Goal: Information Seeking & Learning: Learn about a topic

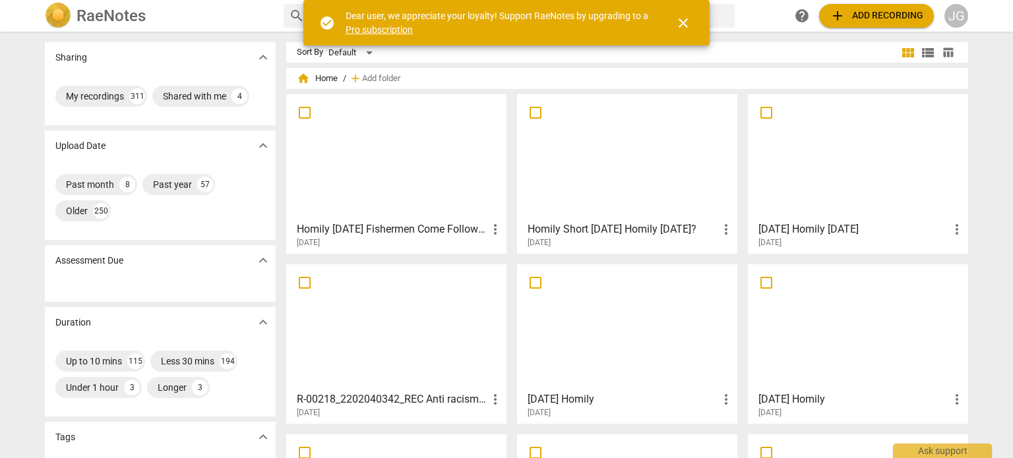
click at [684, 18] on span "close" at bounding box center [683, 23] width 16 height 16
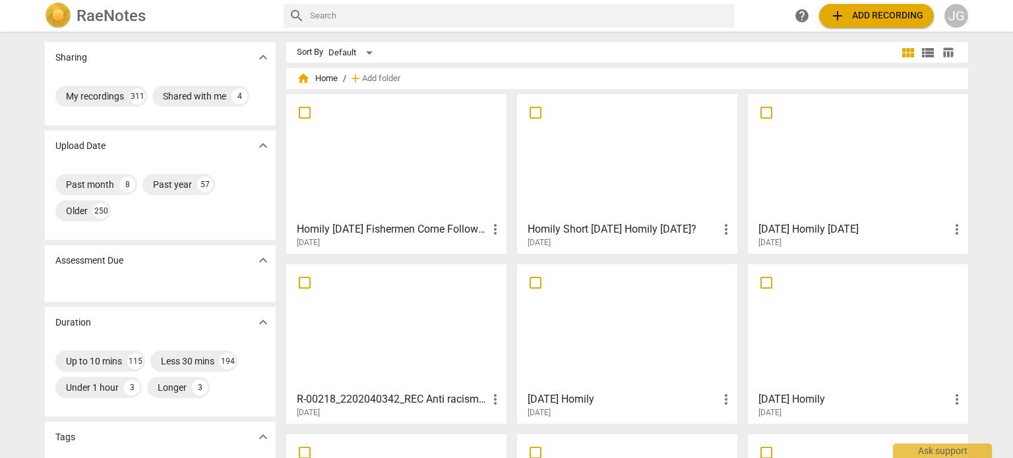
click at [396, 20] on input "text" at bounding box center [519, 15] width 419 height 21
click at [337, 16] on input "text" at bounding box center [519, 15] width 419 height 21
click at [319, 16] on input "text" at bounding box center [519, 15] width 419 height 21
type input "[DATE]"
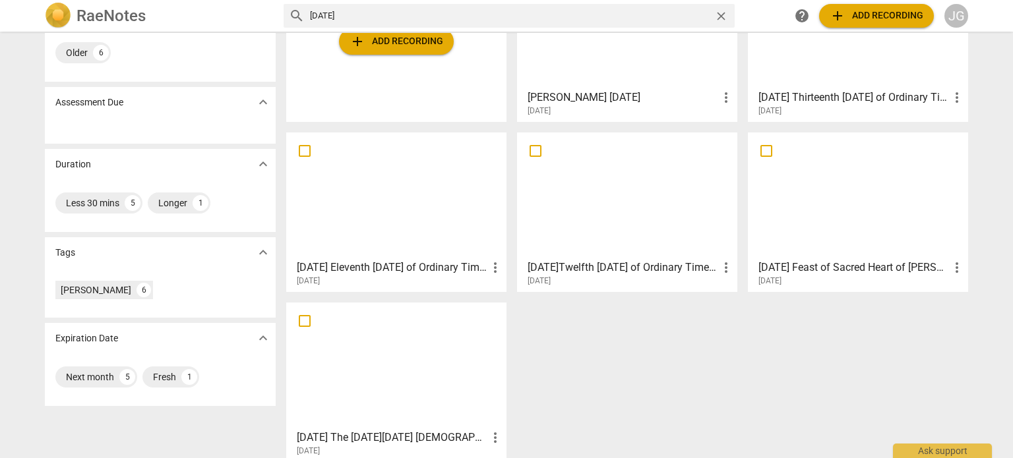
scroll to position [146, 0]
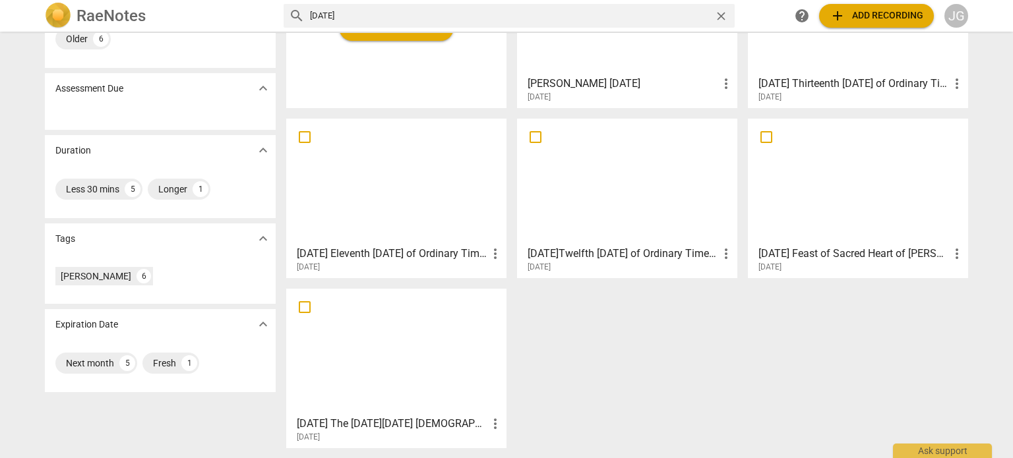
click at [398, 343] on div at bounding box center [396, 351] width 211 height 117
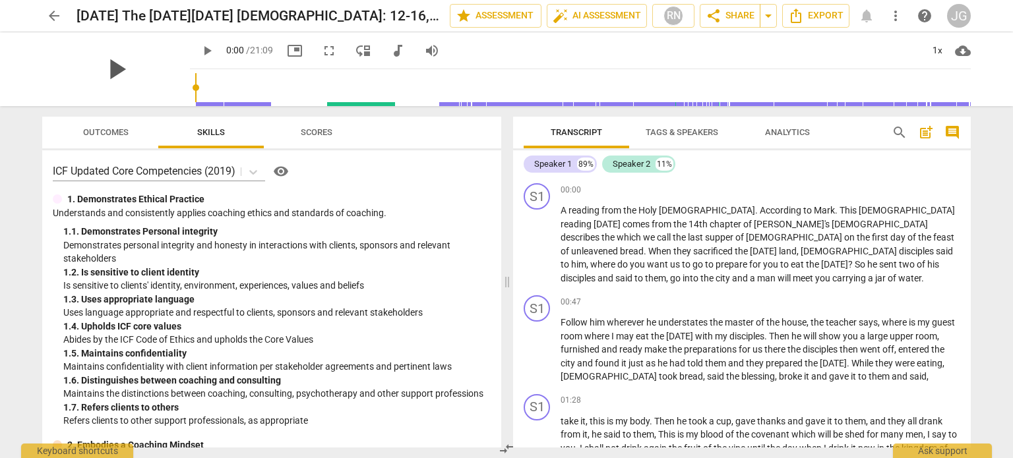
drag, startPoint x: 106, startPoint y: 62, endPoint x: 124, endPoint y: 71, distance: 19.8
click at [107, 62] on span "play_arrow" at bounding box center [116, 69] width 34 height 34
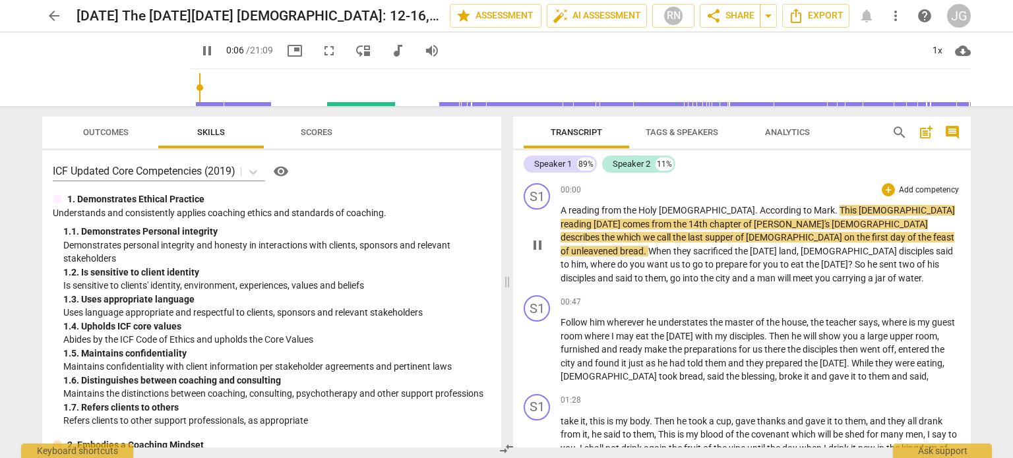
click at [844, 232] on span "[DEMOGRAPHIC_DATA]" at bounding box center [795, 237] width 98 height 11
type input "8"
click at [705, 232] on span "last" at bounding box center [696, 237] width 17 height 11
click at [839, 246] on span "[DEMOGRAPHIC_DATA]" at bounding box center [790, 251] width 98 height 11
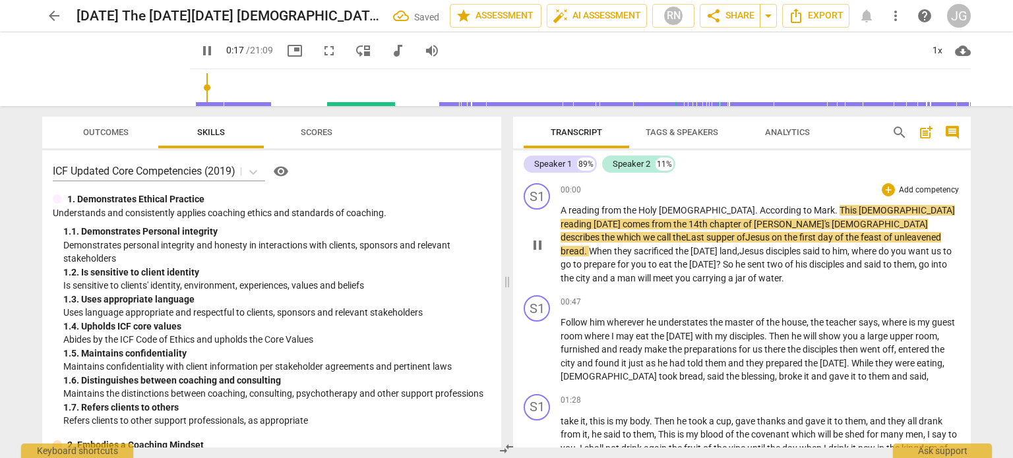
click at [737, 232] on span "supper" at bounding box center [721, 237] width 30 height 11
click at [770, 232] on span "esus" at bounding box center [759, 237] width 21 height 11
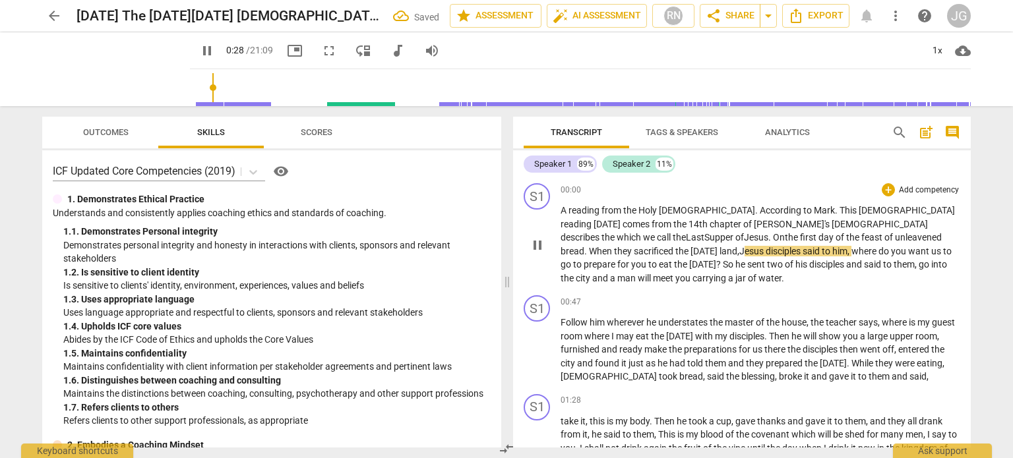
click at [737, 246] on span "land" at bounding box center [728, 251] width 18 height 11
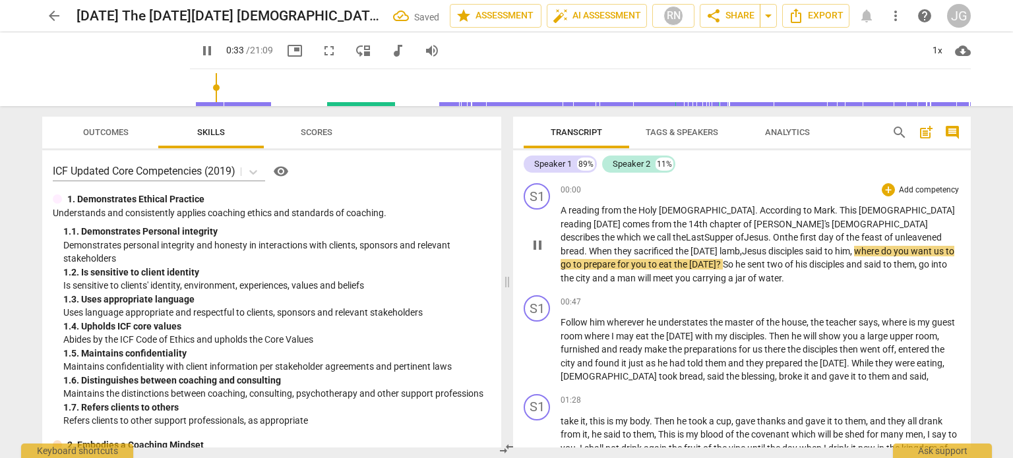
click at [854, 250] on span "where" at bounding box center [867, 251] width 27 height 11
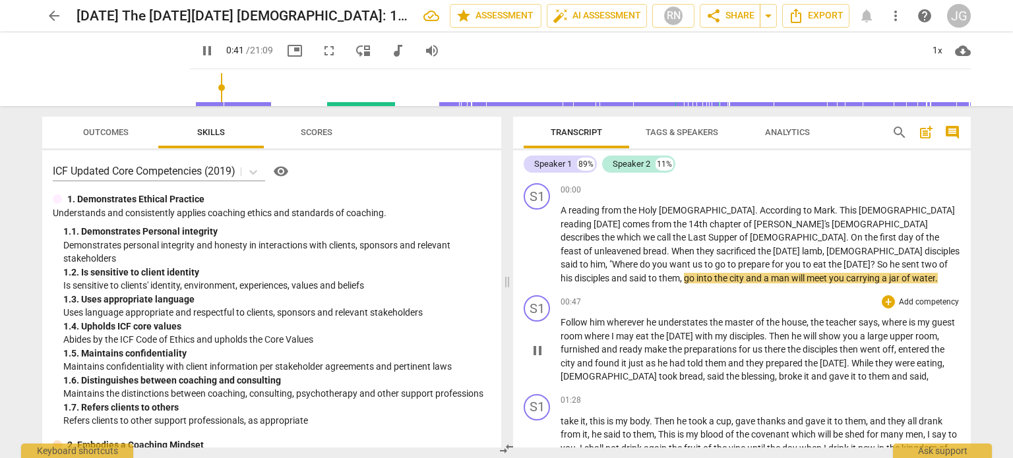
click at [562, 317] on span "Follow" at bounding box center [574, 322] width 29 height 11
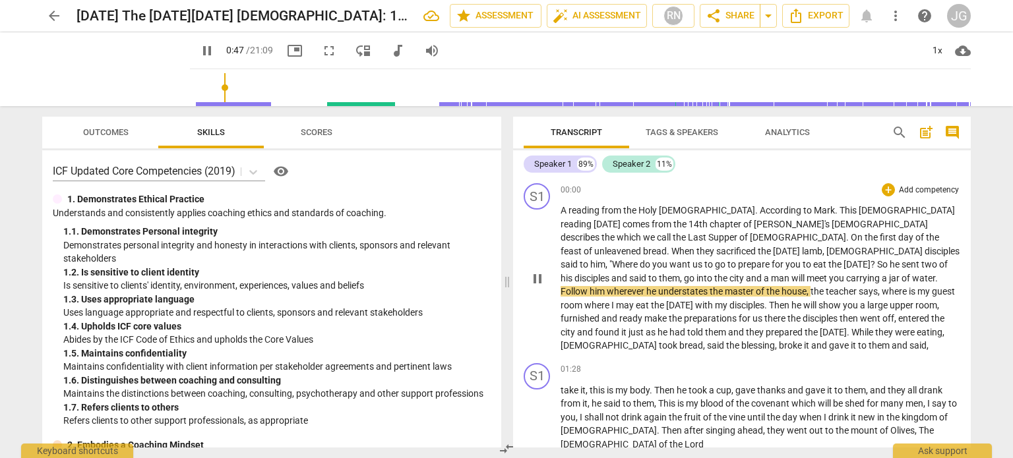
click at [643, 246] on span "unleavened" at bounding box center [618, 251] width 49 height 11
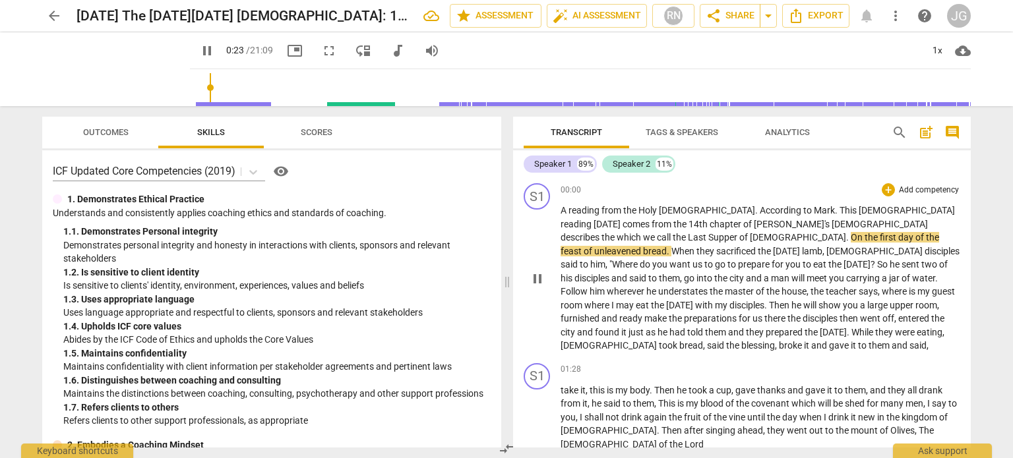
click at [671, 246] on span "." at bounding box center [669, 251] width 5 height 11
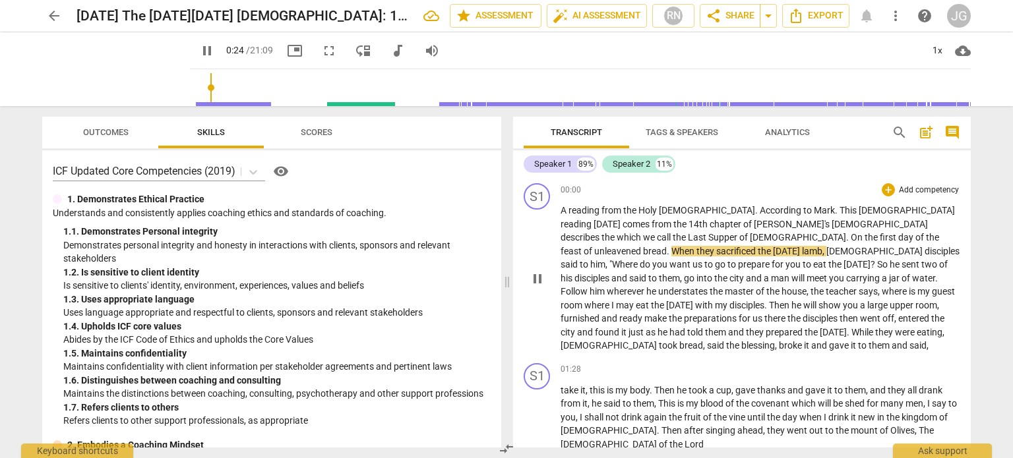
type input "25"
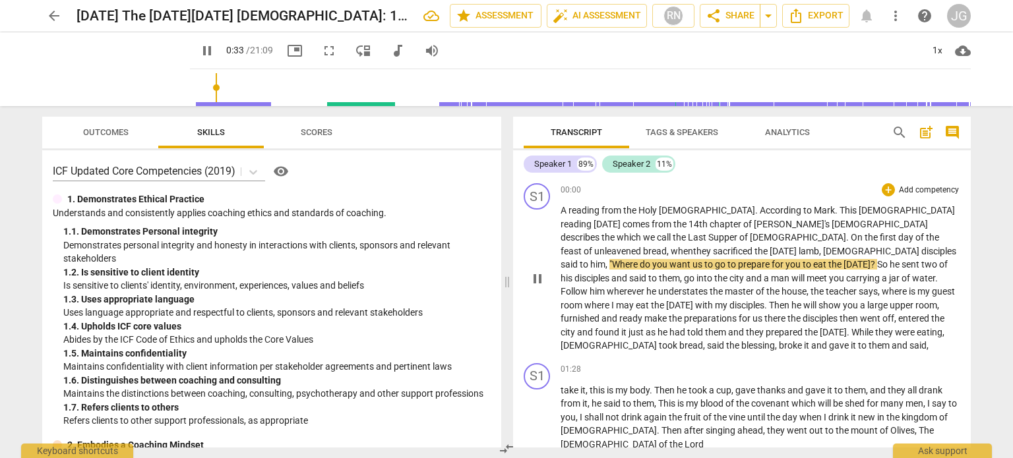
click at [877, 259] on span "?" at bounding box center [873, 264] width 7 height 11
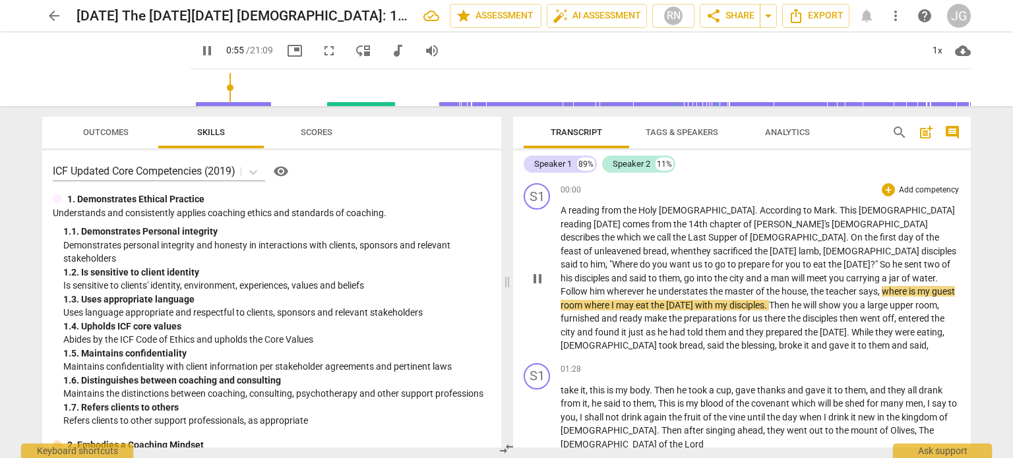
click at [890, 286] on span "where" at bounding box center [895, 291] width 27 height 11
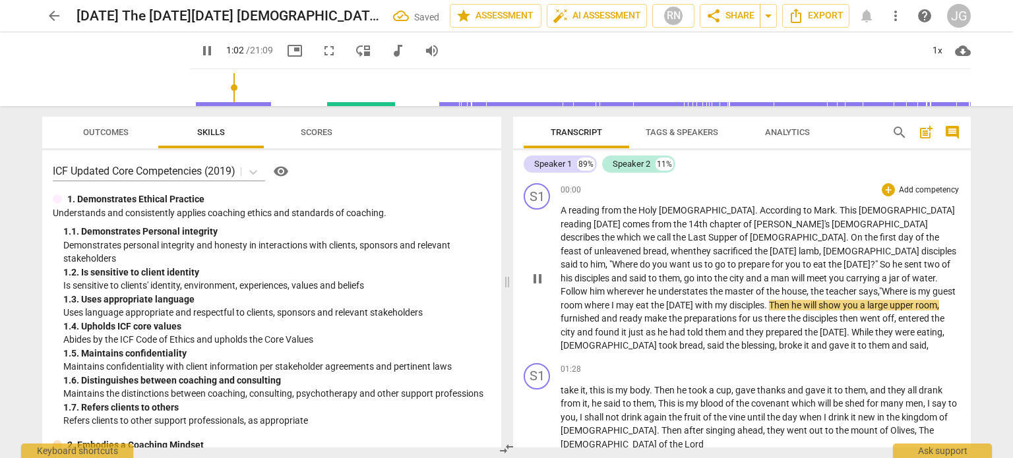
click at [769, 300] on span "." at bounding box center [766, 305] width 5 height 11
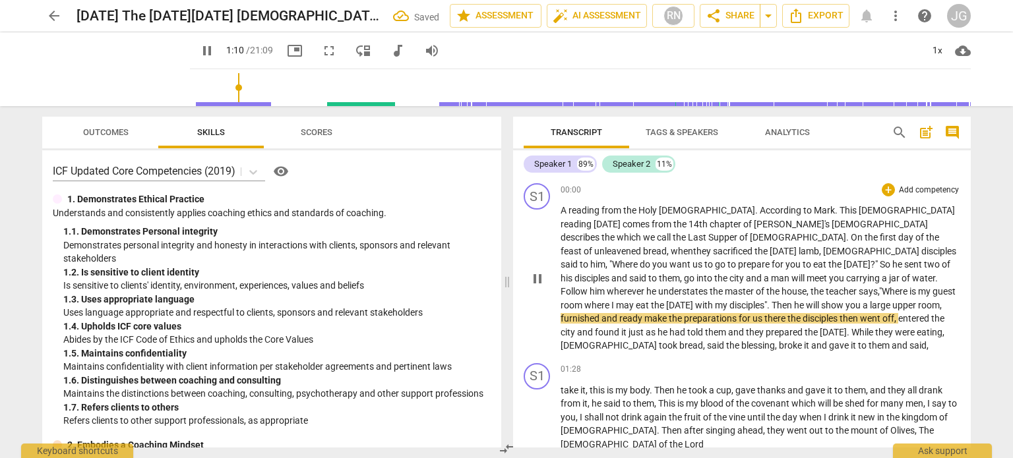
click at [644, 313] on span "ready" at bounding box center [631, 318] width 25 height 11
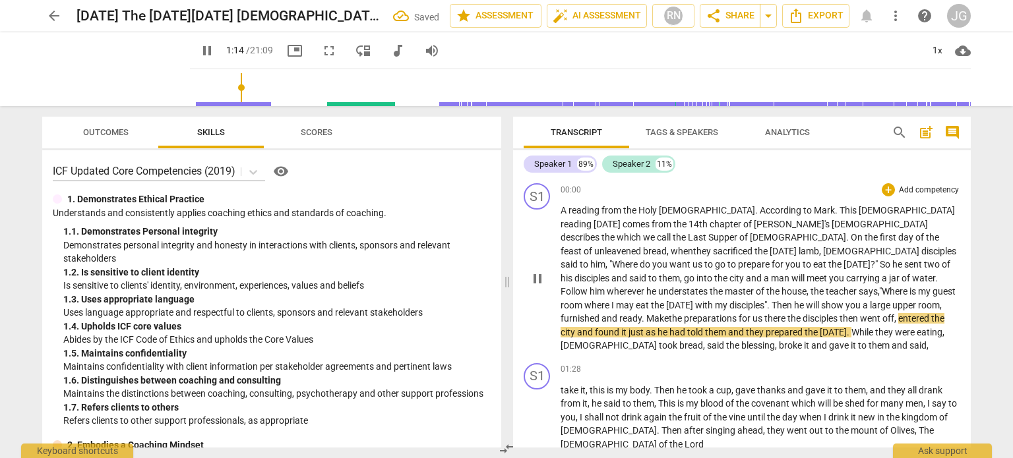
click at [787, 313] on span "there" at bounding box center [775, 318] width 23 height 11
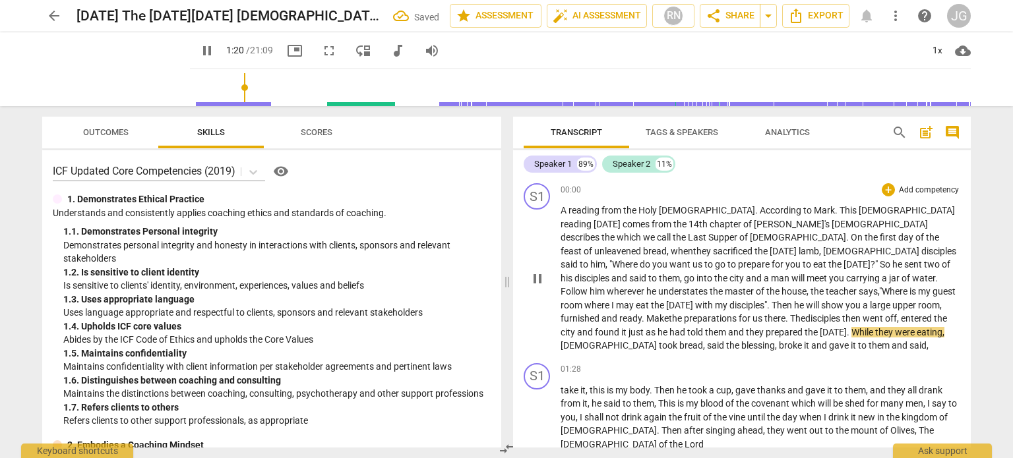
click at [635, 340] on span "[DEMOGRAPHIC_DATA]" at bounding box center [609, 345] width 98 height 11
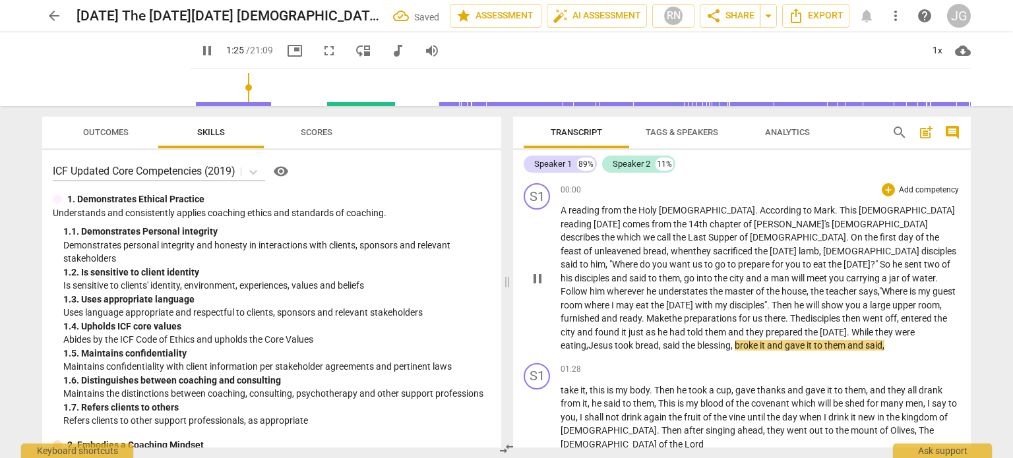
click at [847, 327] on span "[DATE]" at bounding box center [833, 332] width 27 height 11
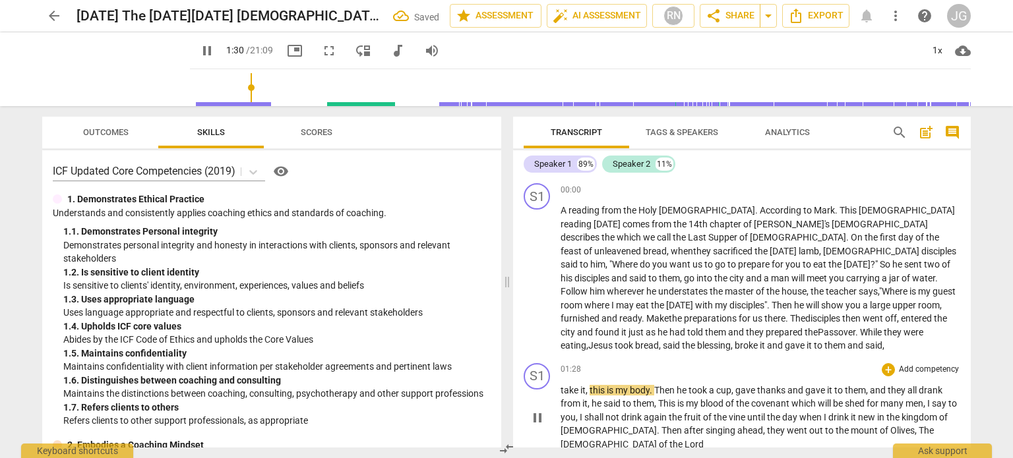
click at [560, 385] on span "take" at bounding box center [570, 390] width 20 height 11
type input "92"
click at [657, 385] on span "." at bounding box center [655, 390] width 5 height 11
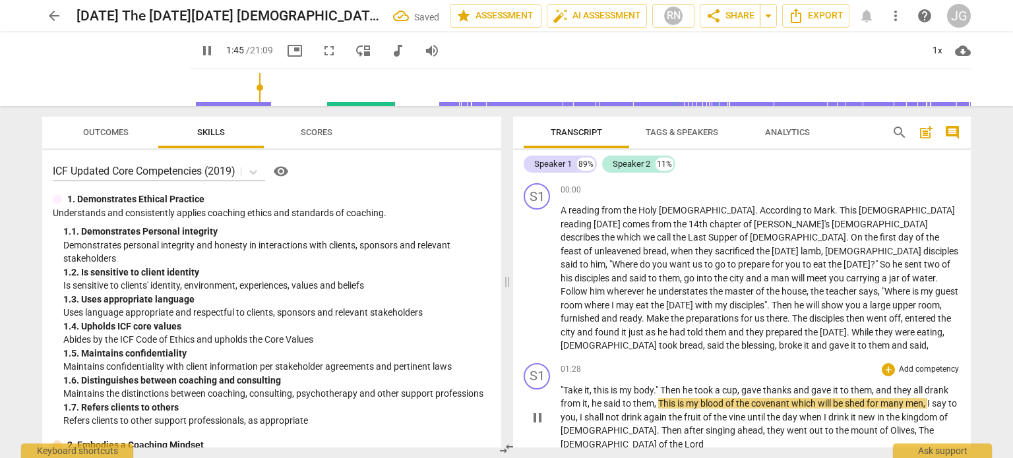
click at [659, 398] on span "This" at bounding box center [667, 403] width 19 height 11
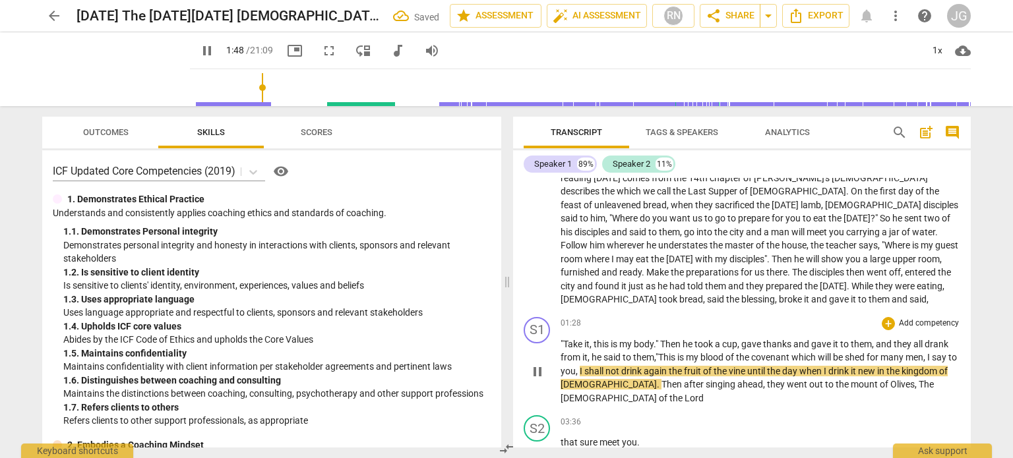
scroll to position [66, 0]
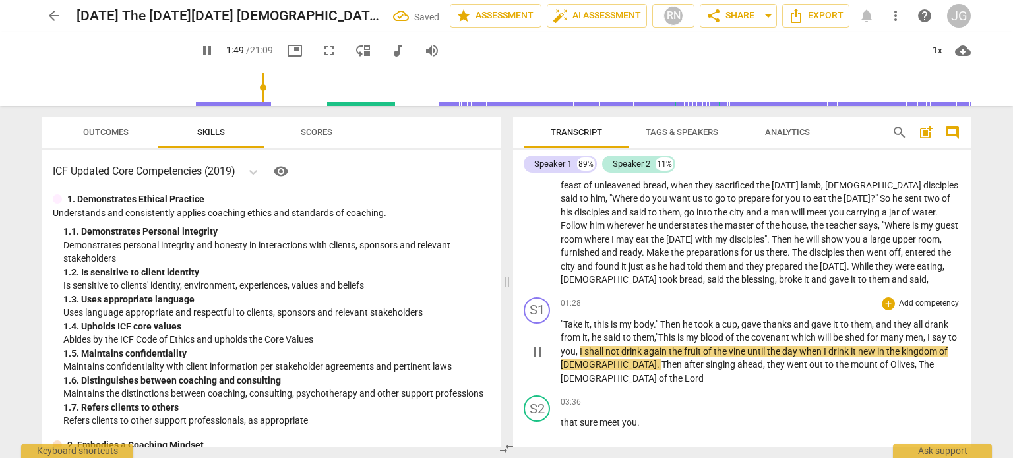
click at [657, 359] on span "." at bounding box center [659, 364] width 5 height 11
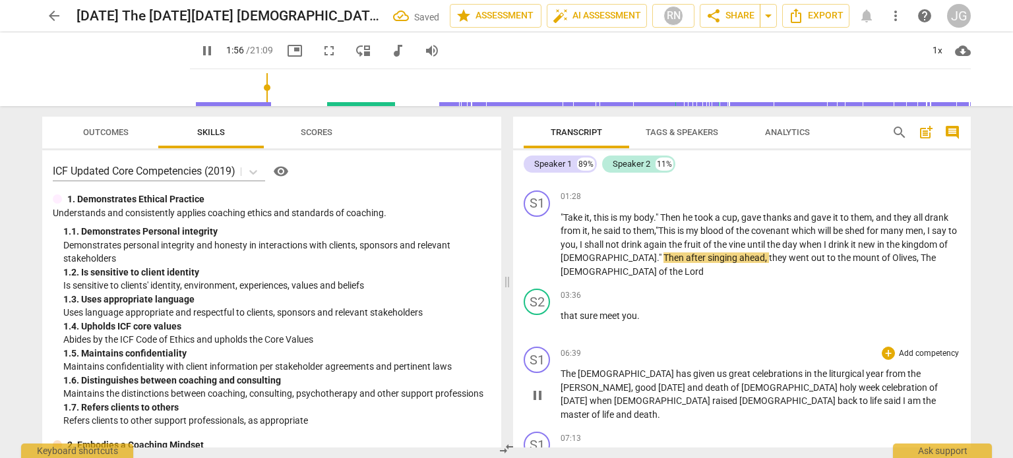
scroll to position [198, 0]
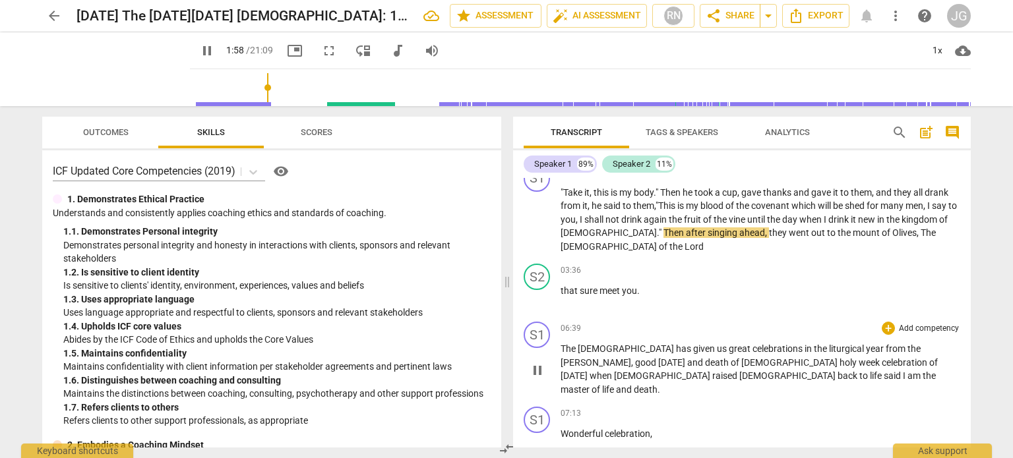
click at [560, 344] on span "The" at bounding box center [568, 349] width 17 height 11
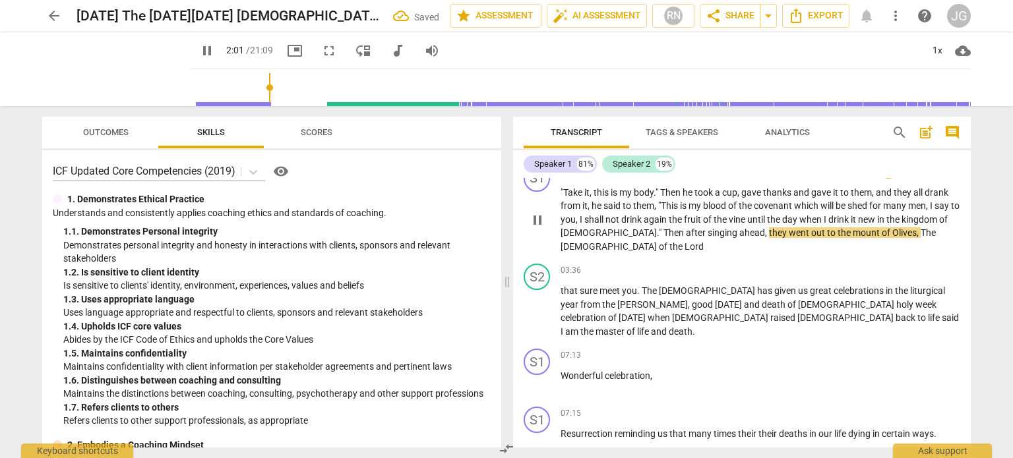
click at [686, 227] on span "after" at bounding box center [697, 232] width 22 height 11
click at [765, 227] on span "," at bounding box center [767, 232] width 4 height 11
type input "119"
click at [857, 227] on span "mount" at bounding box center [871, 232] width 29 height 11
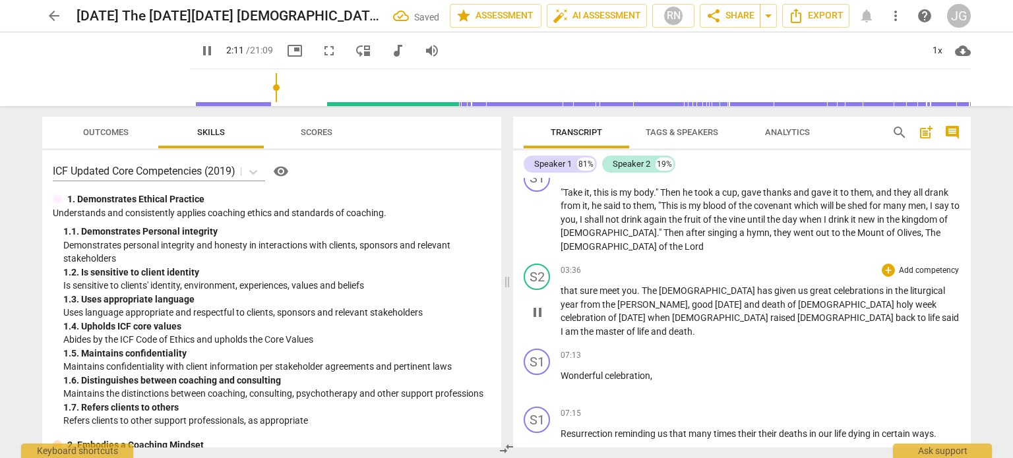
click at [770, 313] on span "[DEMOGRAPHIC_DATA]" at bounding box center [721, 318] width 98 height 11
type input "132"
click at [814, 313] on span "[DEMOGRAPHIC_DATA]" at bounding box center [765, 318] width 98 height 11
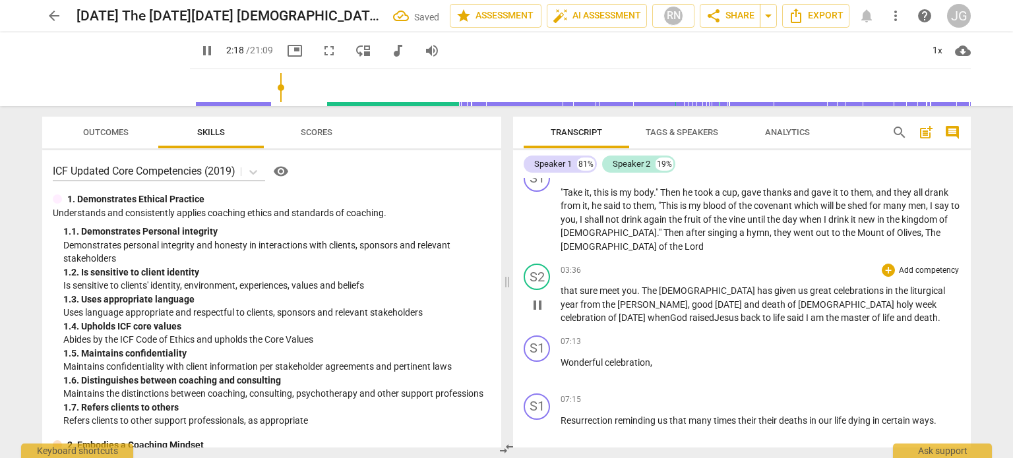
click at [798, 299] on span "[DEMOGRAPHIC_DATA]" at bounding box center [847, 304] width 98 height 11
click at [692, 299] on span "good" at bounding box center [703, 304] width 23 height 11
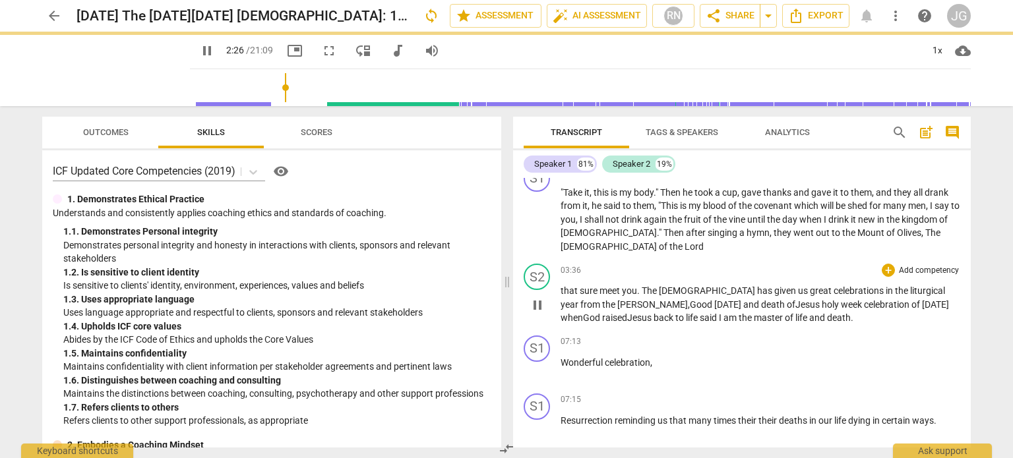
click at [714, 299] on span "[DATE]" at bounding box center [728, 304] width 29 height 11
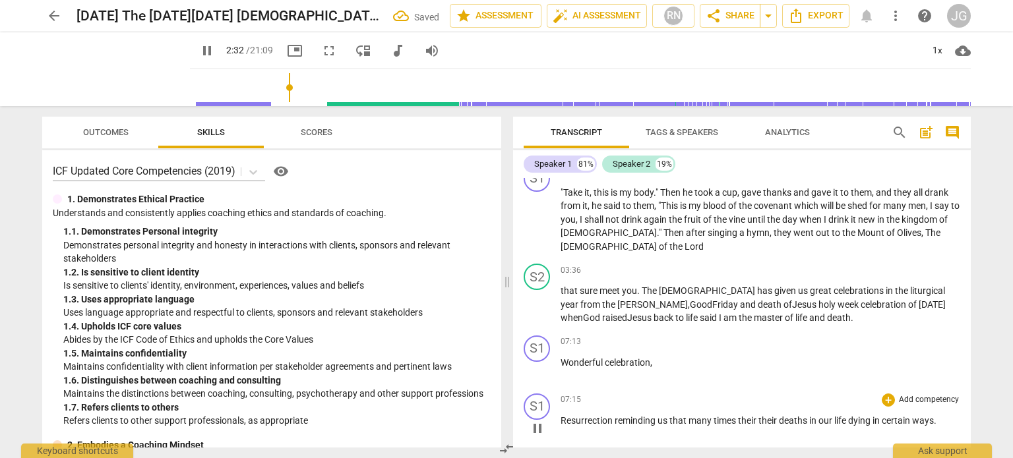
click at [561, 415] on span "Resurrection" at bounding box center [587, 420] width 54 height 11
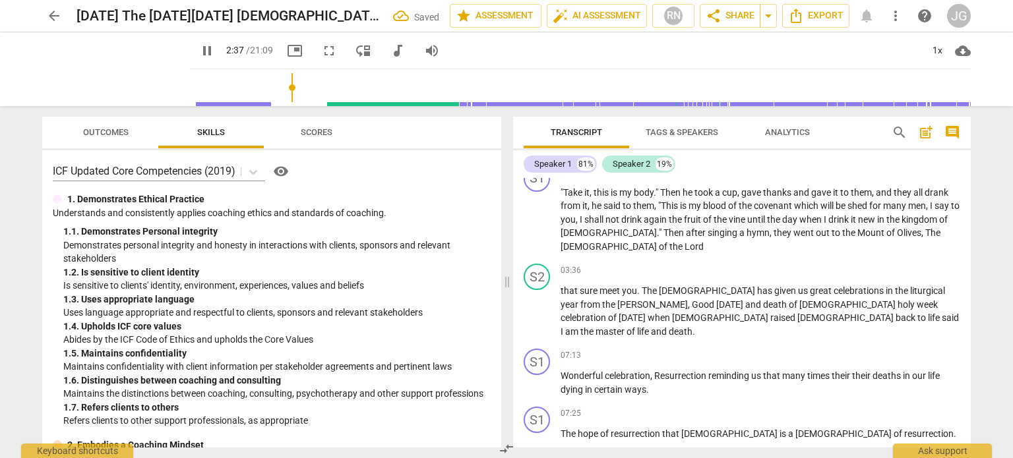
scroll to position [264, 0]
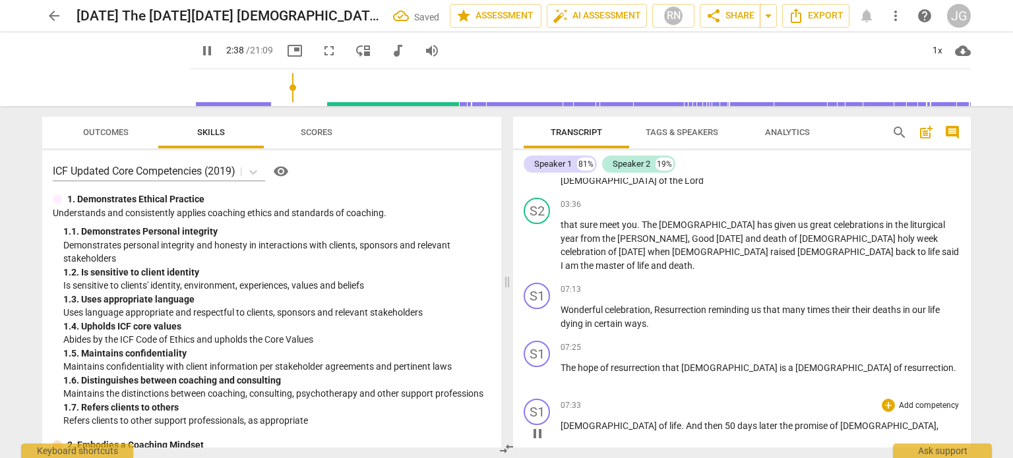
click at [561, 421] on span "[DEMOGRAPHIC_DATA]" at bounding box center [609, 426] width 98 height 11
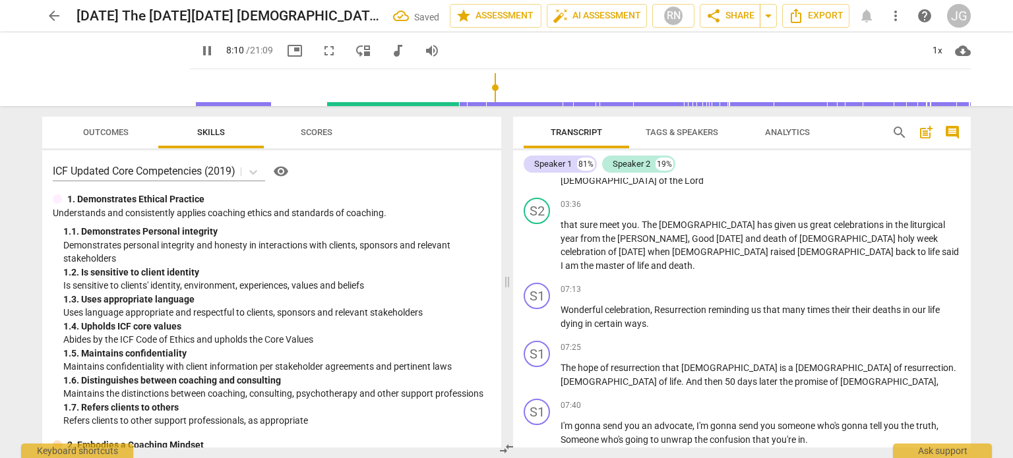
drag, startPoint x: 450, startPoint y: 102, endPoint x: 493, endPoint y: 102, distance: 43.5
click at [493, 102] on input "range" at bounding box center [582, 88] width 775 height 42
drag, startPoint x: 493, startPoint y: 102, endPoint x: 485, endPoint y: 99, distance: 8.6
click at [485, 99] on input "range" at bounding box center [582, 88] width 775 height 42
drag, startPoint x: 485, startPoint y: 99, endPoint x: 475, endPoint y: 98, distance: 10.6
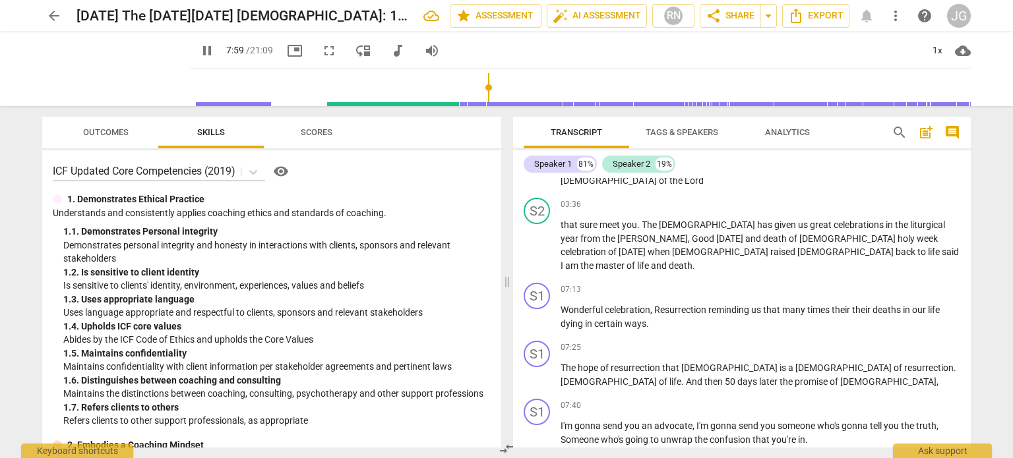
click at [475, 98] on input "range" at bounding box center [582, 88] width 775 height 42
click at [473, 97] on input "range" at bounding box center [582, 88] width 775 height 42
drag, startPoint x: 473, startPoint y: 97, endPoint x: 467, endPoint y: 96, distance: 6.7
click at [467, 96] on input "range" at bounding box center [582, 88] width 775 height 42
drag, startPoint x: 467, startPoint y: 96, endPoint x: 456, endPoint y: 94, distance: 10.6
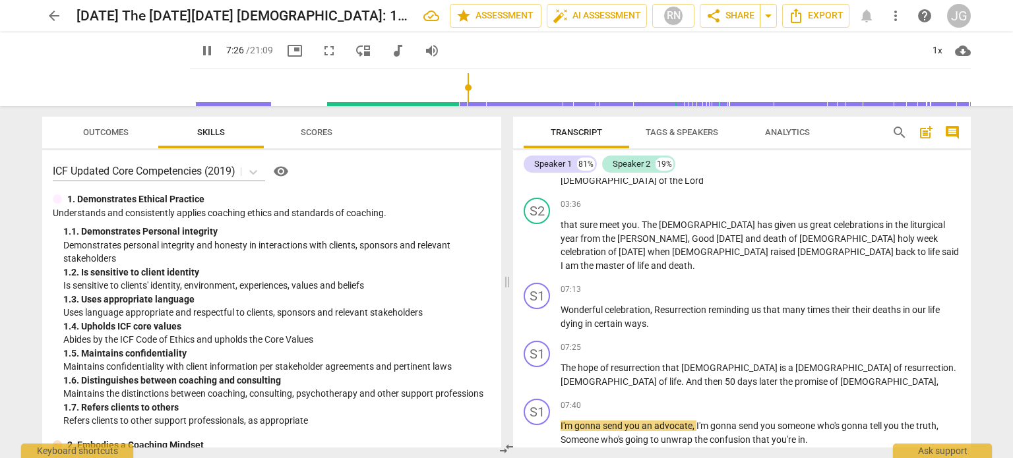
click at [456, 94] on input "range" at bounding box center [582, 88] width 775 height 42
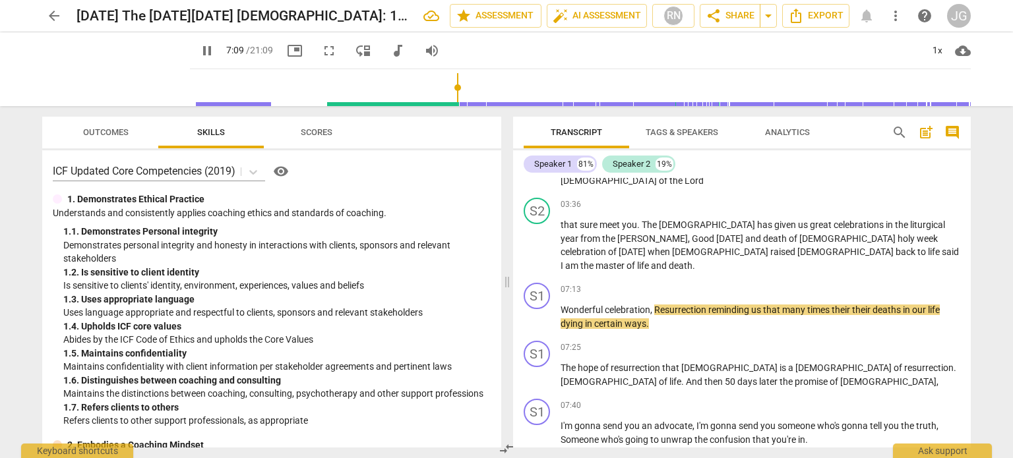
drag, startPoint x: 457, startPoint y: 94, endPoint x: 446, endPoint y: 94, distance: 10.6
click at [446, 94] on input "range" at bounding box center [582, 88] width 775 height 42
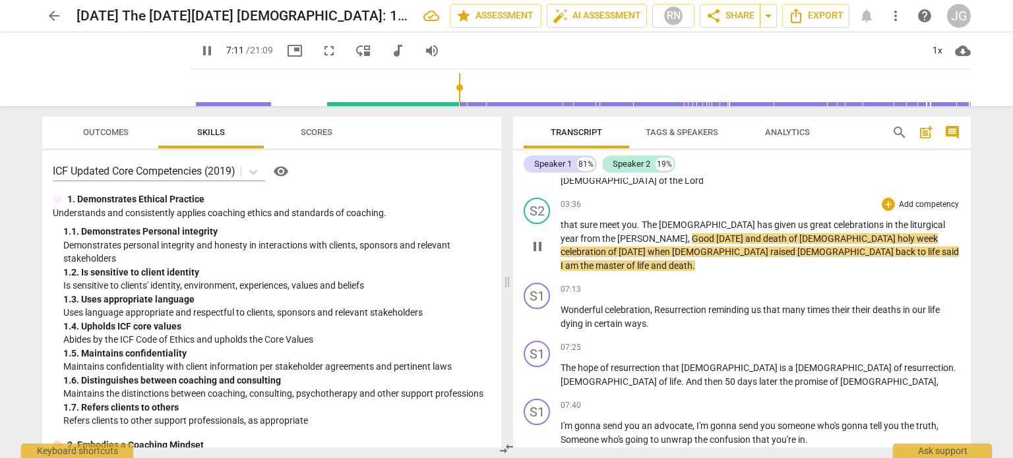
scroll to position [198, 0]
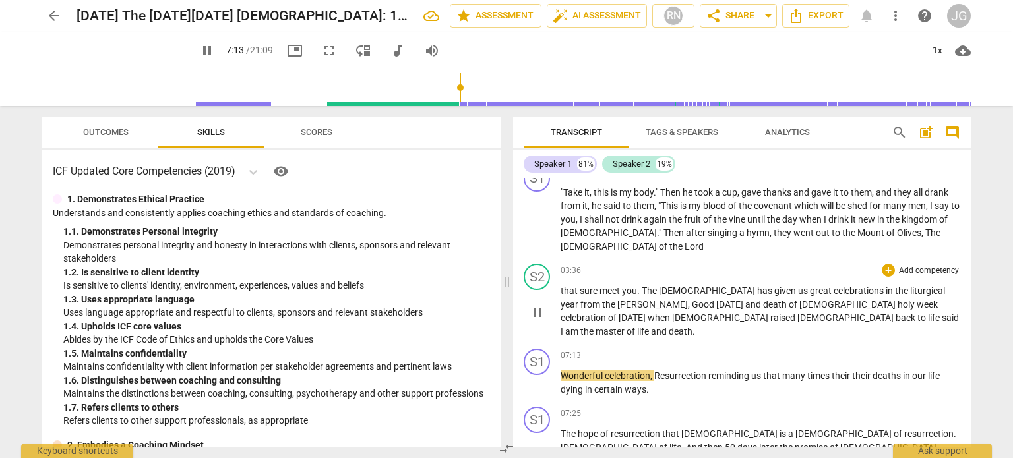
click at [580, 286] on span "sure" at bounding box center [590, 291] width 20 height 11
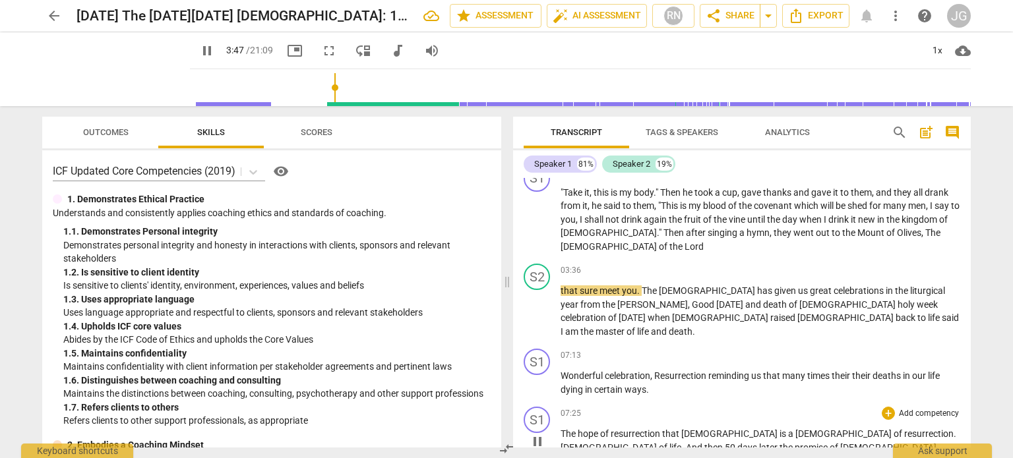
click at [560, 429] on span "The" at bounding box center [568, 434] width 17 height 11
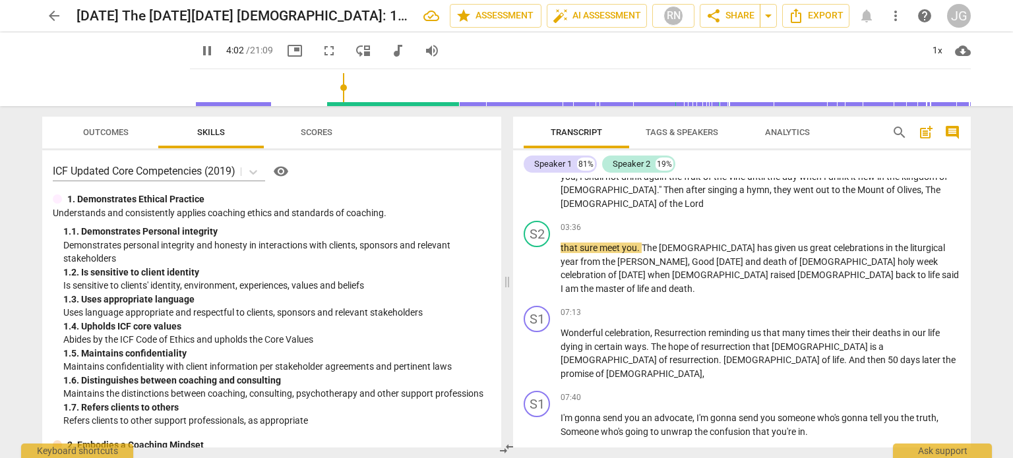
scroll to position [264, 0]
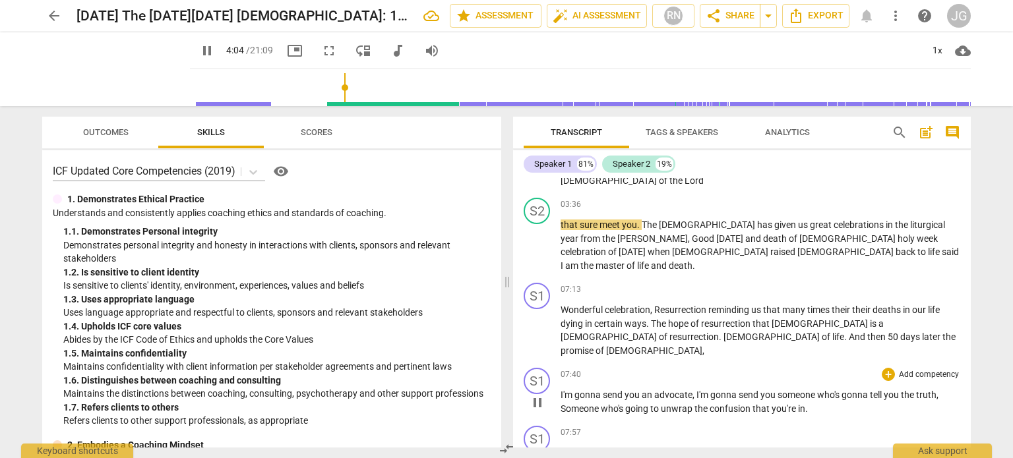
click at [561, 390] on span "I'm" at bounding box center [567, 395] width 14 height 11
type input "245"
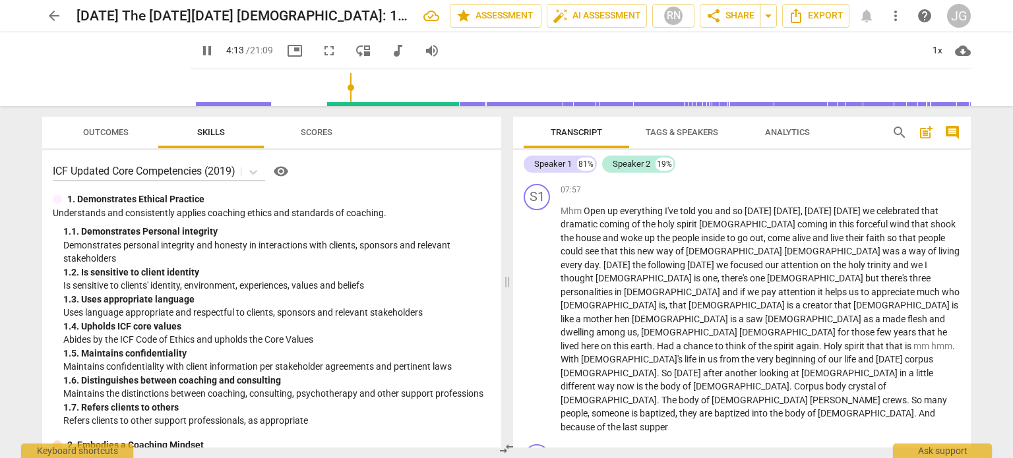
scroll to position [593, 0]
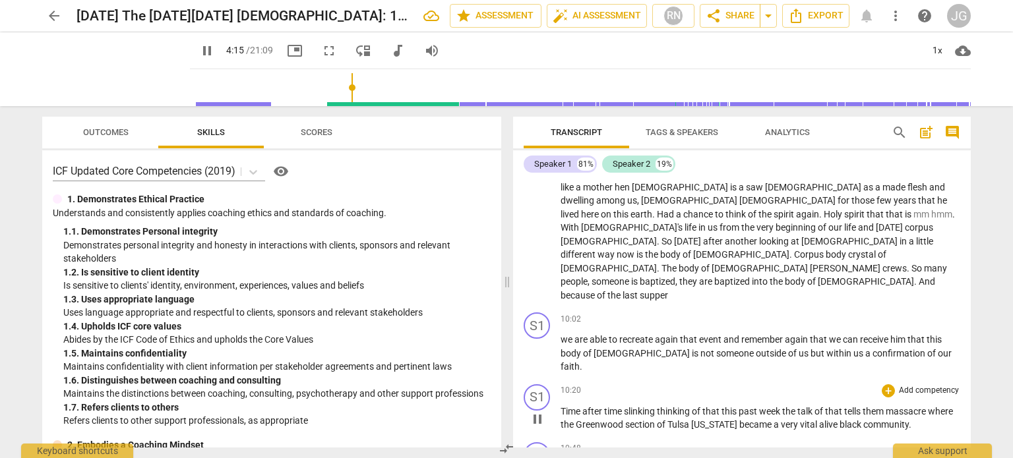
click at [561, 406] on span "Time" at bounding box center [571, 411] width 22 height 11
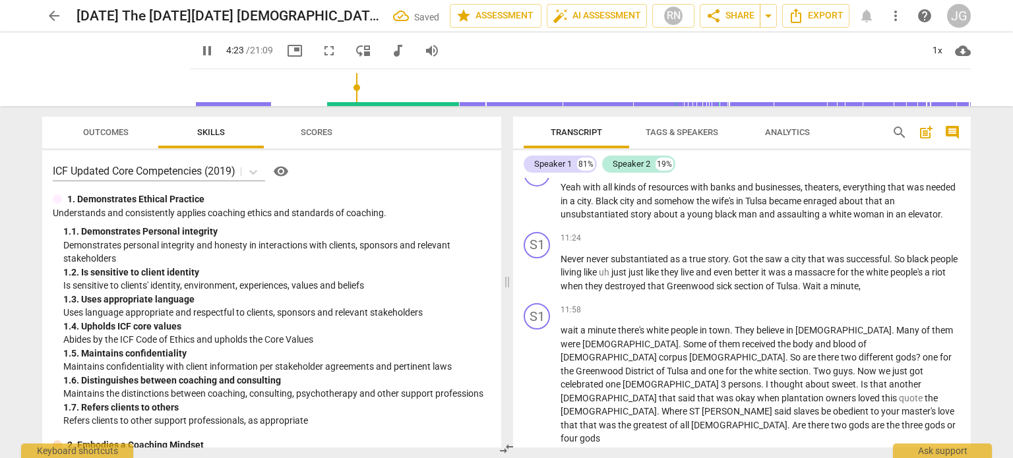
scroll to position [857, 0]
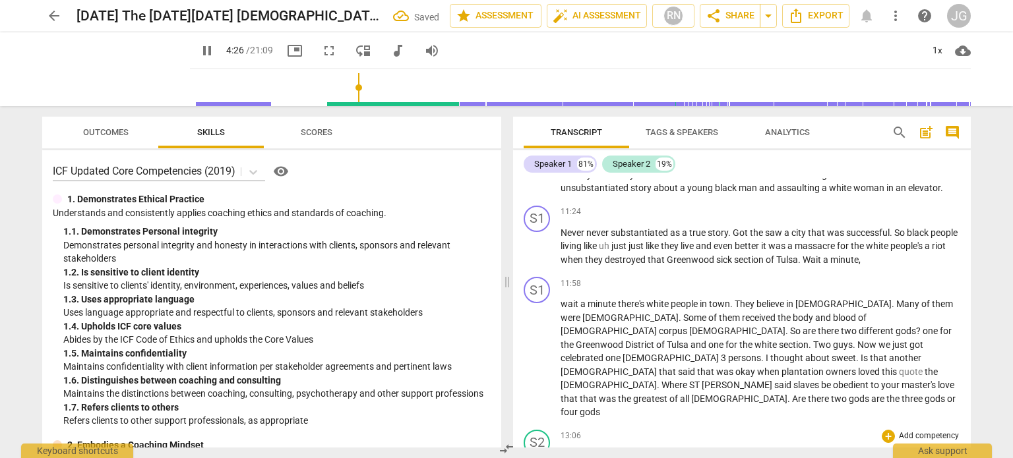
click at [561, 452] on span "or" at bounding box center [564, 457] width 9 height 11
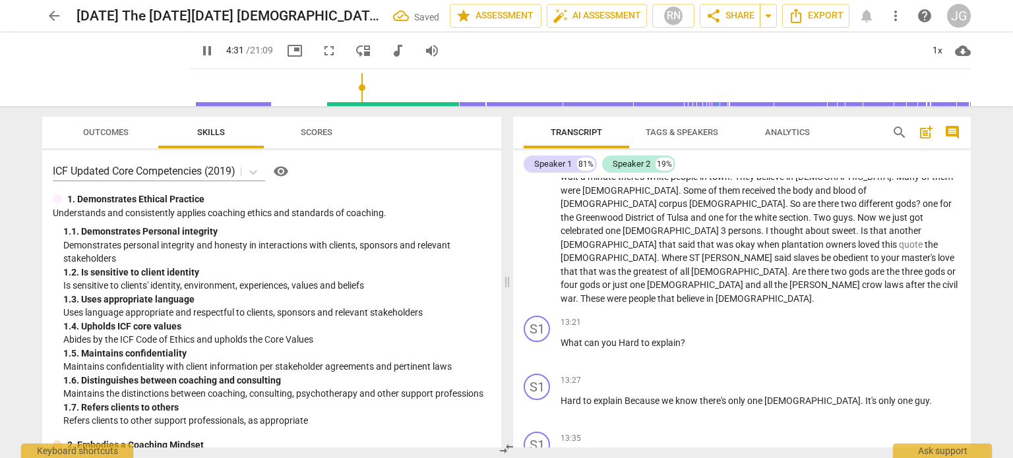
scroll to position [997, 0]
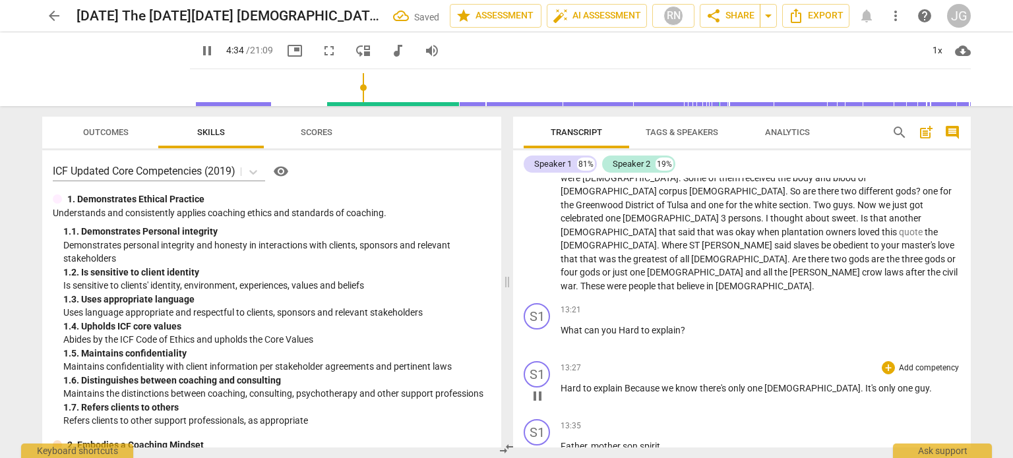
click at [560, 383] on span "Hard" at bounding box center [571, 388] width 22 height 11
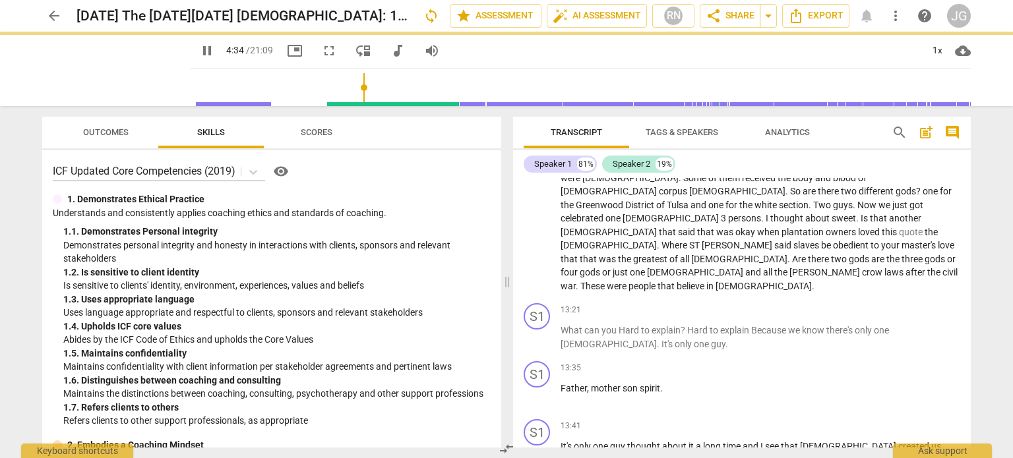
scroll to position [940, 0]
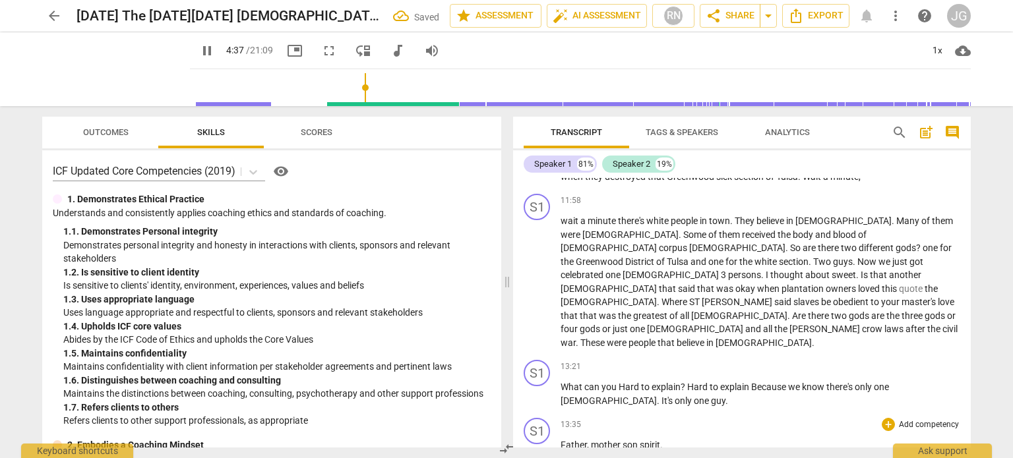
click at [560, 440] on span "Father" at bounding box center [573, 445] width 26 height 11
click at [560, 440] on span "It's" at bounding box center [566, 445] width 13 height 11
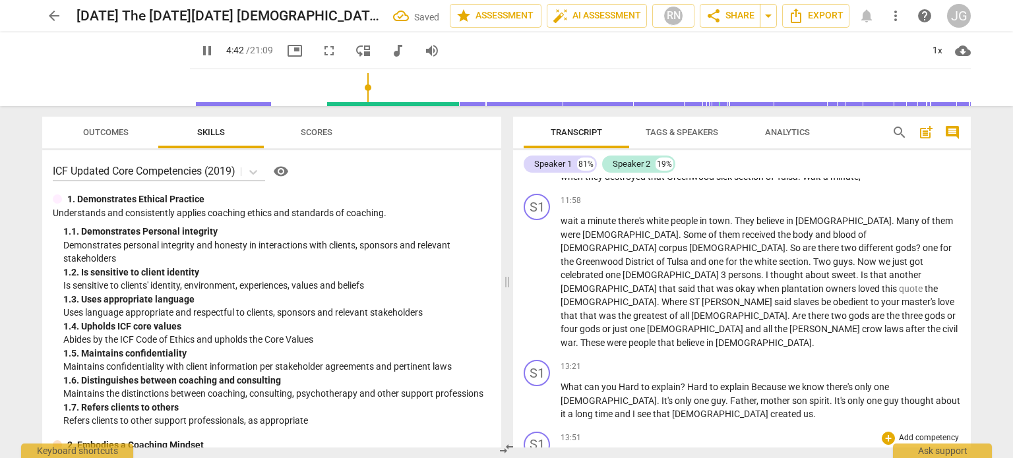
click at [561, 454] on span "[DEMOGRAPHIC_DATA]" at bounding box center [609, 459] width 98 height 11
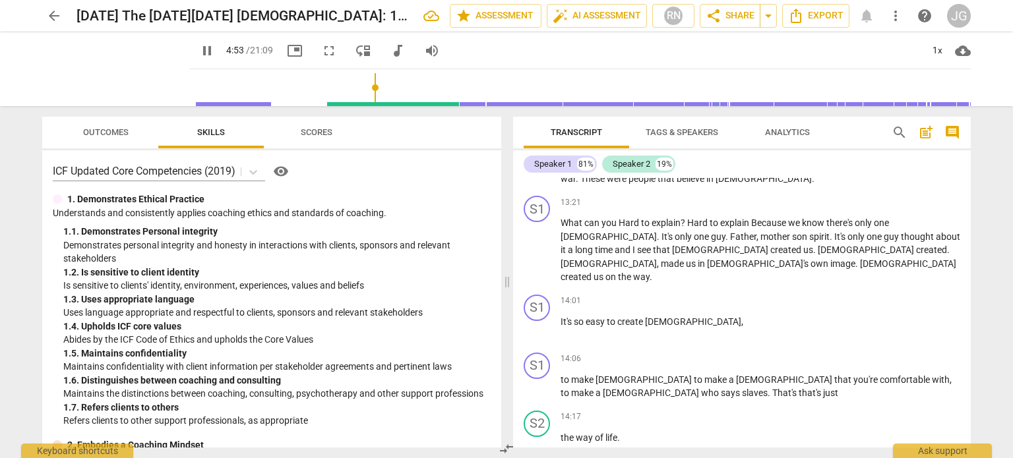
scroll to position [1121, 0]
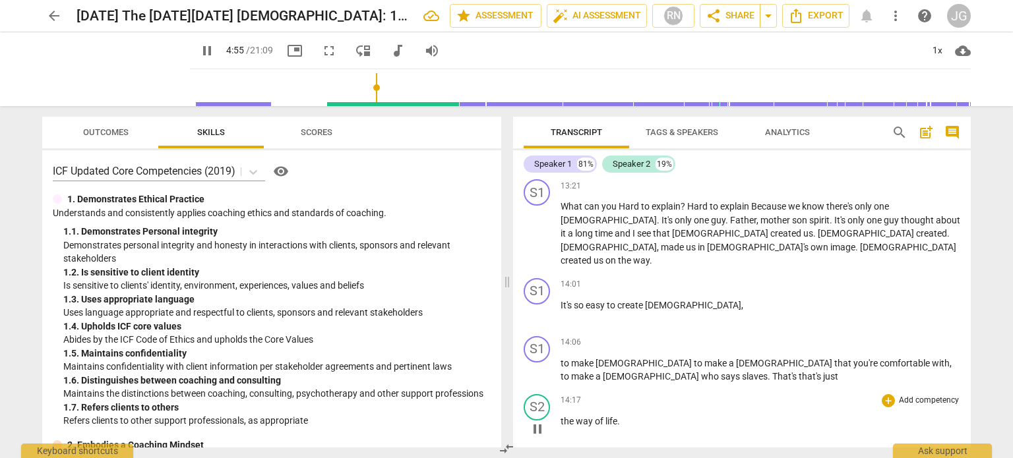
click at [561, 416] on span "the" at bounding box center [567, 421] width 15 height 11
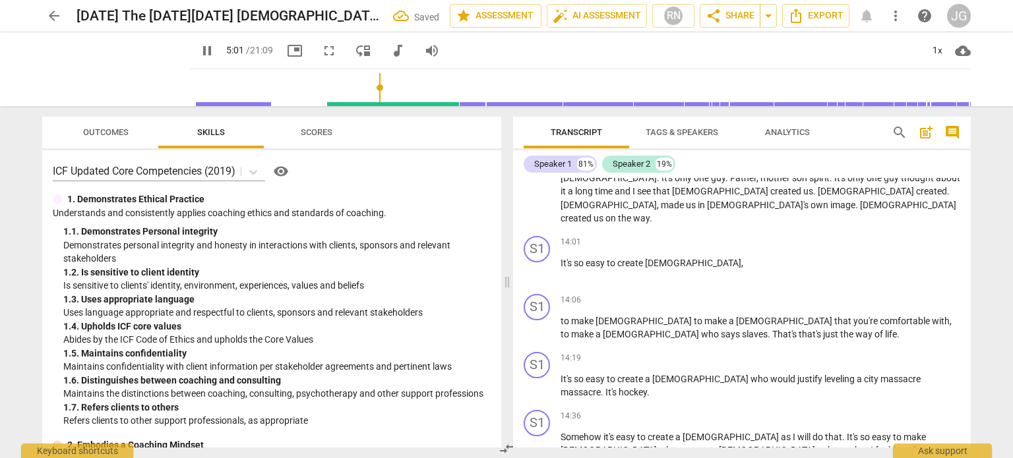
scroll to position [1187, 0]
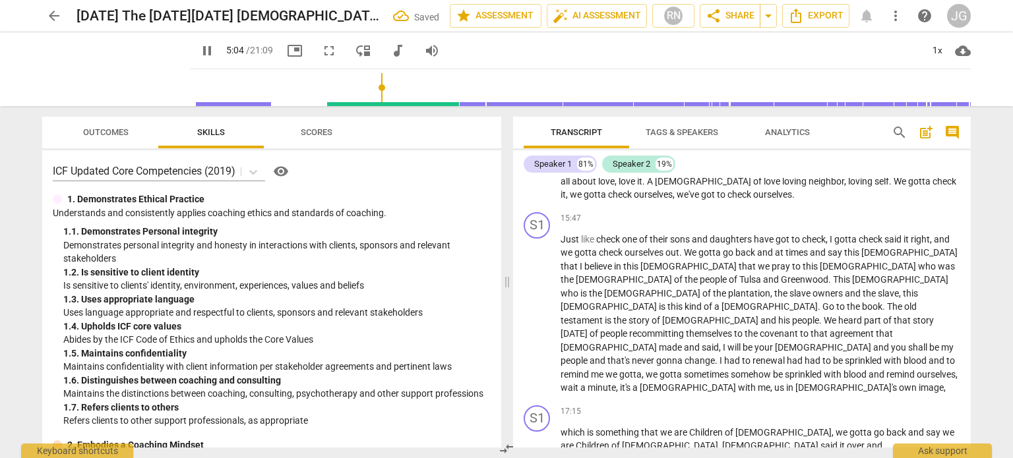
scroll to position [1583, 0]
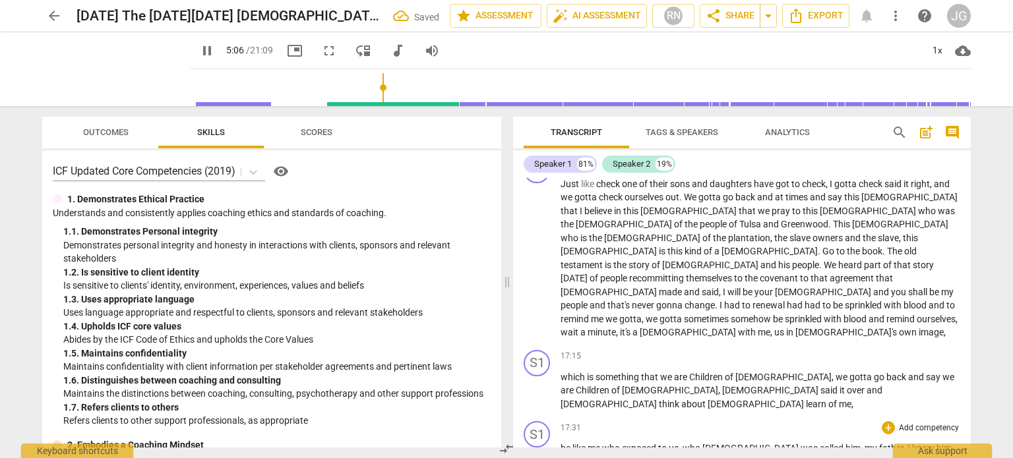
click at [560, 443] on span "be" at bounding box center [566, 448] width 12 height 11
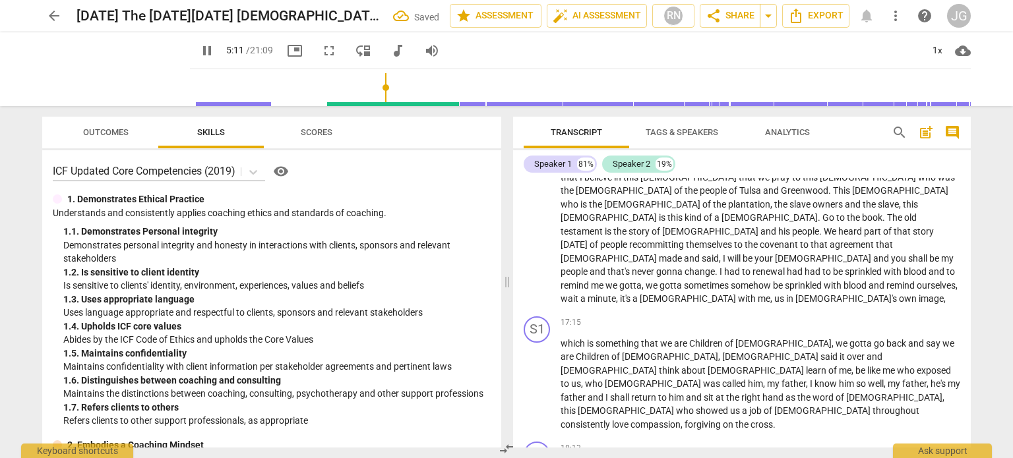
scroll to position [1736, 0]
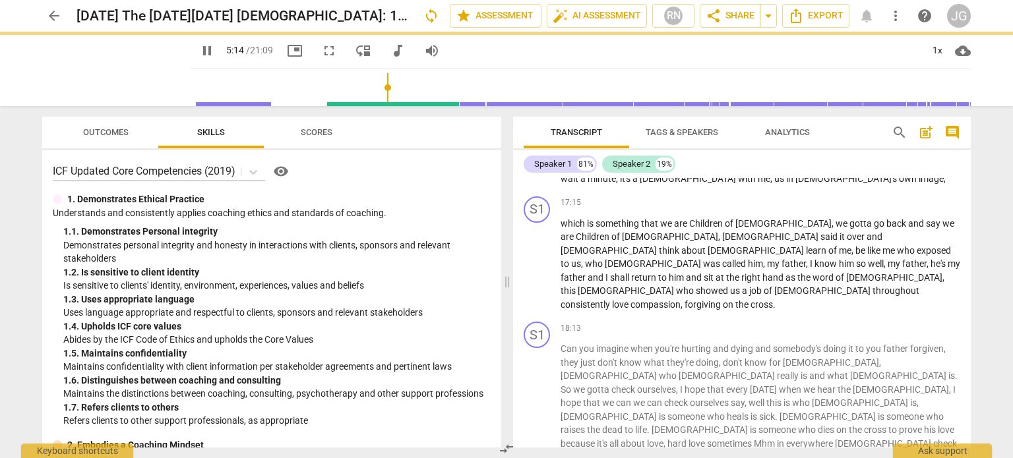
scroll to position [1705, 0]
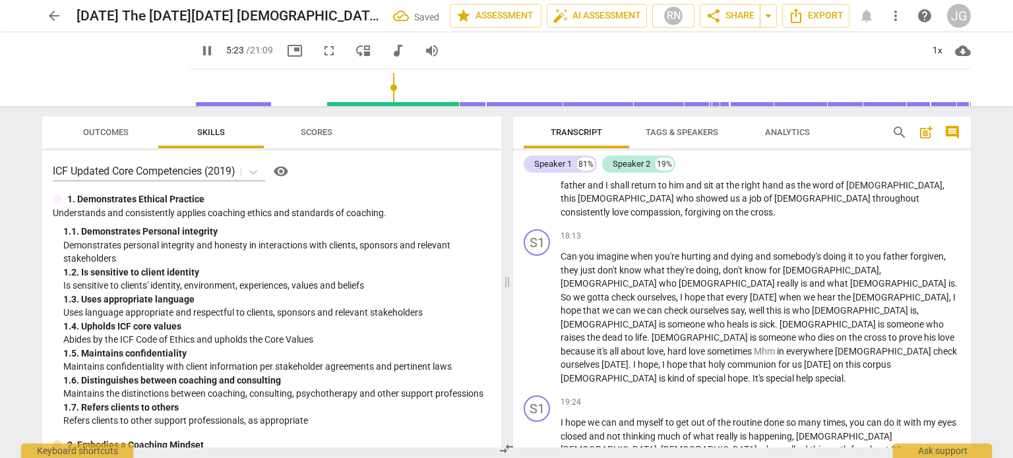
scroll to position [1847, 0]
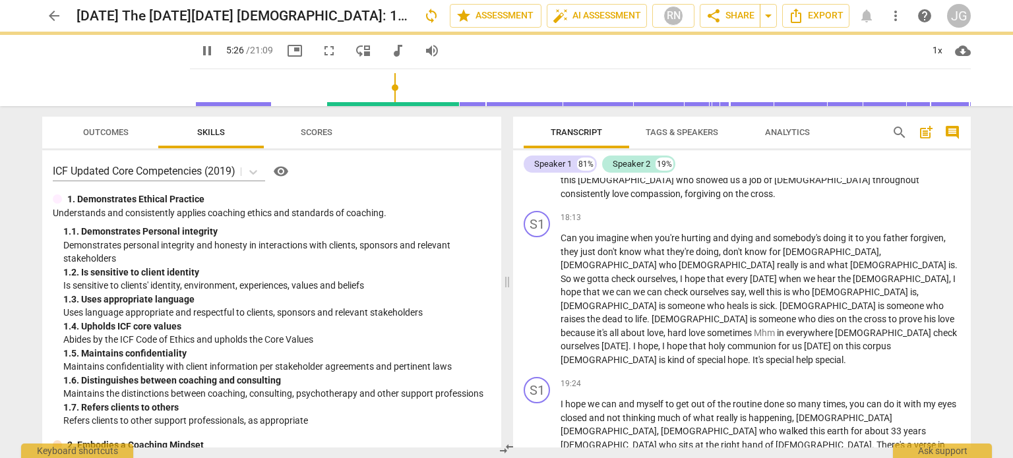
scroll to position [1803, 0]
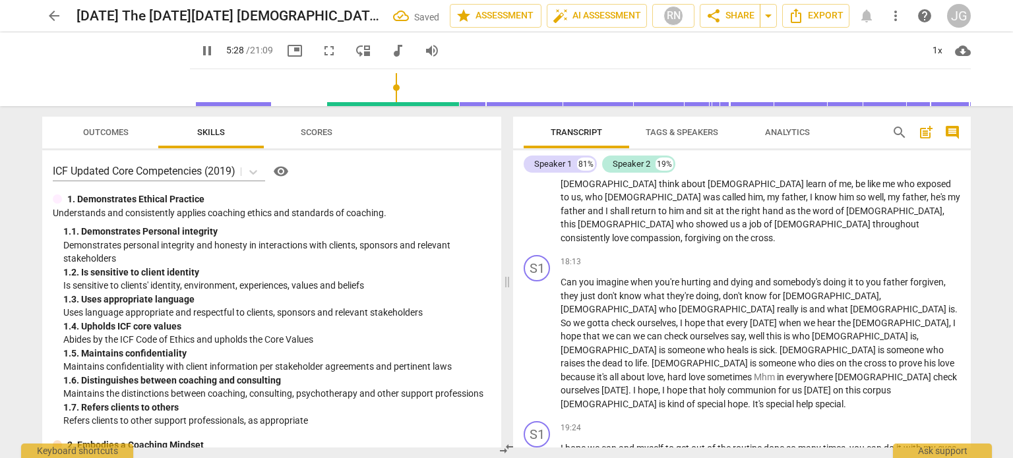
type input "329"
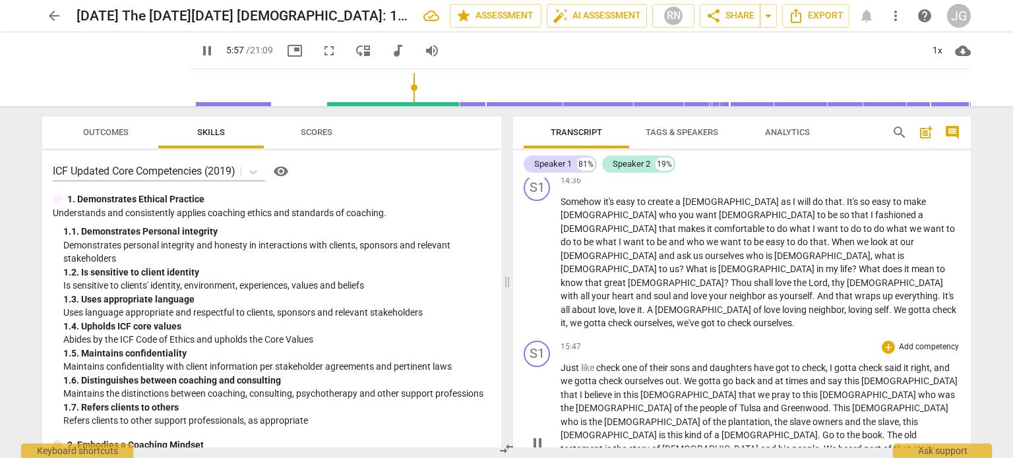
scroll to position [1530, 0]
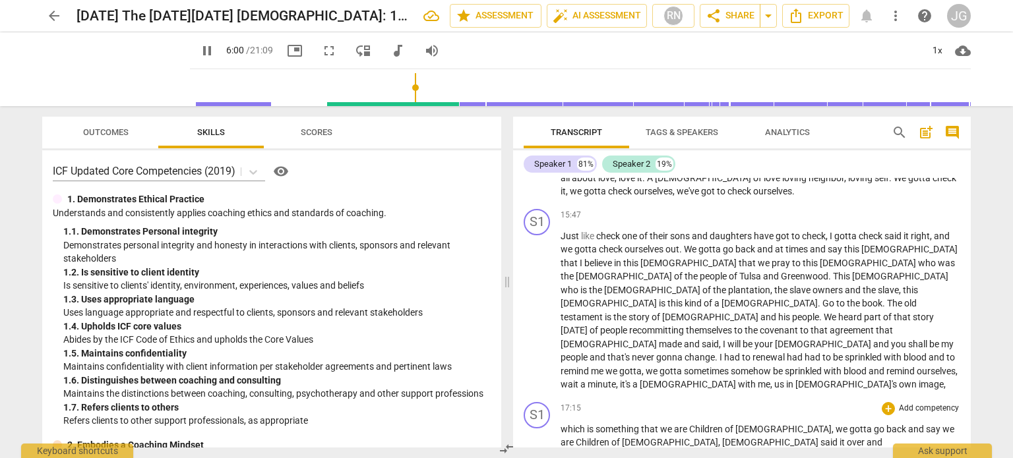
click at [722, 437] on span "[DEMOGRAPHIC_DATA]" at bounding box center [771, 442] width 98 height 11
type input "361"
click at [810, 437] on span "[DEMOGRAPHIC_DATA]" at bounding box center [859, 442] width 98 height 11
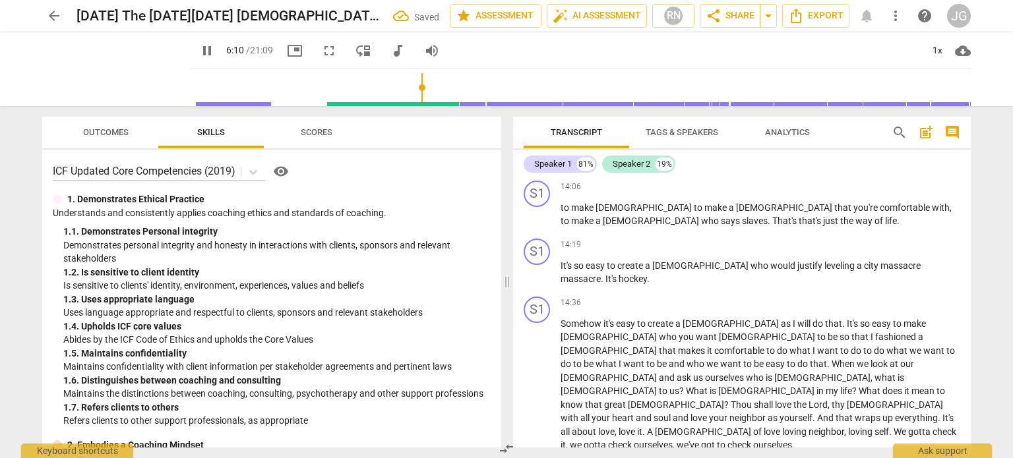
scroll to position [1399, 0]
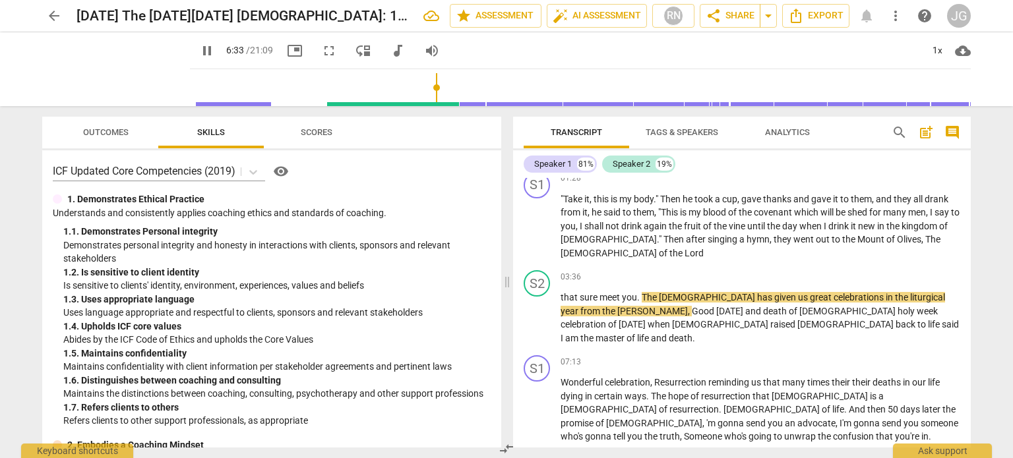
scroll to position [220, 0]
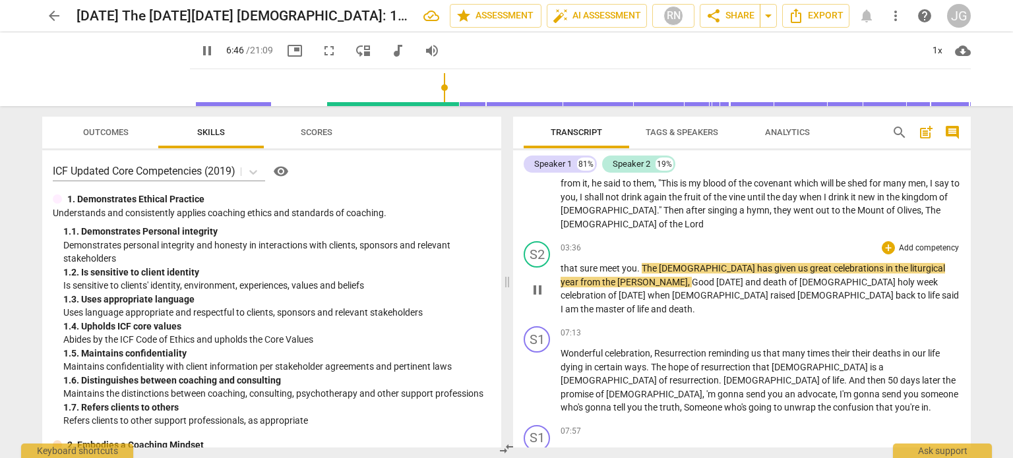
click at [810, 263] on span "great" at bounding box center [822, 268] width 24 height 11
click at [638, 263] on span "." at bounding box center [639, 268] width 5 height 11
type input "407"
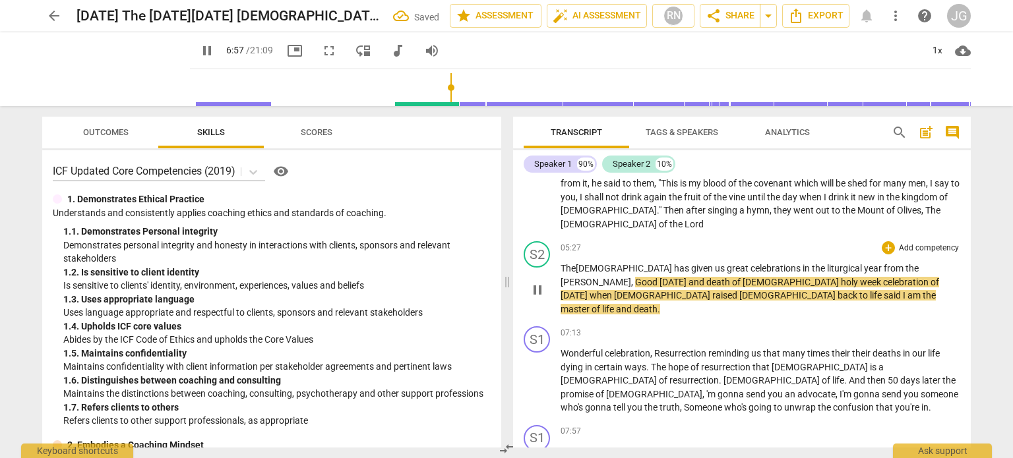
click at [631, 277] on span "[PERSON_NAME]" at bounding box center [595, 282] width 71 height 11
click at [590, 290] on span "[DATE]" at bounding box center [574, 295] width 29 height 11
click at [653, 277] on span "," at bounding box center [652, 282] width 4 height 11
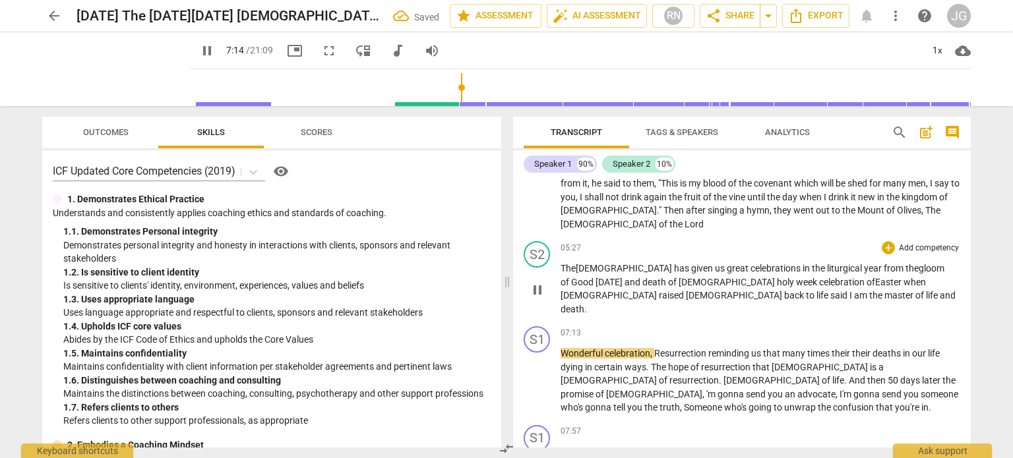
click at [642, 277] on span "death" at bounding box center [655, 282] width 26 height 11
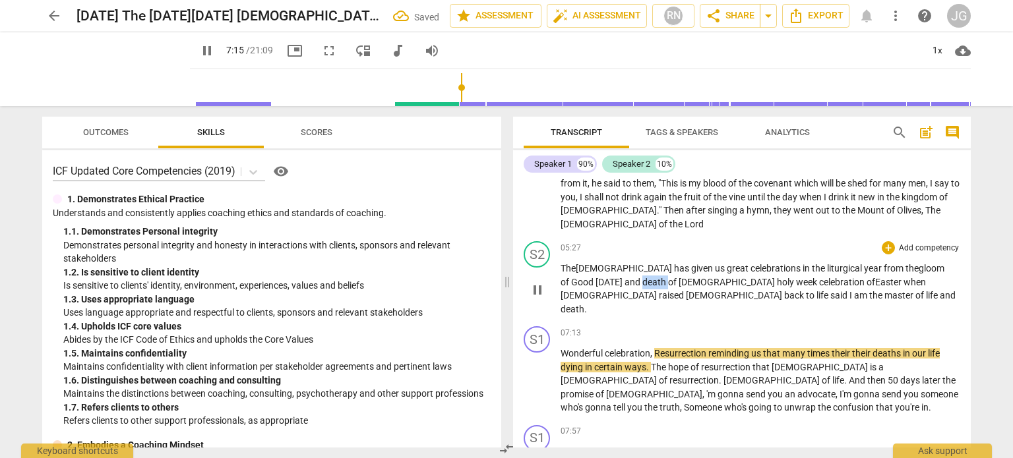
click at [642, 277] on span "death" at bounding box center [655, 282] width 26 height 11
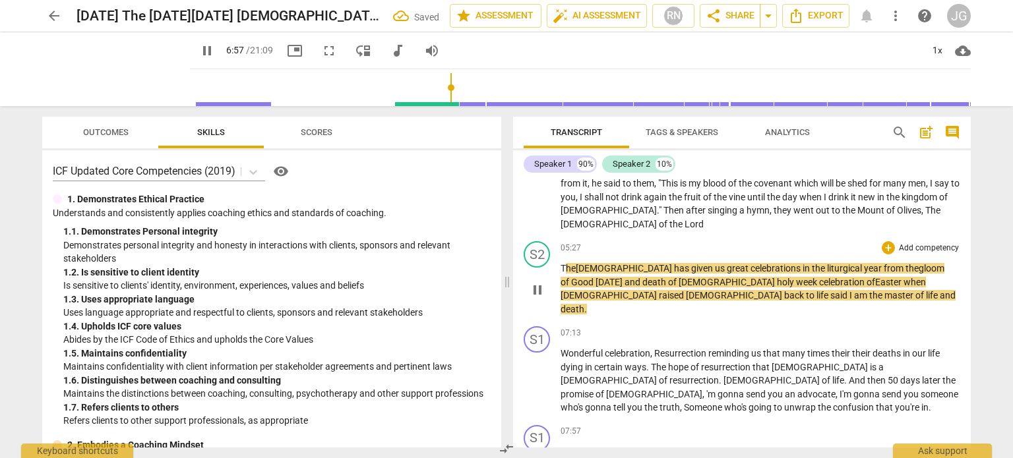
click at [777, 277] on span "holy" at bounding box center [786, 282] width 19 height 11
click at [795, 277] on span "week" at bounding box center [806, 282] width 23 height 11
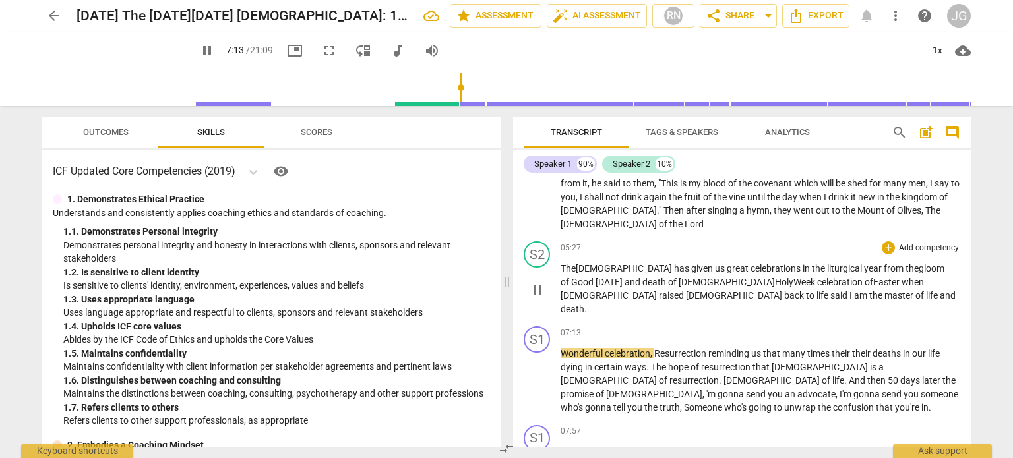
click at [817, 277] on span "celebration" at bounding box center [840, 282] width 47 height 11
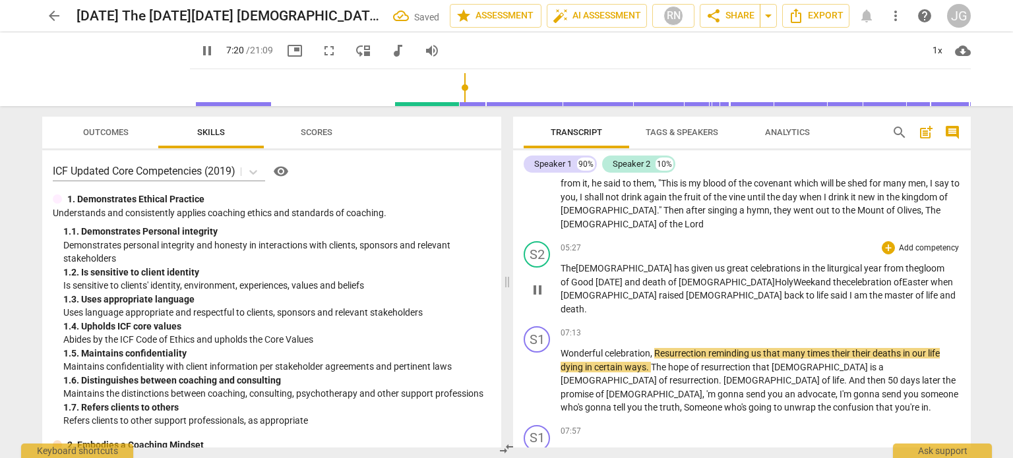
click at [686, 290] on span "raised" at bounding box center [672, 295] width 27 height 11
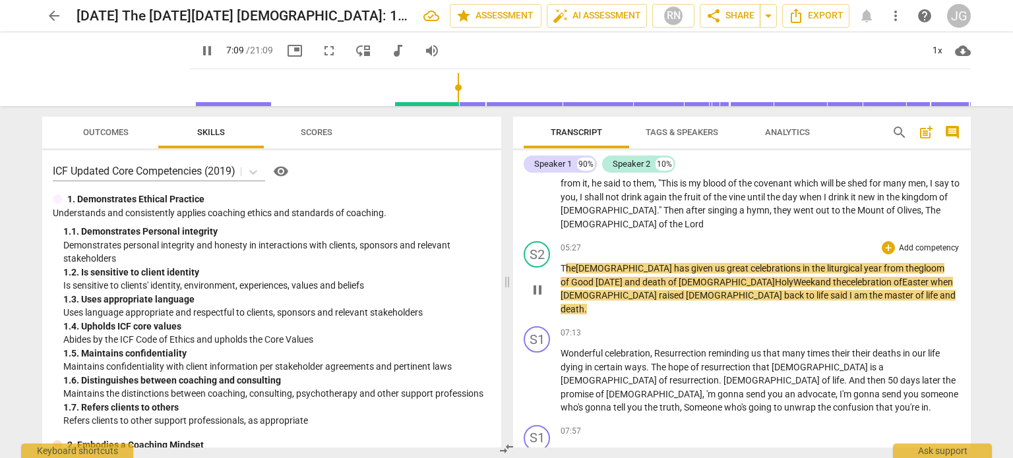
click at [849, 290] on span "I" at bounding box center [851, 295] width 5 height 11
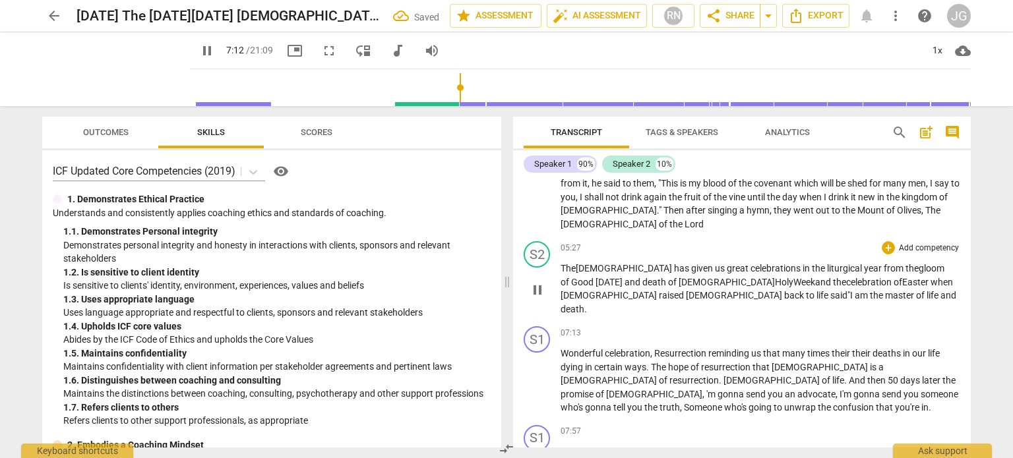
click at [719, 266] on p "T he [DEMOGRAPHIC_DATA] has given us great celebrations in the liturgical year …" at bounding box center [760, 289] width 400 height 54
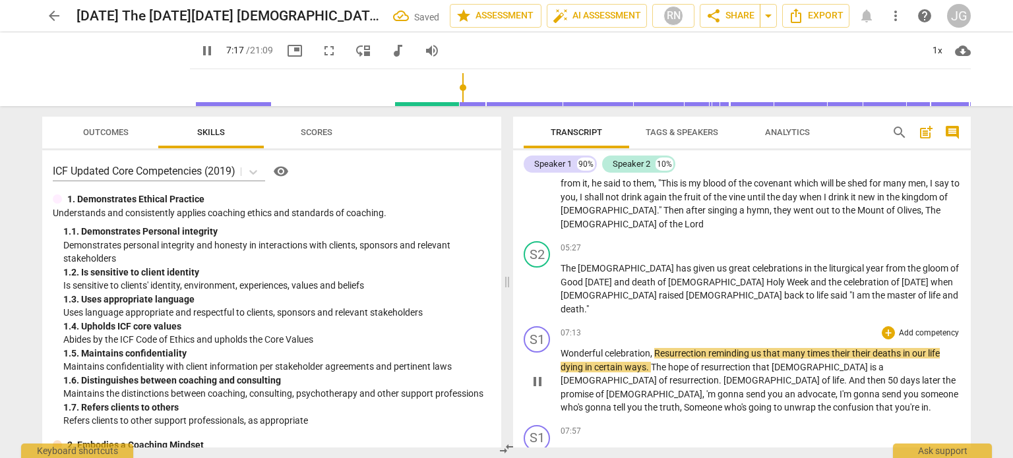
click at [561, 348] on span "Wonderful" at bounding box center [582, 353] width 44 height 11
type input "441"
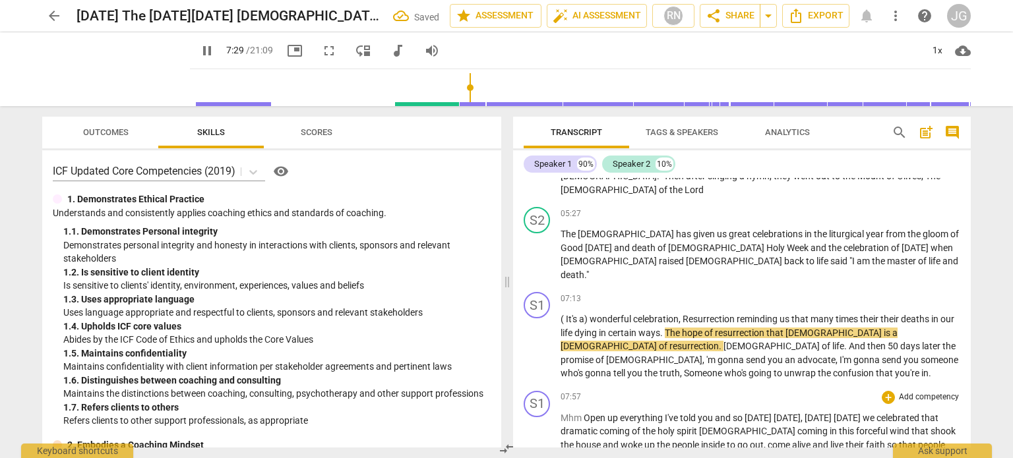
scroll to position [286, 0]
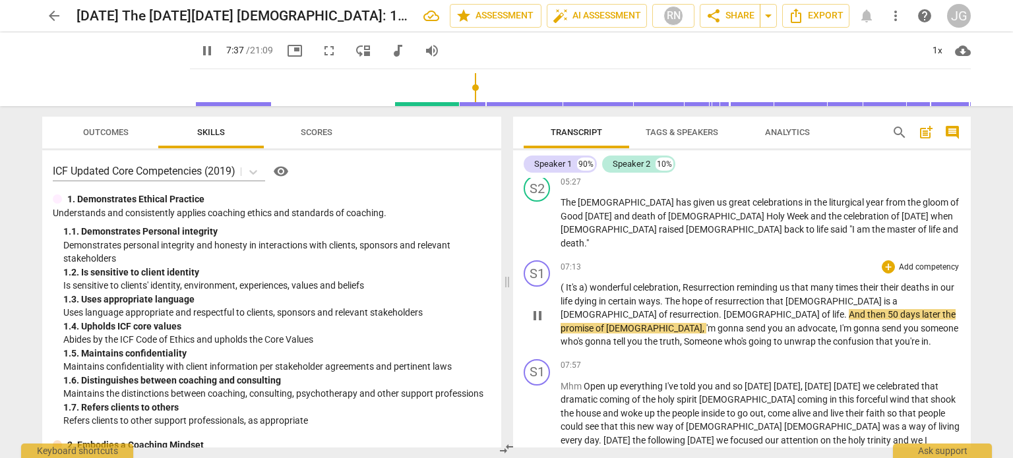
click at [723, 309] on span "." at bounding box center [721, 314] width 5 height 11
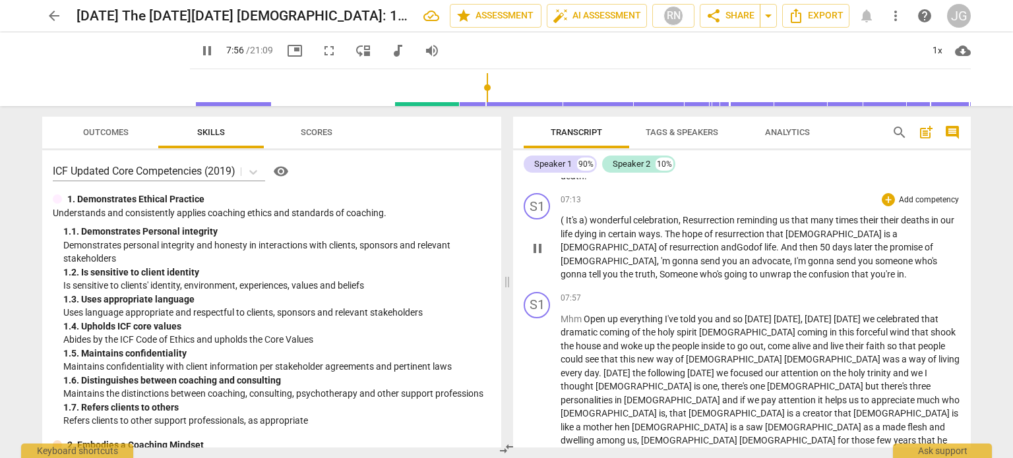
scroll to position [418, 0]
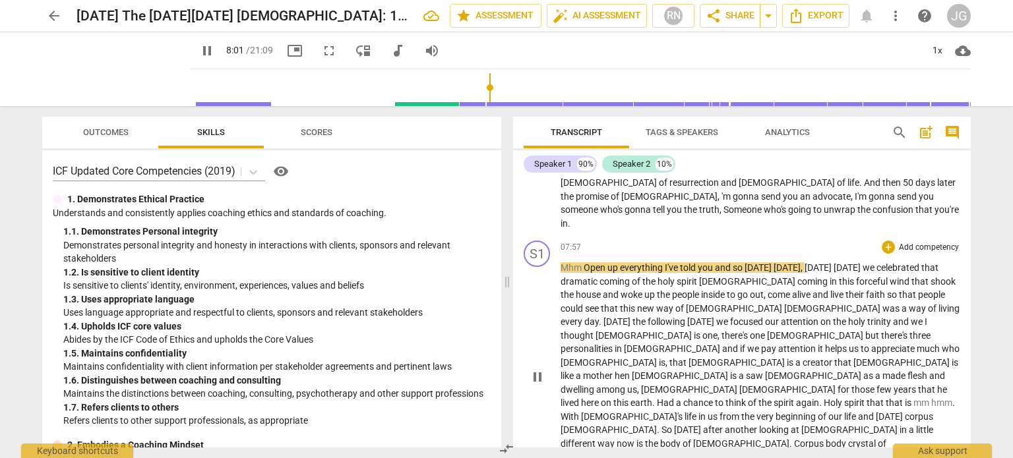
click at [584, 262] on span "Open" at bounding box center [596, 267] width 24 height 11
type input "482"
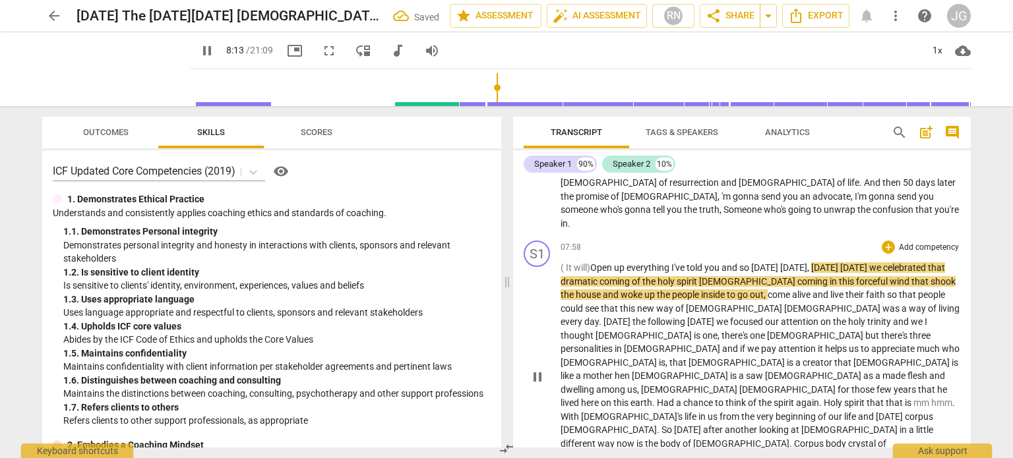
click at [597, 262] on span "( It will) Open" at bounding box center [586, 267] width 53 height 11
click at [801, 262] on span "[DATE]" at bounding box center [794, 267] width 27 height 11
click at [871, 262] on span "[DATE]" at bounding box center [856, 267] width 29 height 11
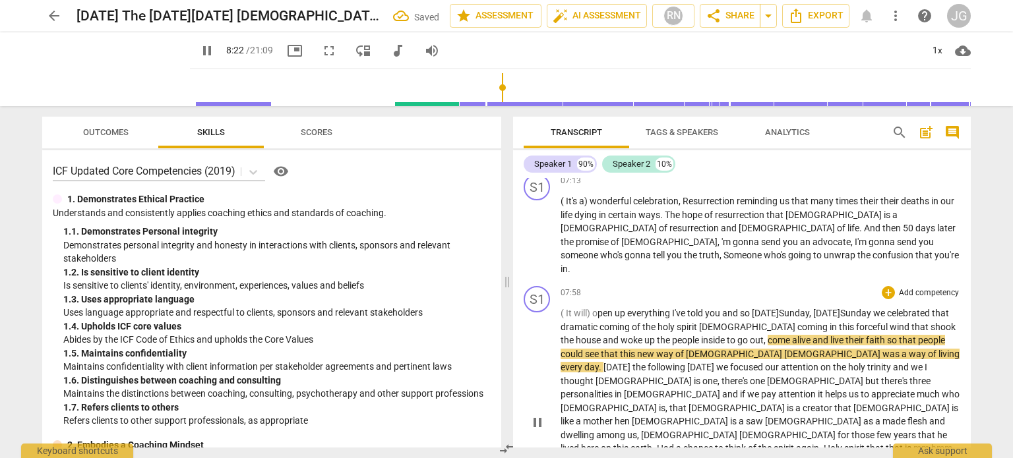
scroll to position [352, 0]
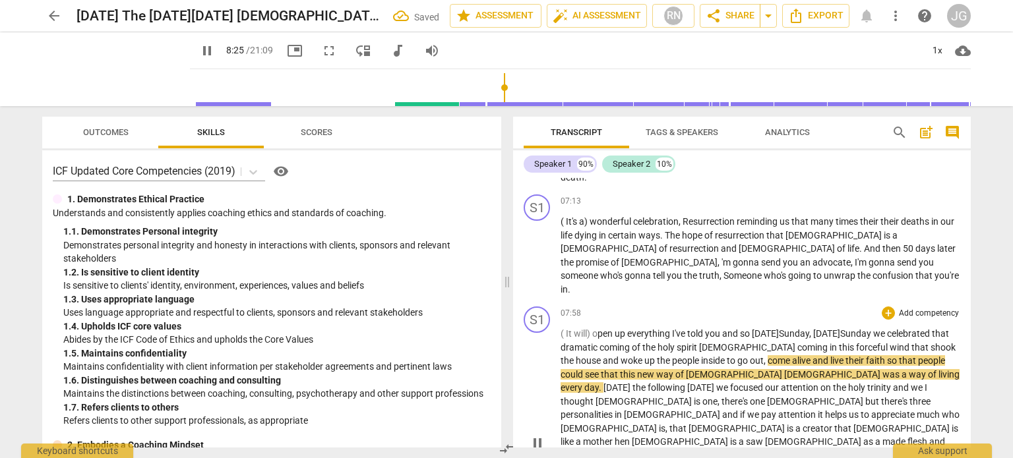
click at [690, 369] on span "[DEMOGRAPHIC_DATA]" at bounding box center [735, 374] width 98 height 11
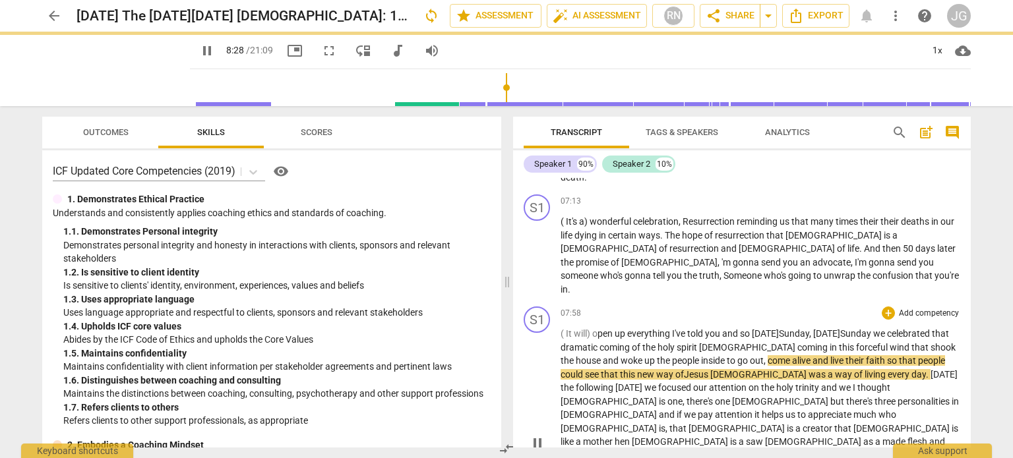
click at [719, 369] on span "[DEMOGRAPHIC_DATA]" at bounding box center [759, 374] width 98 height 11
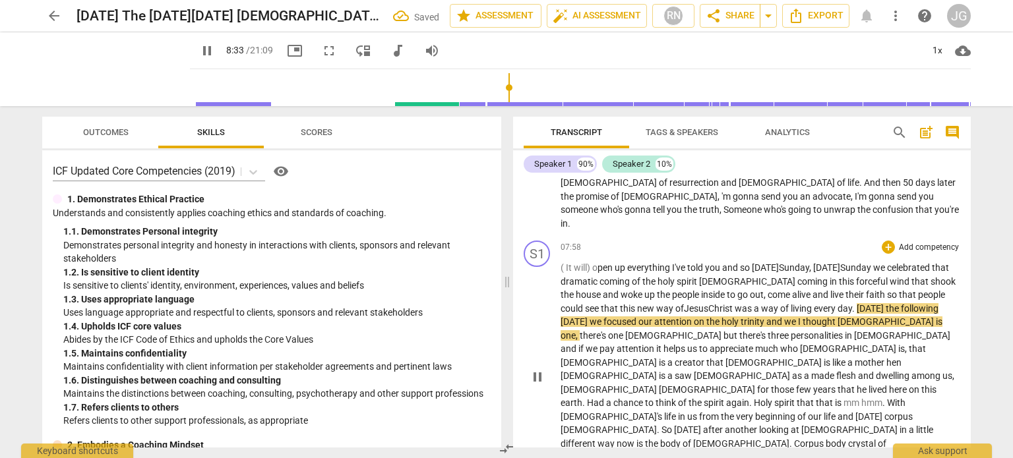
click at [886, 303] on span "[DATE]" at bounding box center [871, 308] width 29 height 11
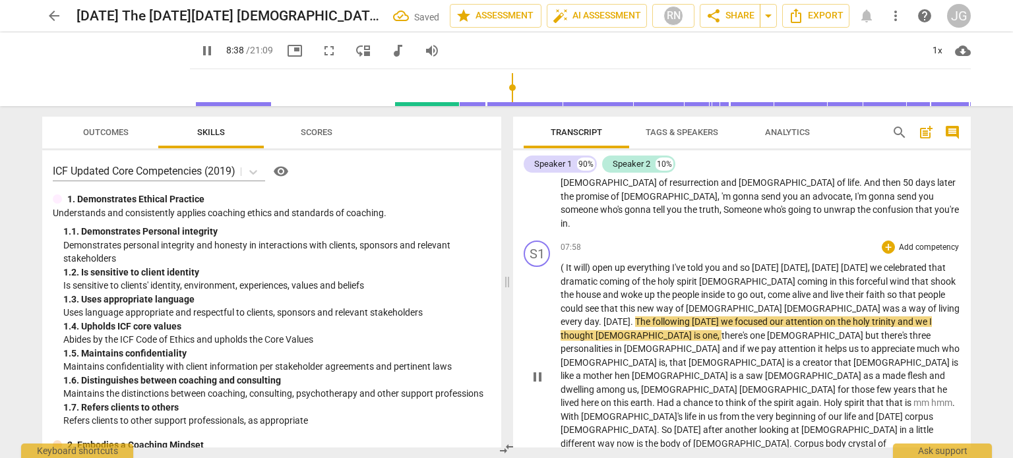
click at [692, 317] on span "[DATE]" at bounding box center [706, 322] width 29 height 11
type input "519"
click at [855, 317] on span "holy" at bounding box center [864, 322] width 19 height 11
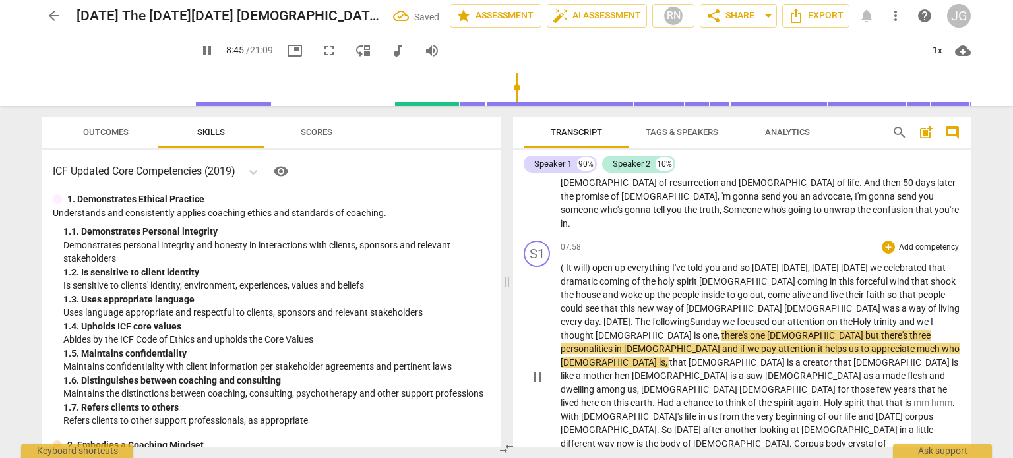
click at [873, 317] on span "trinity" at bounding box center [886, 322] width 26 height 11
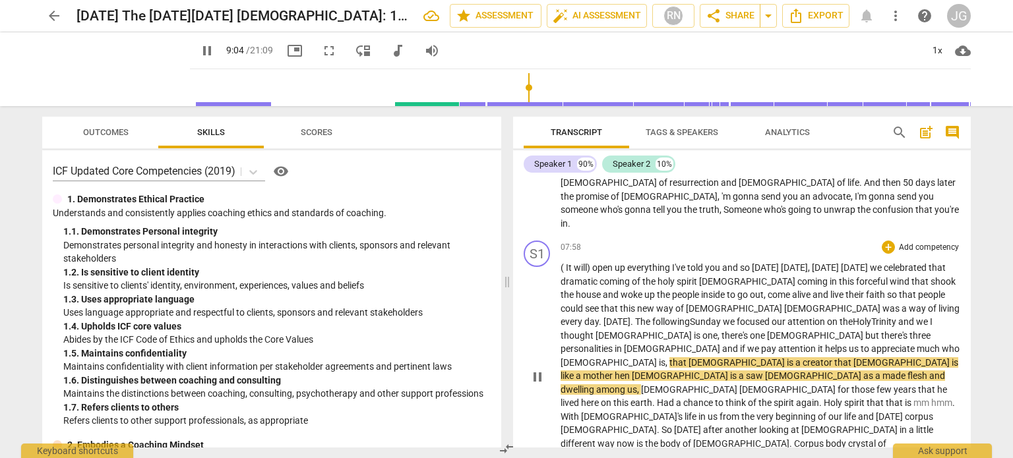
click at [632, 371] on span "hen" at bounding box center [623, 376] width 17 height 11
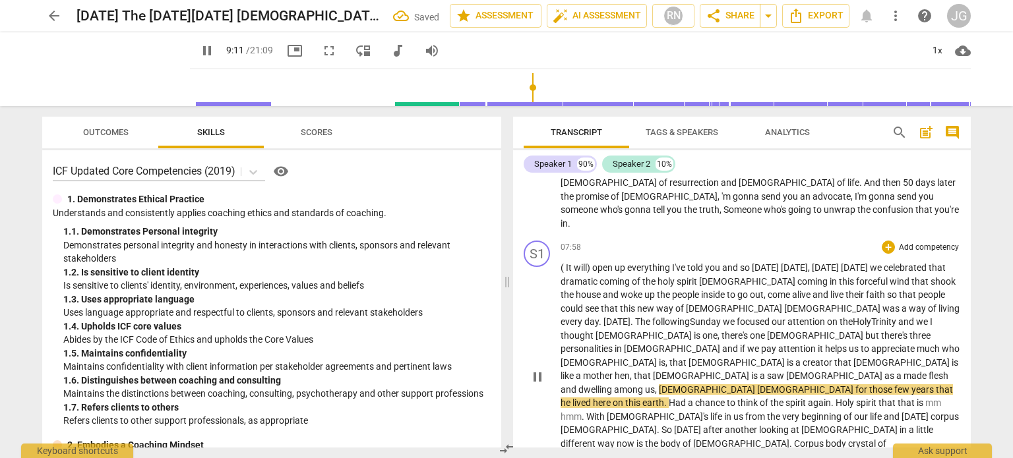
click at [653, 371] on span "hen, that" at bounding box center [634, 376] width 38 height 11
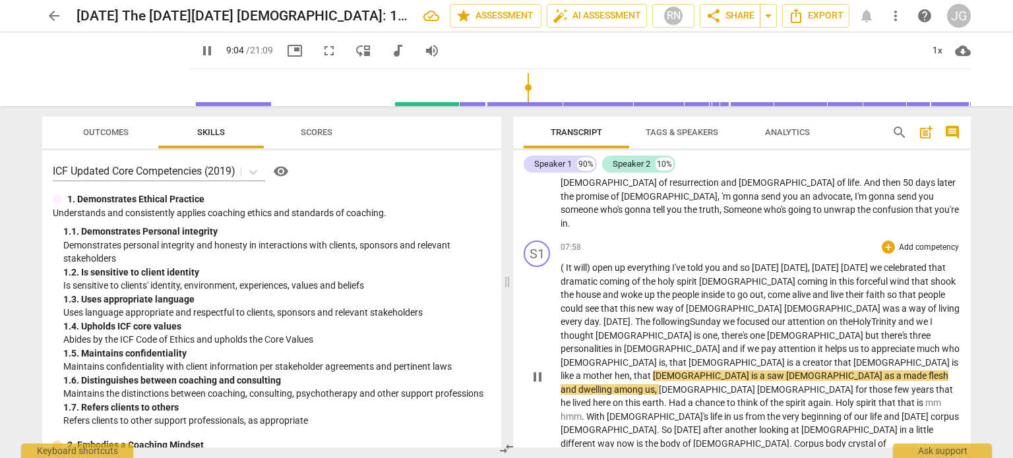
click at [940, 295] on p "( It will) open up everything I've told you and so [DATE] [DATE] , [DATE] [DATE…" at bounding box center [760, 376] width 400 height 230
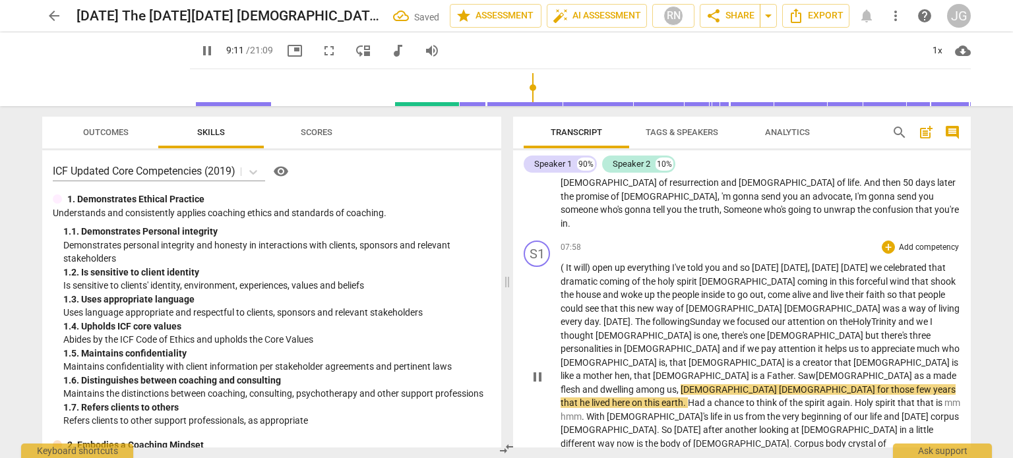
click at [779, 384] on span "[DEMOGRAPHIC_DATA]" at bounding box center [730, 389] width 98 height 11
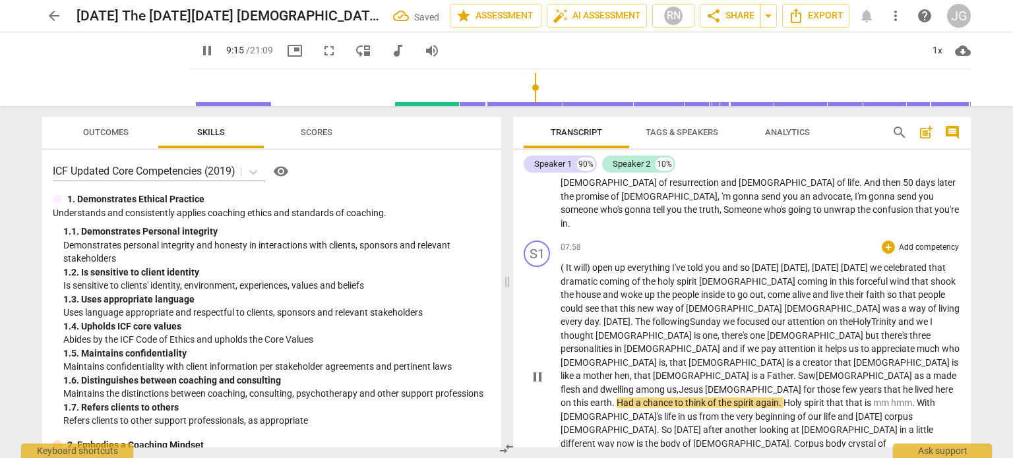
click at [803, 384] on span "[DEMOGRAPHIC_DATA]" at bounding box center [754, 389] width 98 height 11
click at [657, 425] on span "[DEMOGRAPHIC_DATA]" at bounding box center [608, 430] width 96 height 11
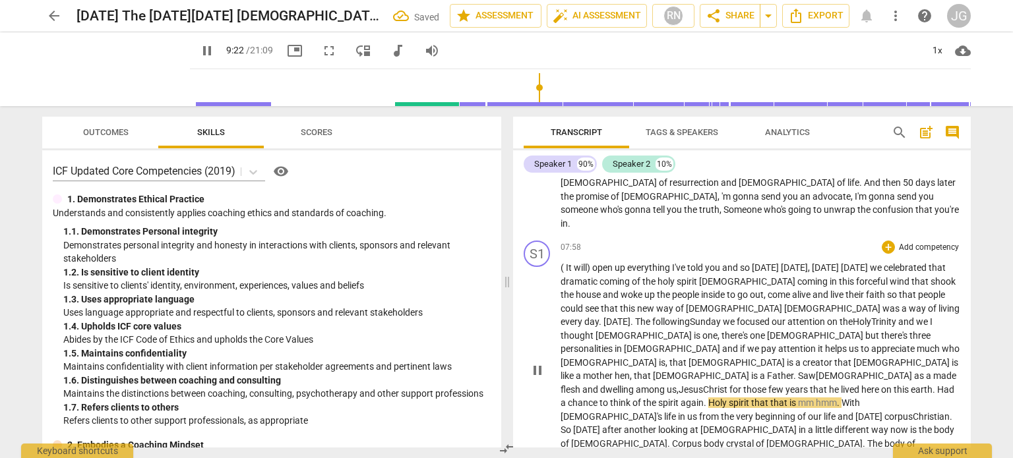
click at [573, 425] on span "[DATE]" at bounding box center [587, 430] width 29 height 11
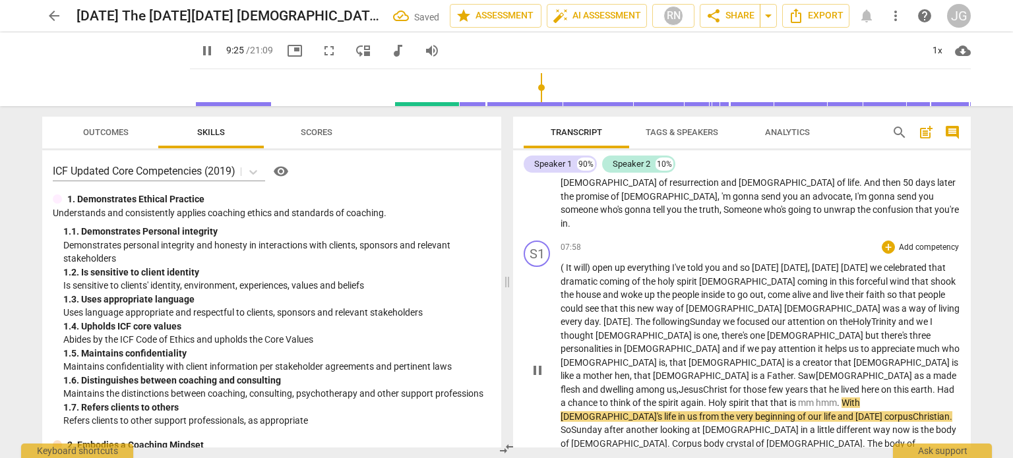
click at [766, 439] on span "[DEMOGRAPHIC_DATA]" at bounding box center [814, 444] width 96 height 11
click at [843, 439] on span "[DEMOGRAPHIC_DATA]" at bounding box center [891, 444] width 96 height 11
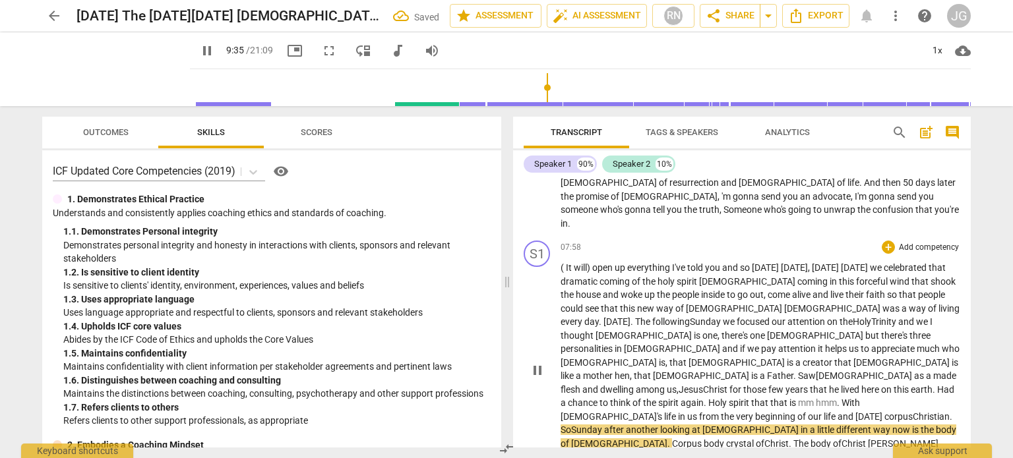
click at [919, 411] on span "hristian" at bounding box center [934, 416] width 31 height 11
click at [884, 411] on span "corpus C" at bounding box center [901, 416] width 34 height 11
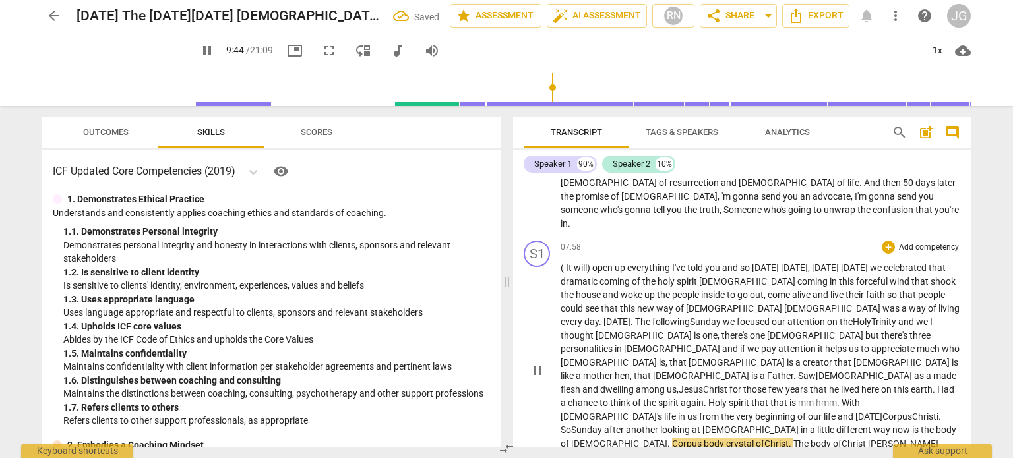
click at [667, 439] on span "[DEMOGRAPHIC_DATA]" at bounding box center [619, 444] width 96 height 11
click at [630, 439] on span "body" at bounding box center [641, 444] width 22 height 11
click at [653, 439] on span "crystal" at bounding box center [668, 444] width 30 height 11
click at [632, 425] on span "another" at bounding box center [643, 430] width 34 height 11
click at [626, 425] on span "another" at bounding box center [643, 430] width 34 height 11
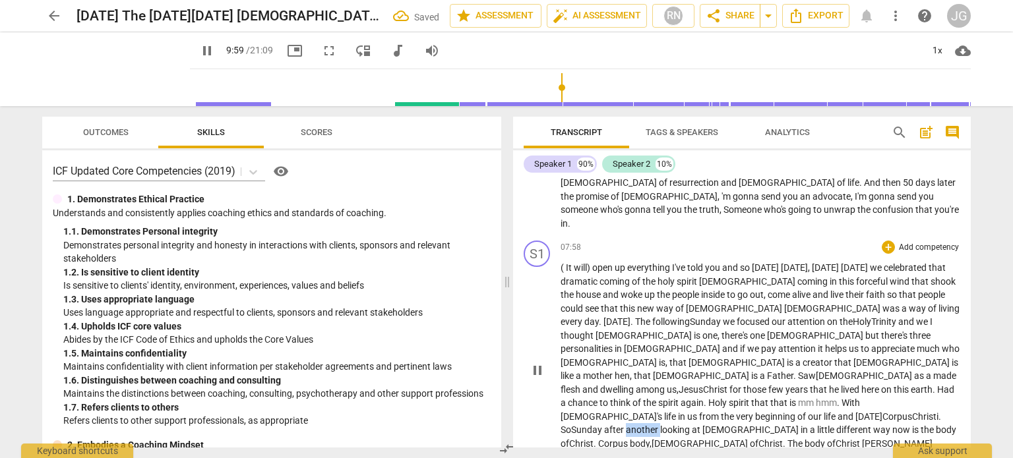
click at [626, 425] on span "another" at bounding box center [643, 430] width 34 height 11
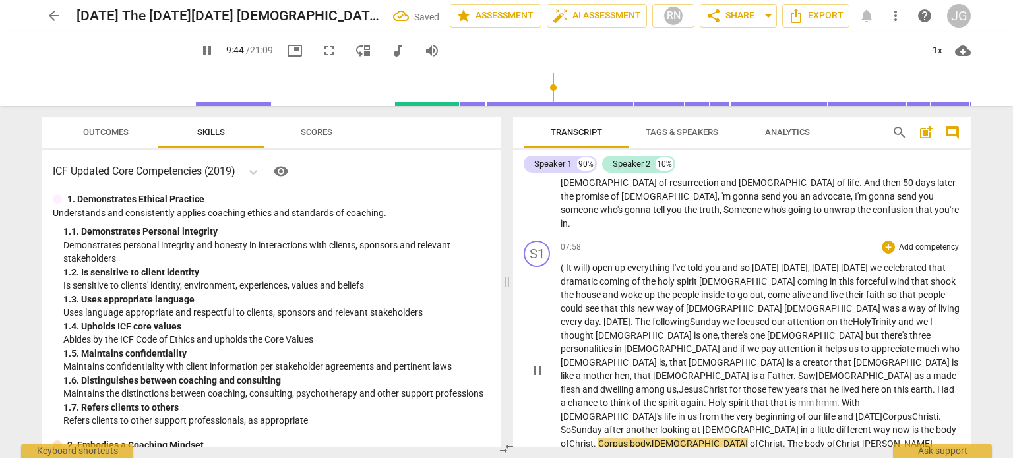
click at [748, 439] on span at bounding box center [749, 444] width 2 height 11
click at [630, 439] on span "body, [DEMOGRAPHIC_DATA]," at bounding box center [690, 444] width 120 height 11
click at [766, 439] on span "hrist" at bounding box center [775, 444] width 18 height 11
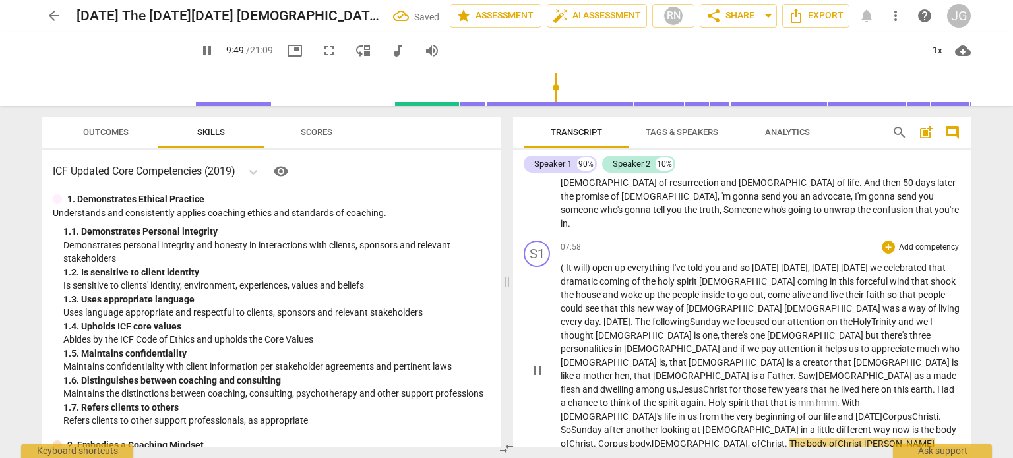
click at [585, 452] on span "crews" at bounding box center [572, 457] width 24 height 11
click at [866, 439] on span "So" at bounding box center [872, 444] width 13 height 11
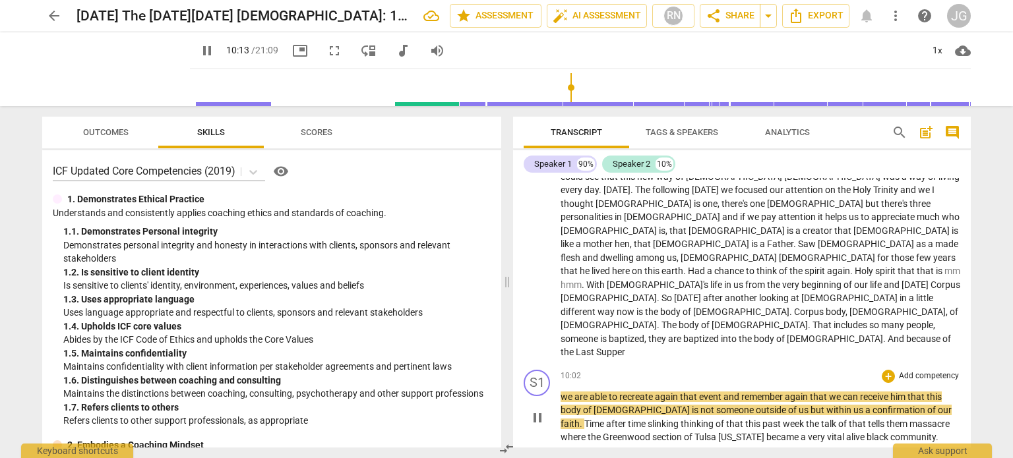
click at [598, 405] on span "[DEMOGRAPHIC_DATA]" at bounding box center [642, 410] width 98 height 11
type input "615"
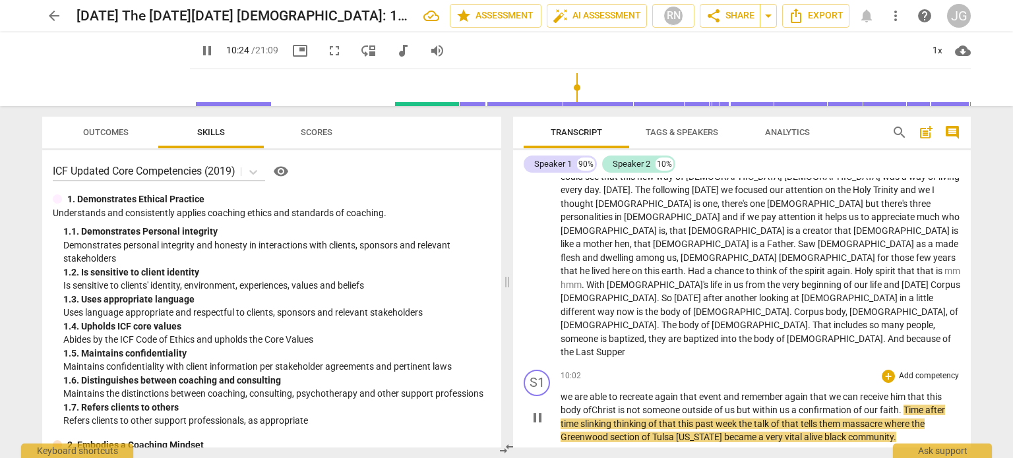
click at [576, 419] on span "time" at bounding box center [570, 424] width 20 height 11
click at [644, 419] on span "thinking" at bounding box center [657, 424] width 35 height 11
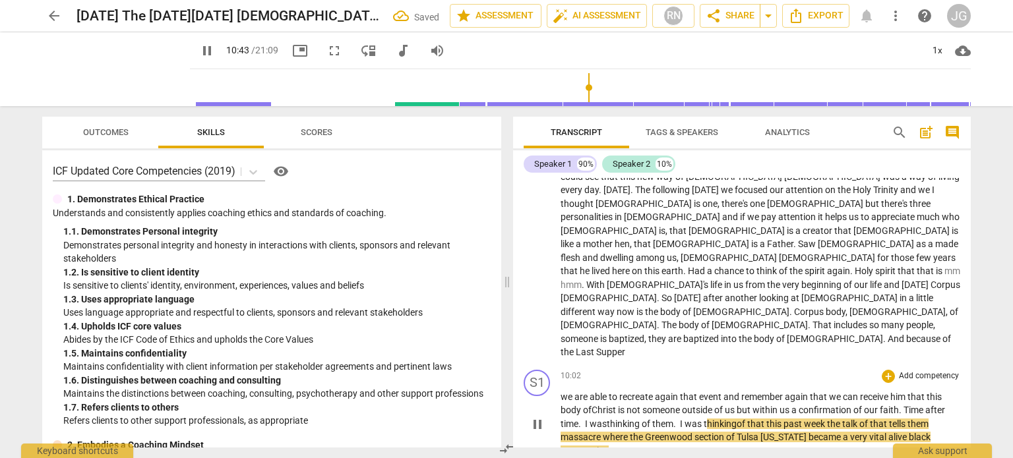
click at [827, 419] on span "week" at bounding box center [815, 424] width 23 height 11
click at [662, 419] on span "time. I was thinking of them. I was t" at bounding box center [633, 424] width 146 height 11
click at [675, 419] on span "time. I was thinking of them. I was t" at bounding box center [633, 424] width 146 height 11
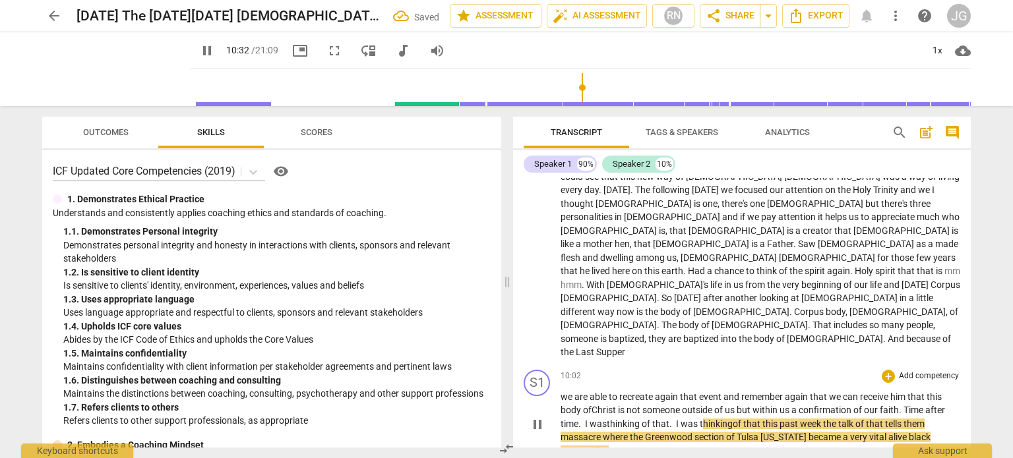
click at [823, 419] on span "week" at bounding box center [811, 424] width 23 height 11
drag, startPoint x: 950, startPoint y: 317, endPoint x: 901, endPoint y: 317, distance: 49.5
click at [901, 390] on p "we are able to recreate again that event and remember again that we can receive…" at bounding box center [760, 424] width 400 height 68
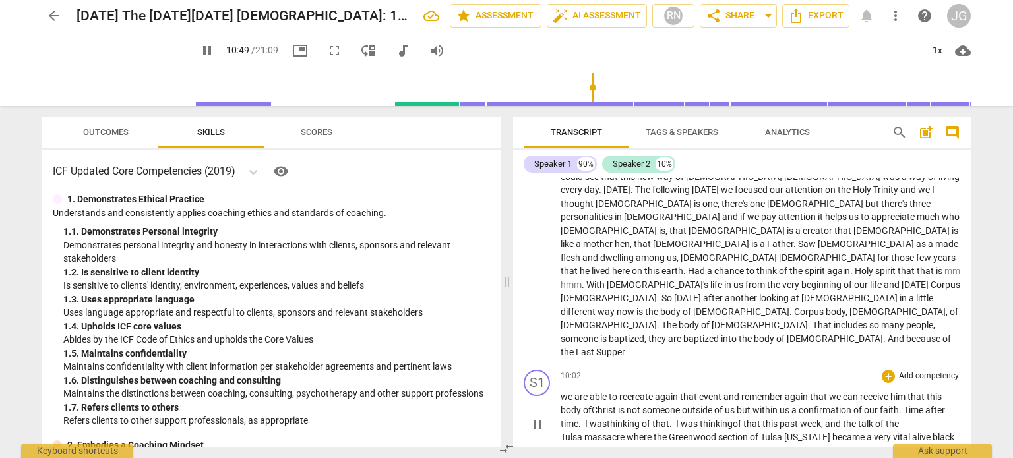
click at [908, 432] on span "vital" at bounding box center [902, 437] width 19 height 11
type input "658"
click at [630, 446] on span "." at bounding box center [632, 451] width 5 height 11
type input "662"
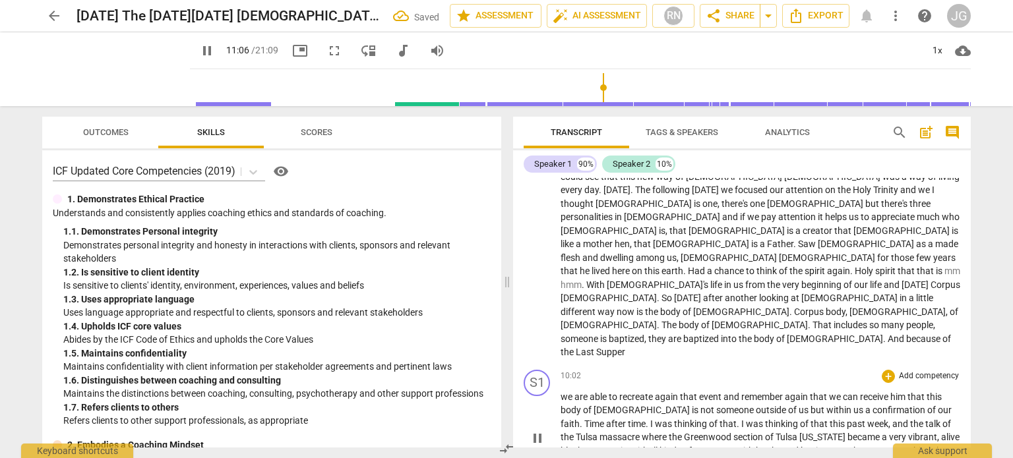
click at [646, 458] on span "Black" at bounding box center [658, 464] width 24 height 11
click at [766, 458] on span "wife's" at bounding box center [778, 464] width 24 height 11
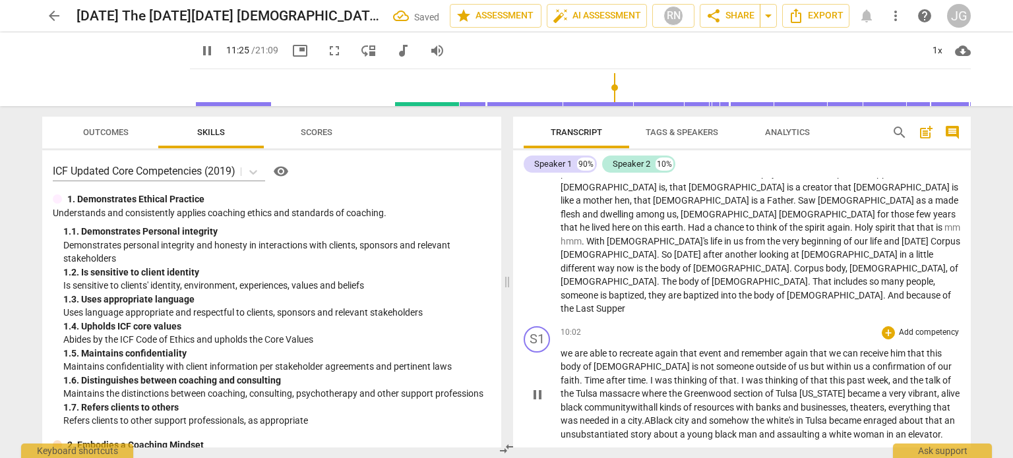
scroll to position [616, 0]
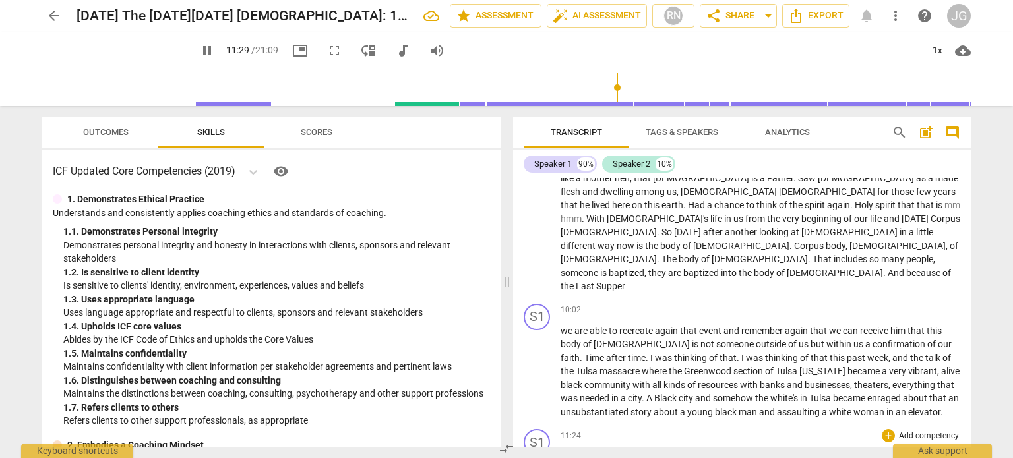
click at [562, 451] on span "Never" at bounding box center [573, 456] width 26 height 11
type input "691"
click at [591, 451] on span "It never" at bounding box center [576, 456] width 32 height 11
click at [619, 451] on span "substantiated" at bounding box center [648, 456] width 59 height 11
click at [779, 451] on span "Got" at bounding box center [770, 456] width 17 height 11
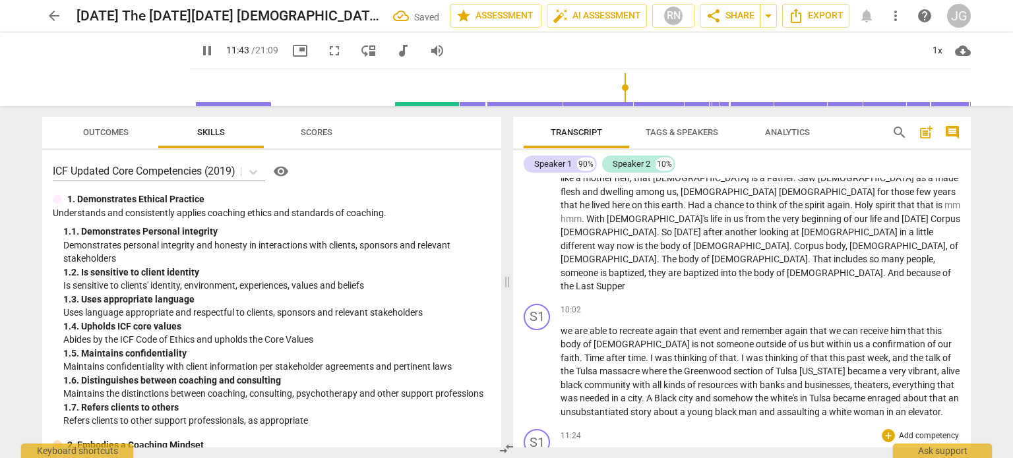
click at [779, 451] on span "Got" at bounding box center [770, 456] width 17 height 11
click at [733, 451] on span "true" at bounding box center [728, 456] width 18 height 11
click at [734, 451] on span "true" at bounding box center [728, 456] width 18 height 11
click at [794, 451] on span "the" at bounding box center [786, 456] width 15 height 11
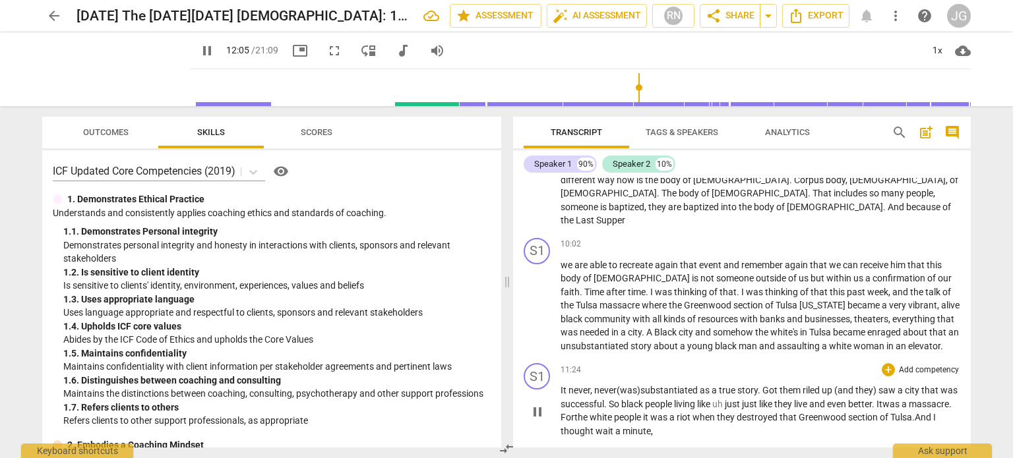
scroll to position [748, 0]
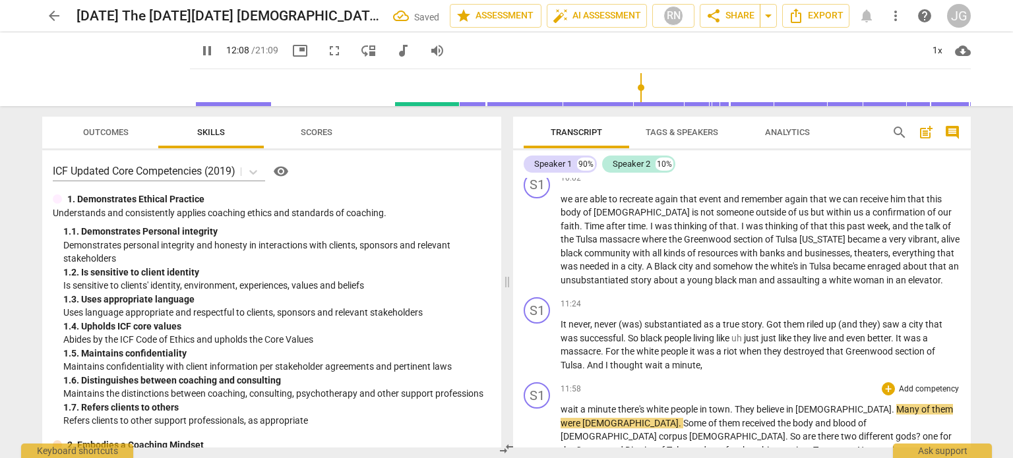
click at [560, 404] on span "wait" at bounding box center [570, 409] width 20 height 11
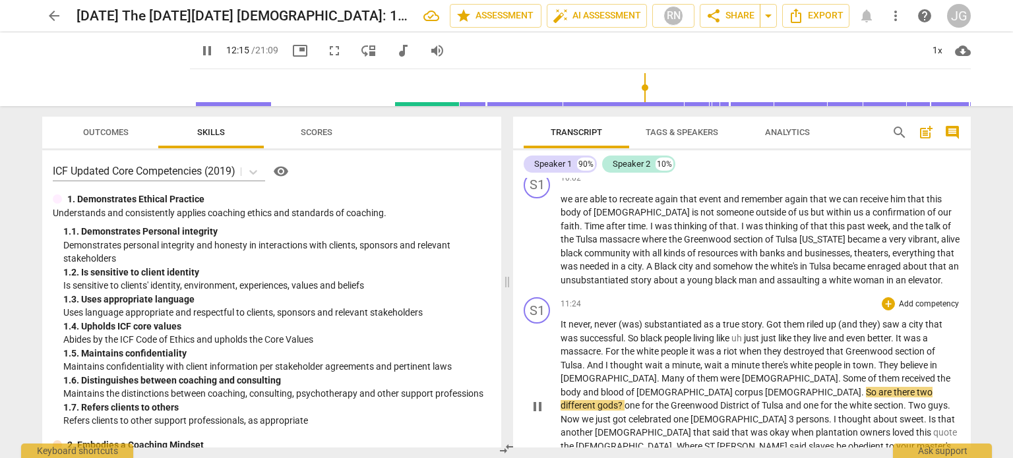
click at [649, 360] on span "wait" at bounding box center [655, 365] width 20 height 11
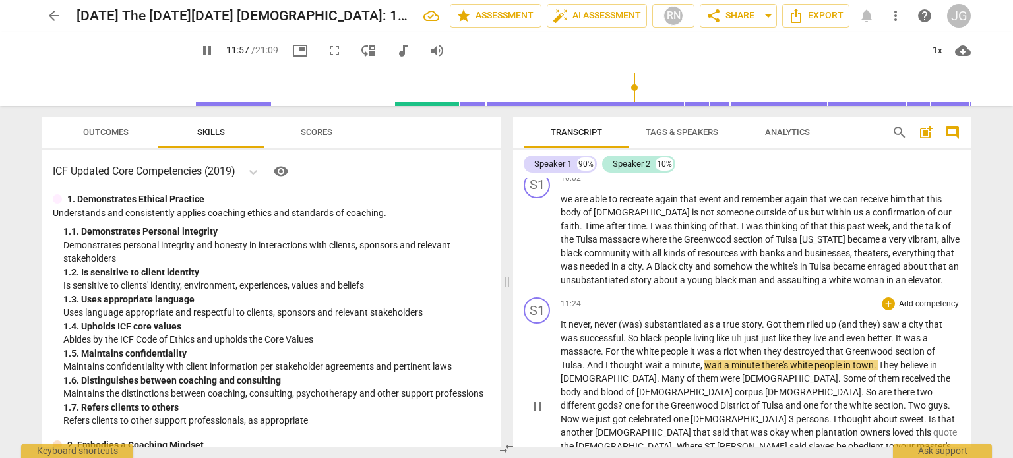
click at [742, 373] on span "[DEMOGRAPHIC_DATA]" at bounding box center [790, 378] width 96 height 11
type input "719"
click at [760, 360] on span "minute" at bounding box center [746, 365] width 30 height 11
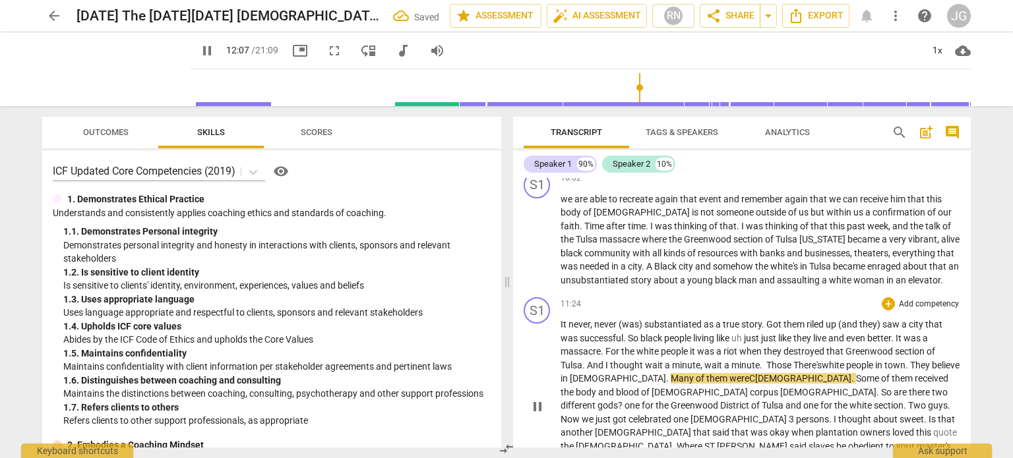
click at [910, 360] on span "." at bounding box center [907, 365] width 5 height 11
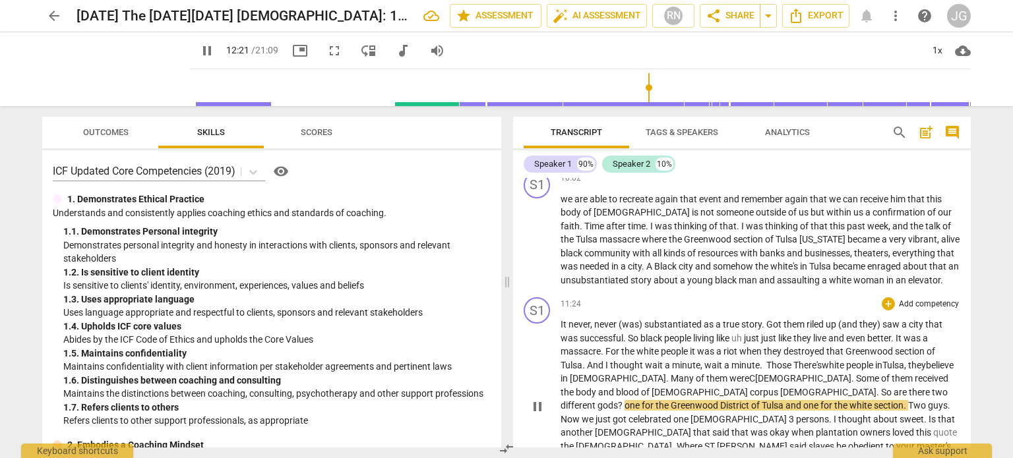
click at [642, 400] on span "one" at bounding box center [632, 405] width 17 height 11
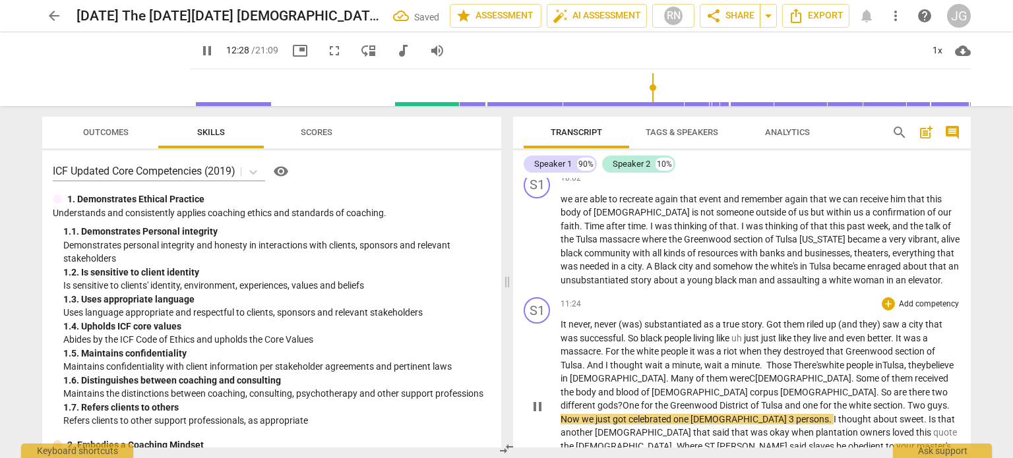
click at [903, 400] on span "." at bounding box center [905, 405] width 5 height 11
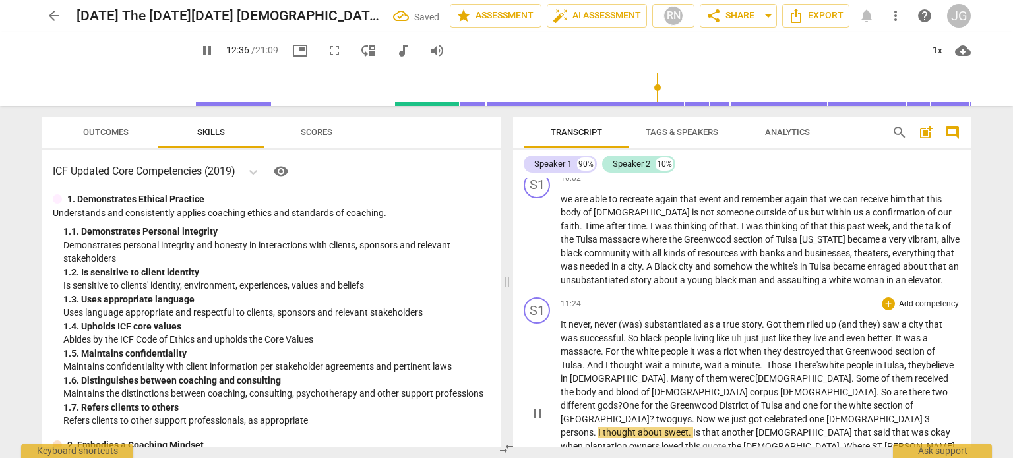
click at [601, 360] on span "And" at bounding box center [596, 365] width 18 height 11
click at [602, 360] on span "And" at bounding box center [596, 365] width 18 height 11
click at [651, 387] on span "[DEMOGRAPHIC_DATA]" at bounding box center [700, 392] width 98 height 11
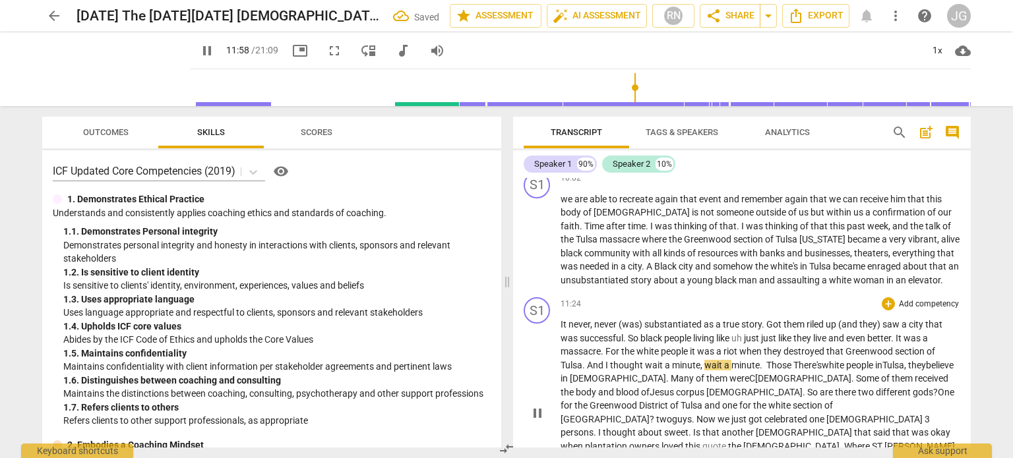
click at [676, 387] on span "corpus" at bounding box center [691, 392] width 30 height 11
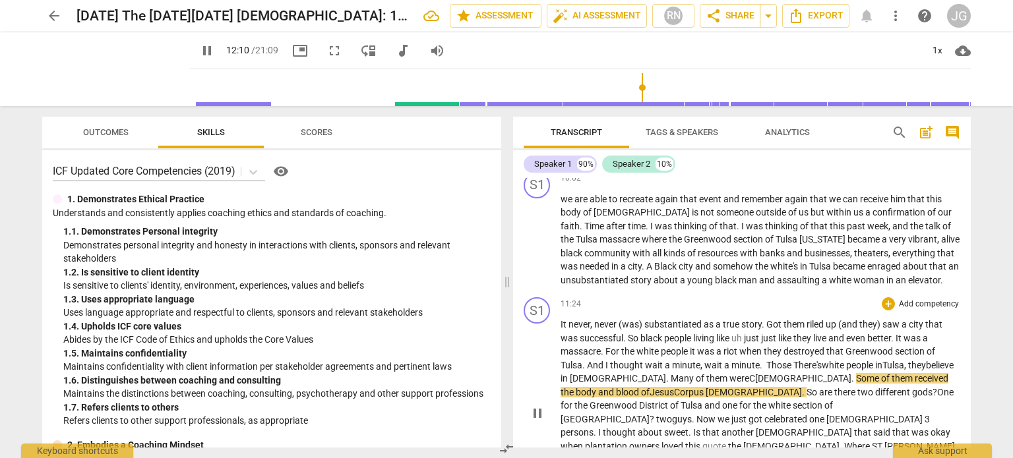
click at [692, 414] on span "guys" at bounding box center [682, 419] width 20 height 11
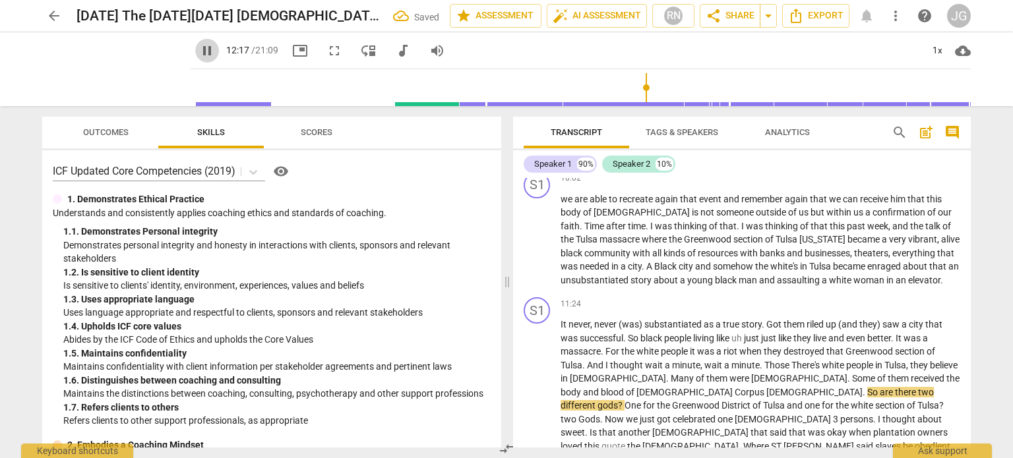
click at [199, 48] on span "pause" at bounding box center [207, 51] width 16 height 16
type input "738"
click at [895, 387] on span "there" at bounding box center [906, 392] width 23 height 11
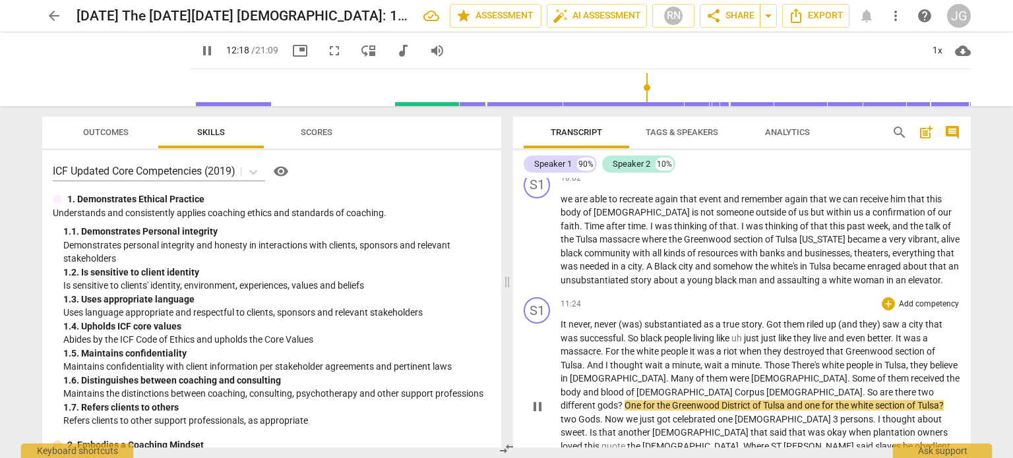
click at [771, 441] on span "ST" at bounding box center [777, 446] width 13 height 11
type input "740"
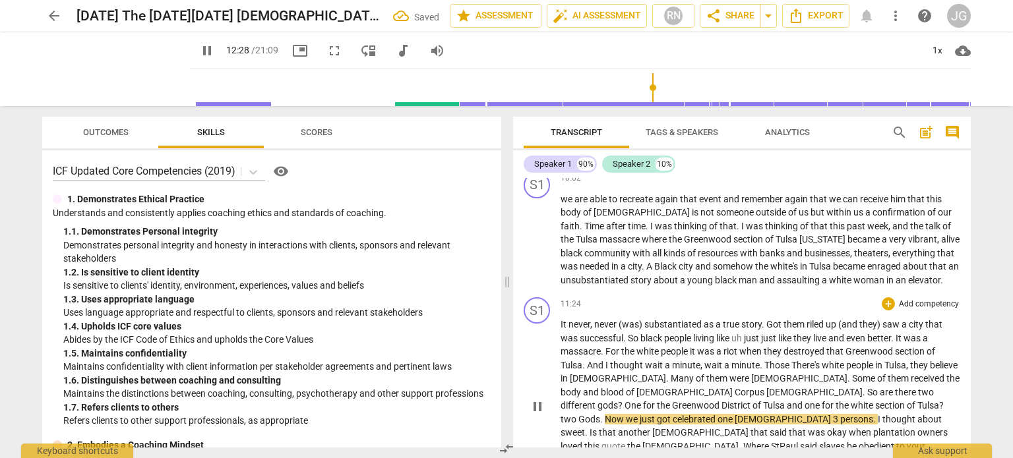
click at [875, 400] on span "section" at bounding box center [891, 405] width 32 height 11
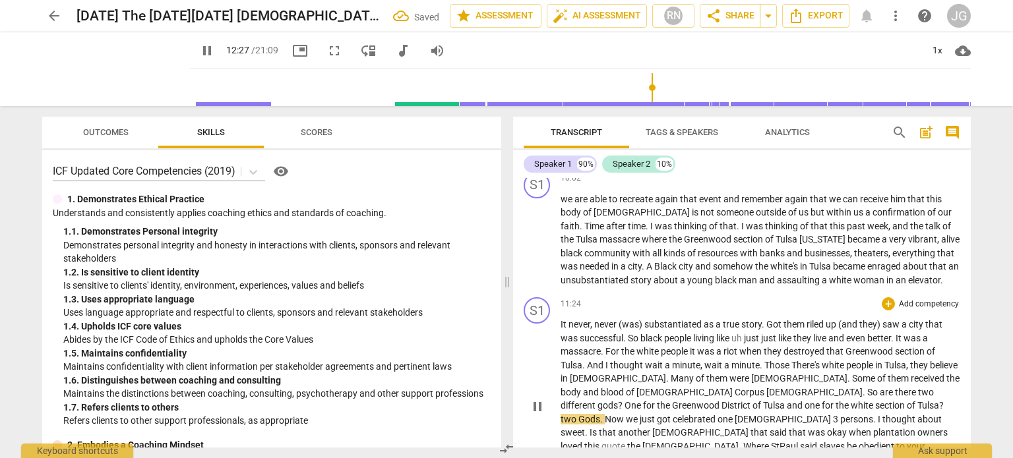
click at [578, 414] on span "two" at bounding box center [569, 419] width 18 height 11
click at [854, 414] on span "3" at bounding box center [857, 419] width 7 height 11
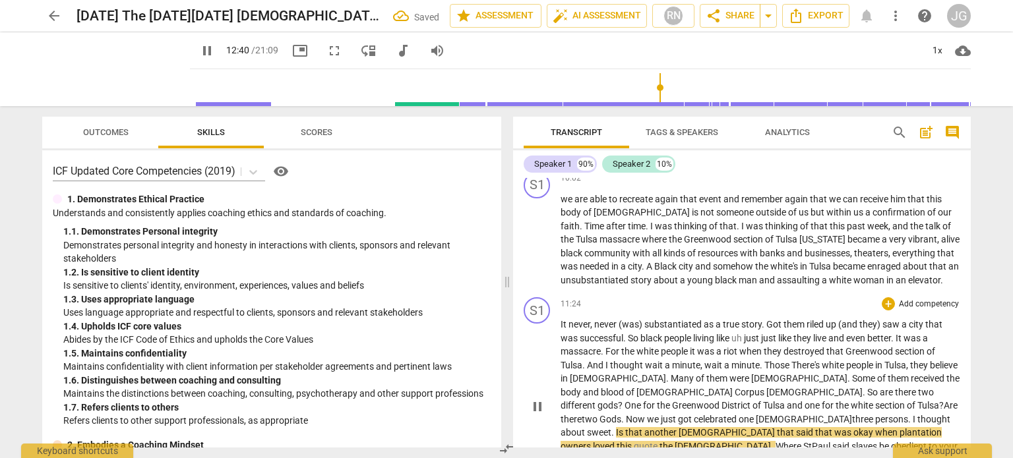
click at [611, 427] on span "sweet" at bounding box center [599, 432] width 24 height 11
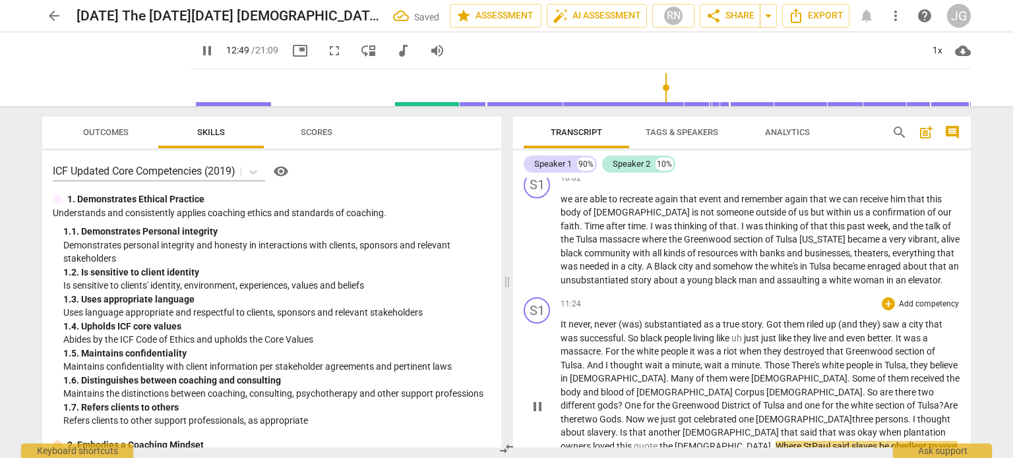
click at [634, 441] on span "this" at bounding box center [625, 446] width 17 height 11
click at [764, 441] on span "." at bounding box center [766, 446] width 5 height 11
click at [590, 363] on p "It never , never (was) substantiated as a true story . Got them riled up (and t…" at bounding box center [760, 406] width 400 height 176
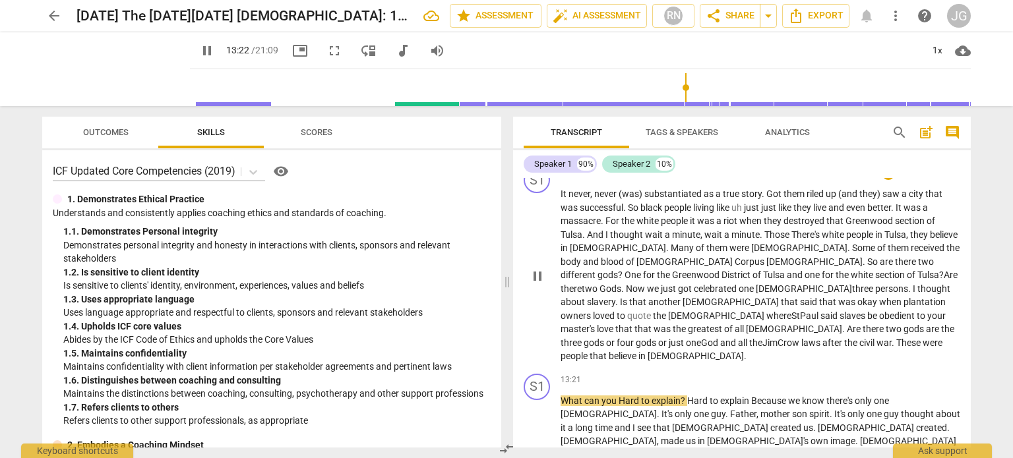
scroll to position [880, 0]
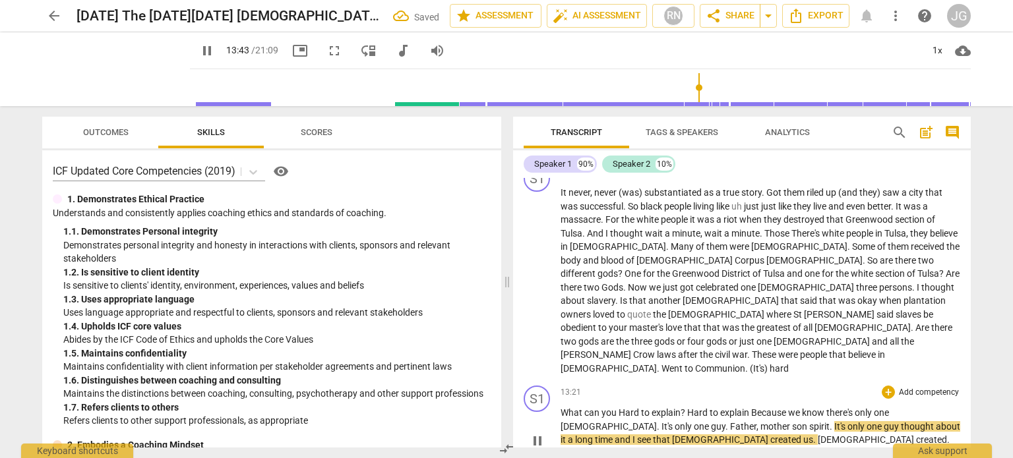
click at [683, 408] on span "?" at bounding box center [684, 413] width 7 height 11
type input "825"
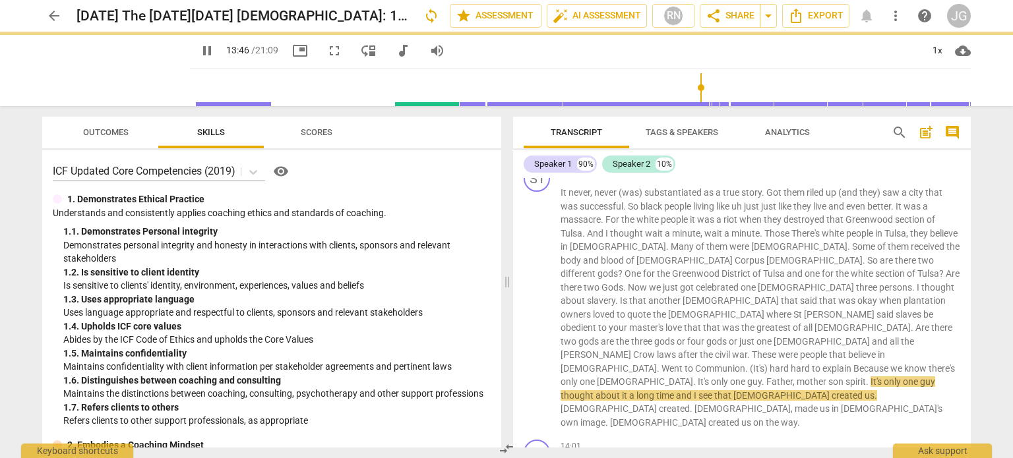
scroll to position [835, 0]
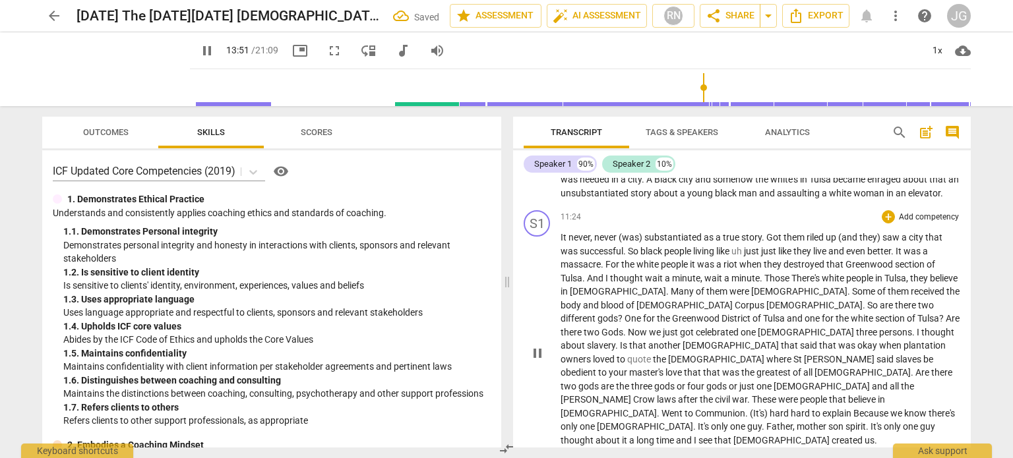
click at [770, 408] on span "hard" at bounding box center [780, 413] width 21 height 11
type input "832"
click at [834, 408] on span "Because" at bounding box center [852, 413] width 37 height 11
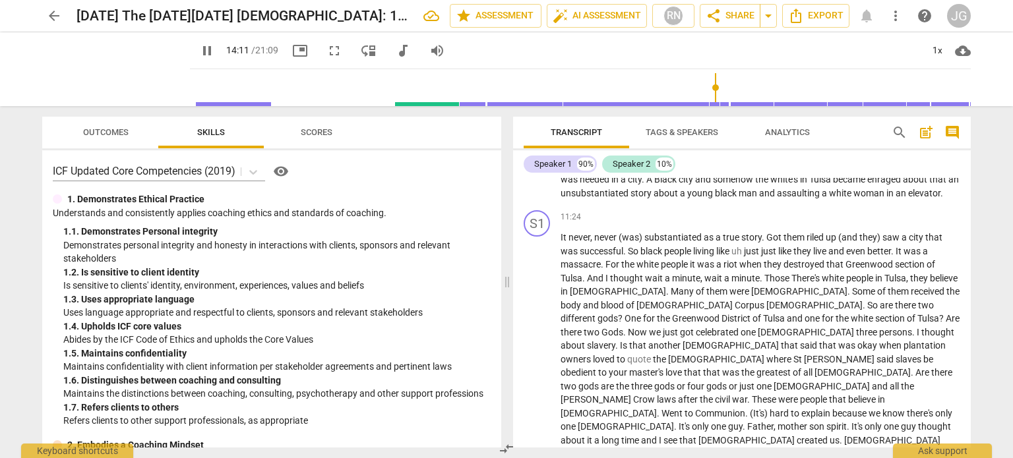
type input "851"
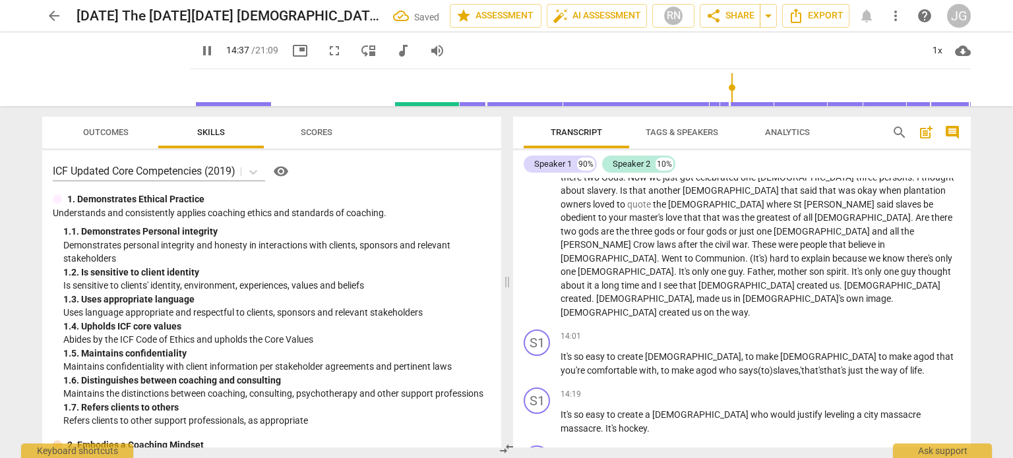
scroll to position [918, 0]
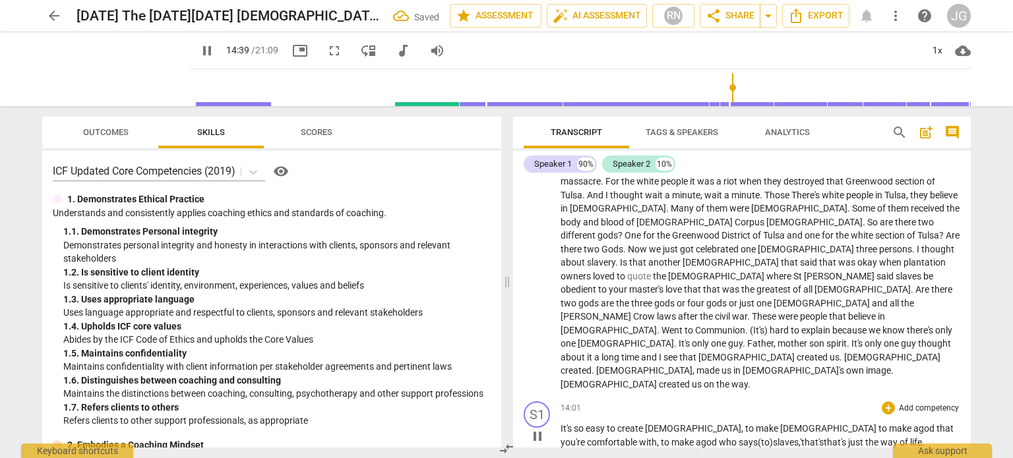
click at [803, 422] on p "It's so easy to create [DEMOGRAPHIC_DATA] , to make [DEMOGRAPHIC_DATA] to make …" at bounding box center [760, 435] width 400 height 27
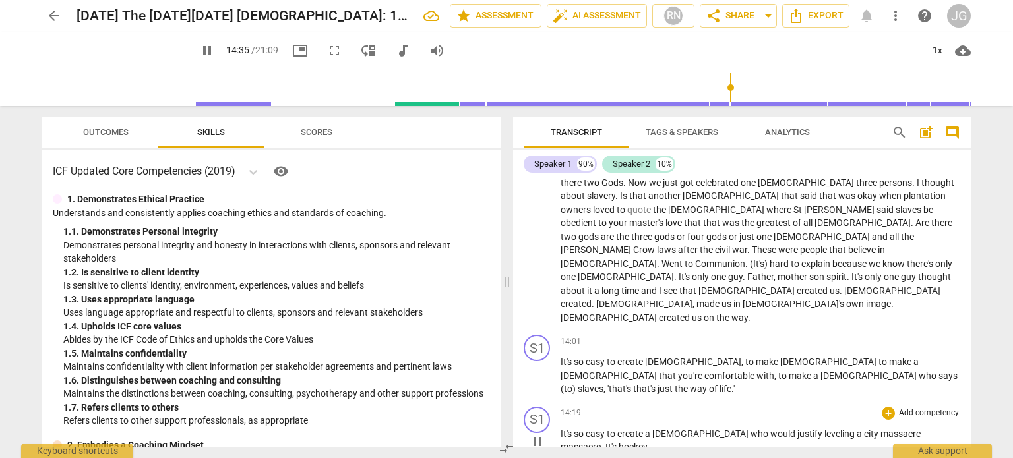
scroll to position [984, 0]
click at [797, 429] on span "justify" at bounding box center [810, 434] width 27 height 11
click at [880, 429] on span "massacre" at bounding box center [900, 434] width 40 height 11
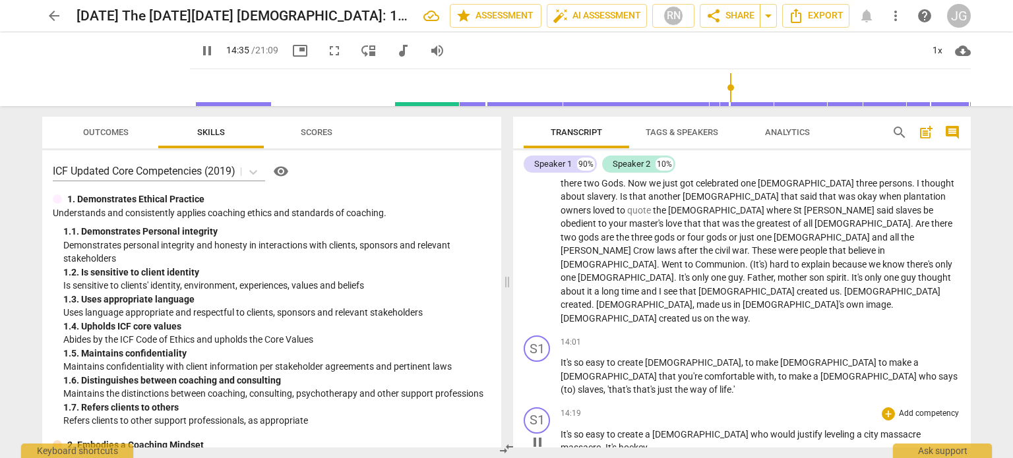
click at [880, 429] on span "massacre" at bounding box center [900, 434] width 40 height 11
click at [650, 442] on span "." at bounding box center [648, 447] width 3 height 11
type input "881"
click at [880, 429] on span "massacre" at bounding box center [900, 434] width 40 height 11
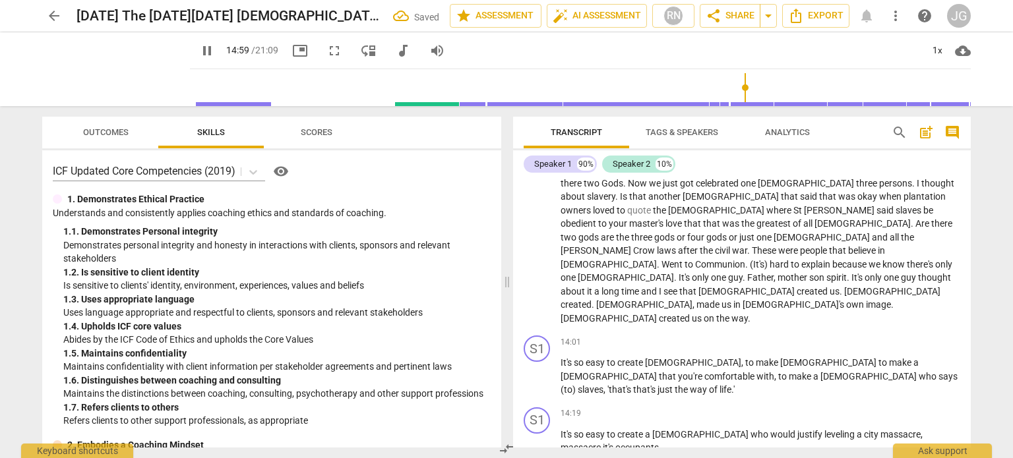
type input "901"
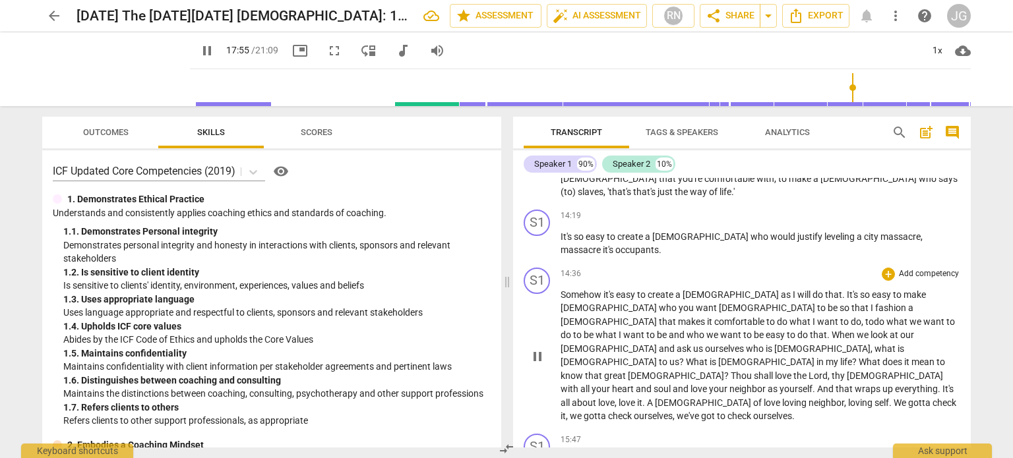
scroll to position [1462, 0]
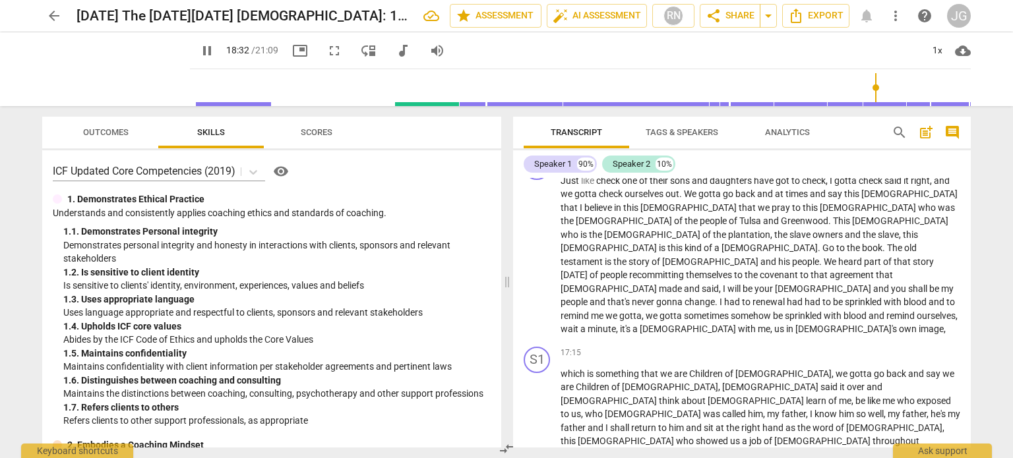
type input "1114"
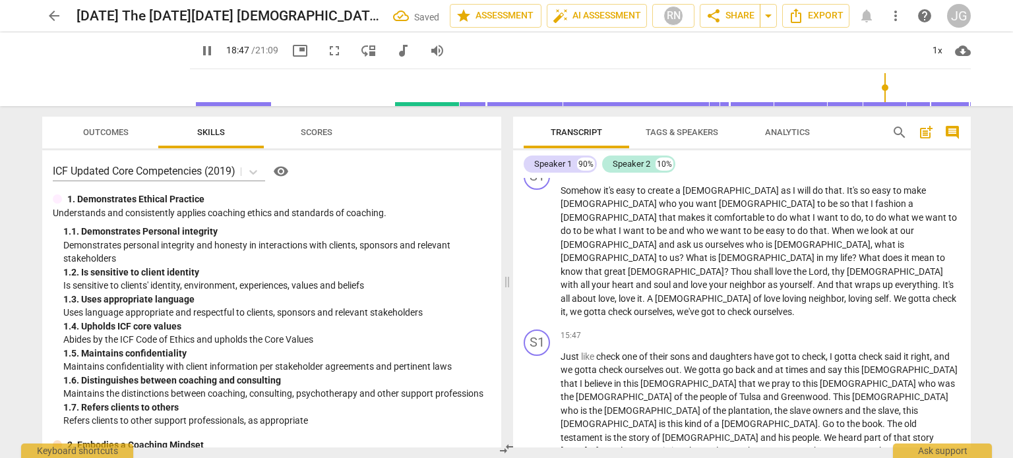
scroll to position [1264, 0]
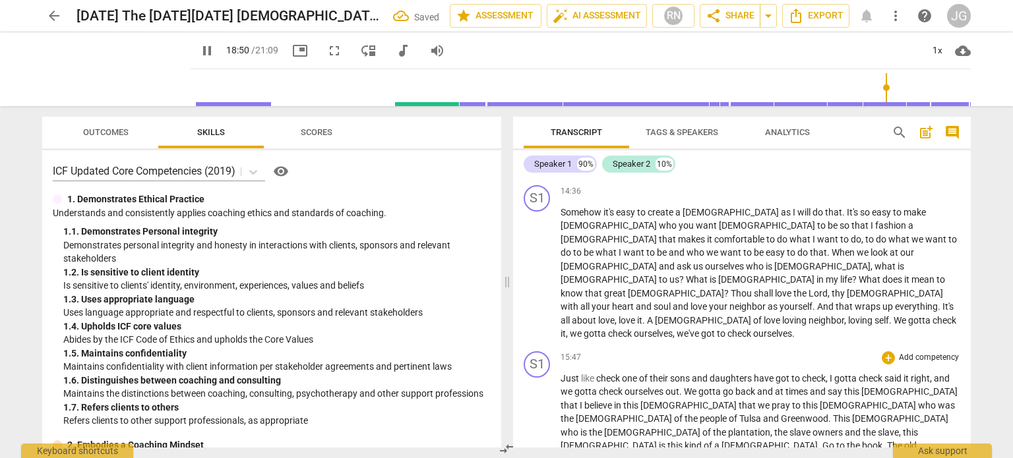
click at [677, 372] on p "Just like check one of their sons and daughters have got to check , I gotta che…" at bounding box center [760, 453] width 400 height 162
click at [673, 372] on p "Just like check one of their sons and daughters have got to check , I gotta che…" at bounding box center [760, 453] width 400 height 162
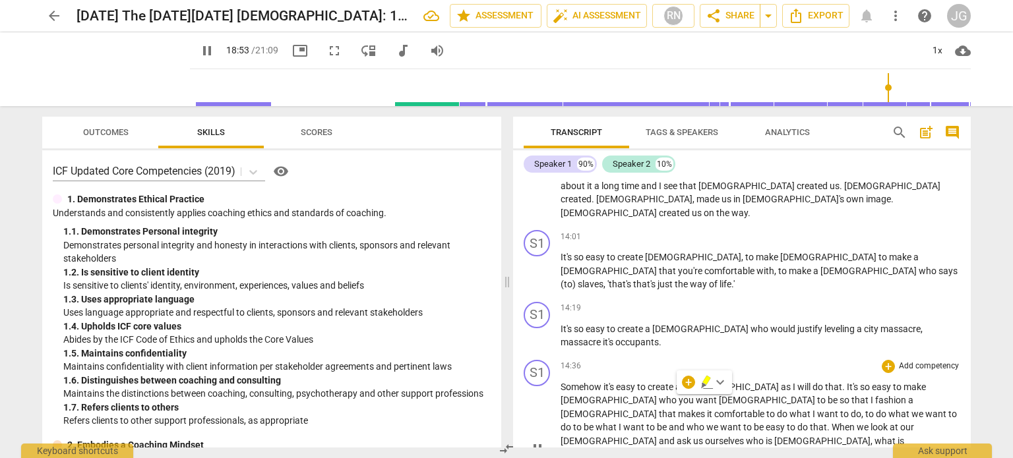
scroll to position [1066, 0]
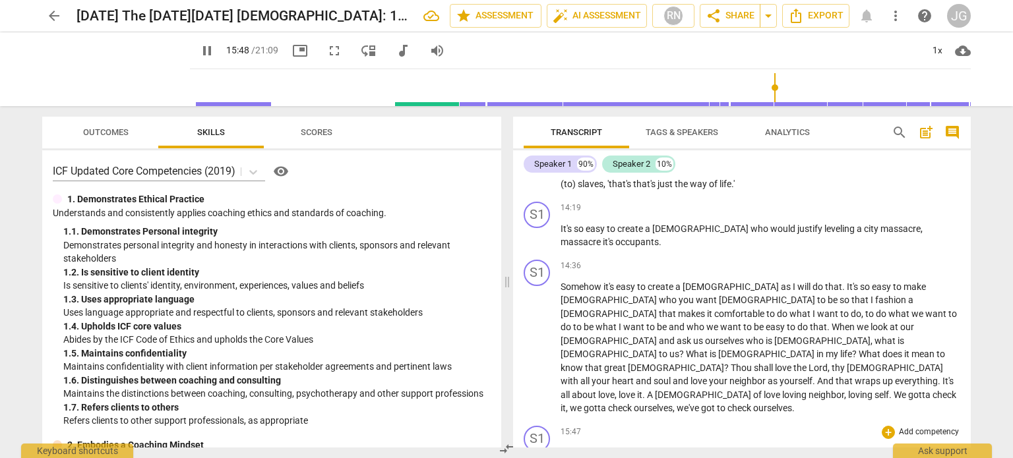
scroll to position [1198, 0]
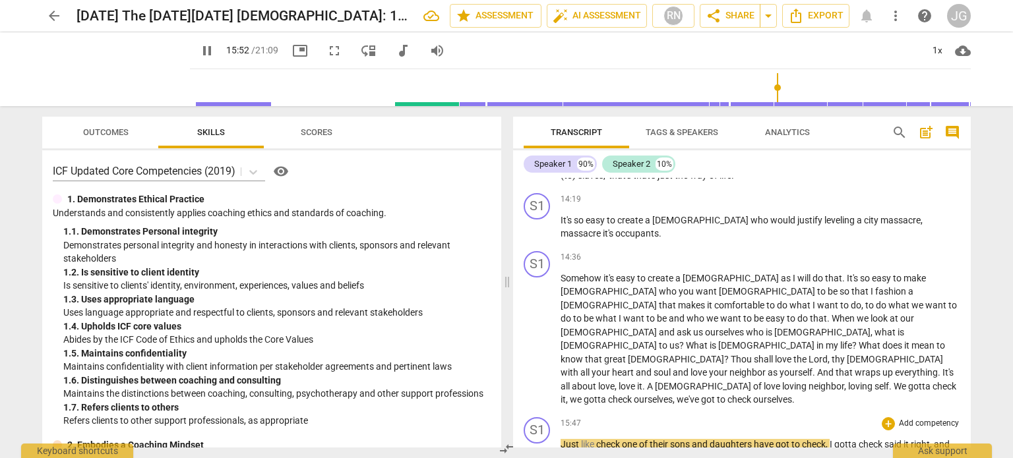
click at [597, 439] on span "check" at bounding box center [609, 444] width 26 height 11
type input "953"
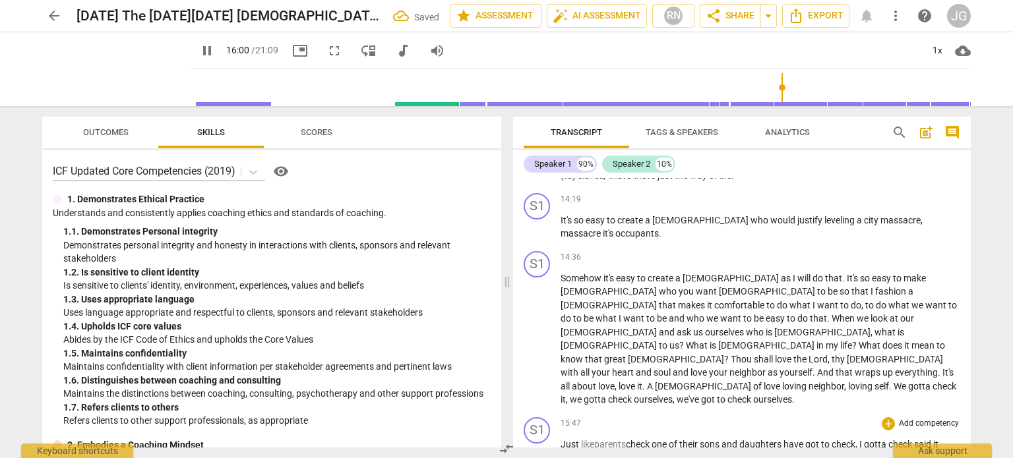
click at [914, 439] on span "check" at bounding box center [901, 444] width 26 height 11
click at [603, 452] on span "said" at bounding box center [594, 457] width 19 height 11
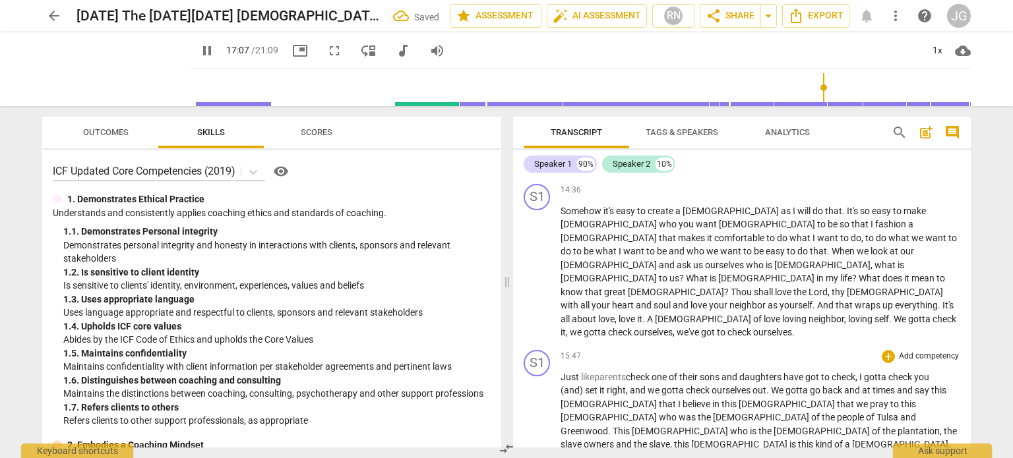
scroll to position [1330, 0]
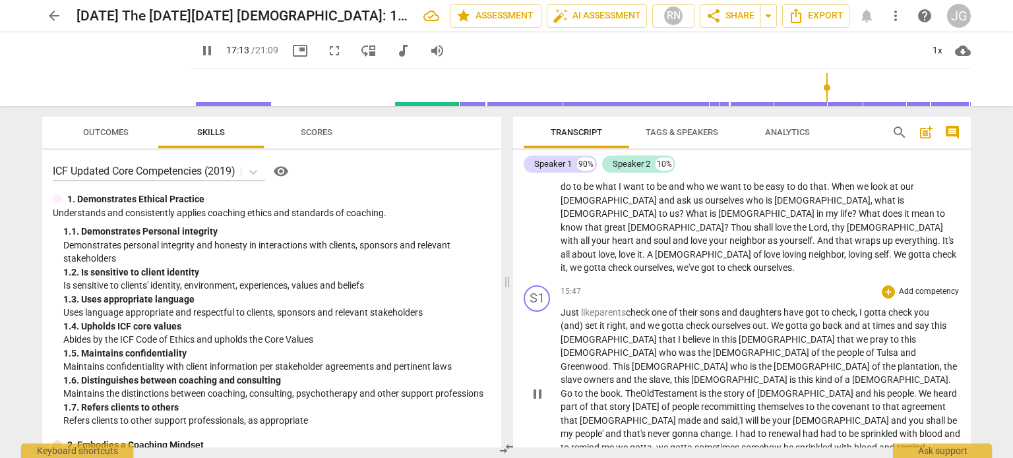
click at [897, 442] on span "remind" at bounding box center [911, 447] width 28 height 11
click at [663, 456] on span "it's" at bounding box center [669, 461] width 13 height 11
click at [694, 456] on span "[DEMOGRAPHIC_DATA]" at bounding box center [743, 461] width 98 height 11
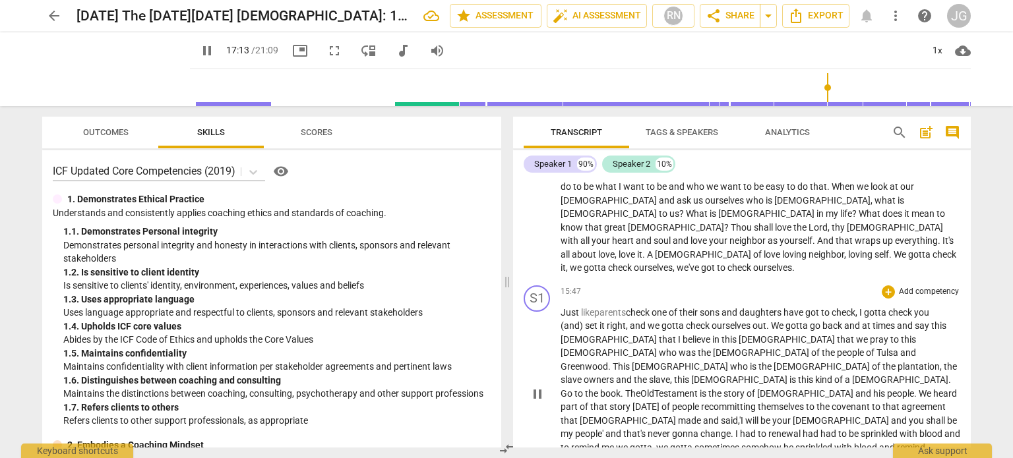
click at [812, 456] on span "me" at bounding box center [818, 461] width 13 height 11
click at [851, 456] on span "in" at bounding box center [854, 461] width 7 height 11
type input "1040"
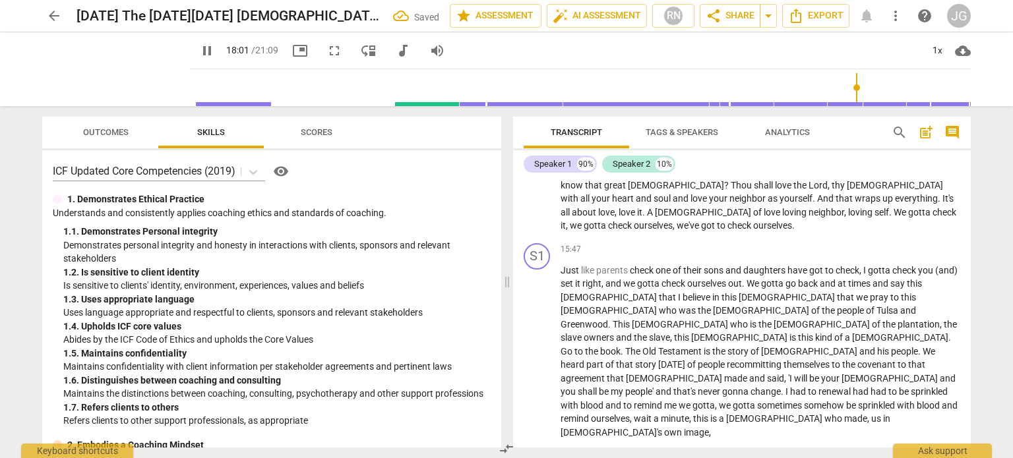
scroll to position [1396, 0]
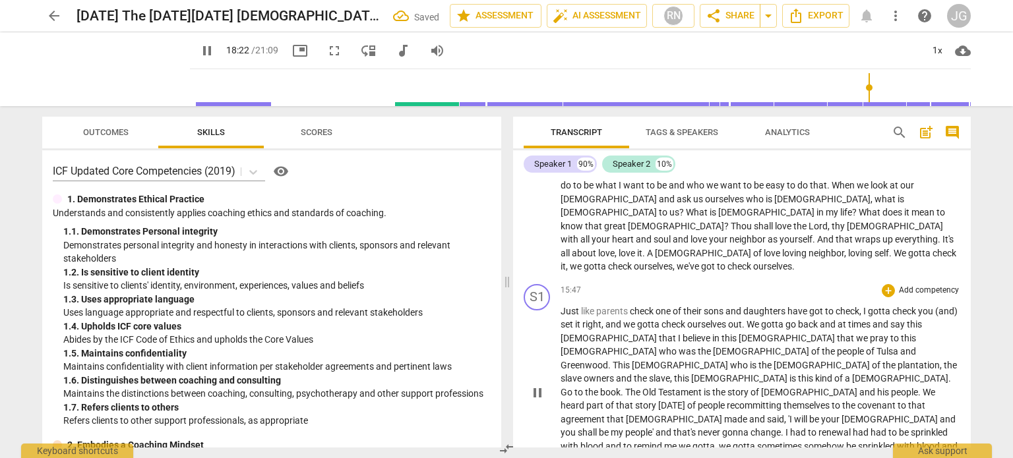
scroll to position [1330, 0]
type input "1106"
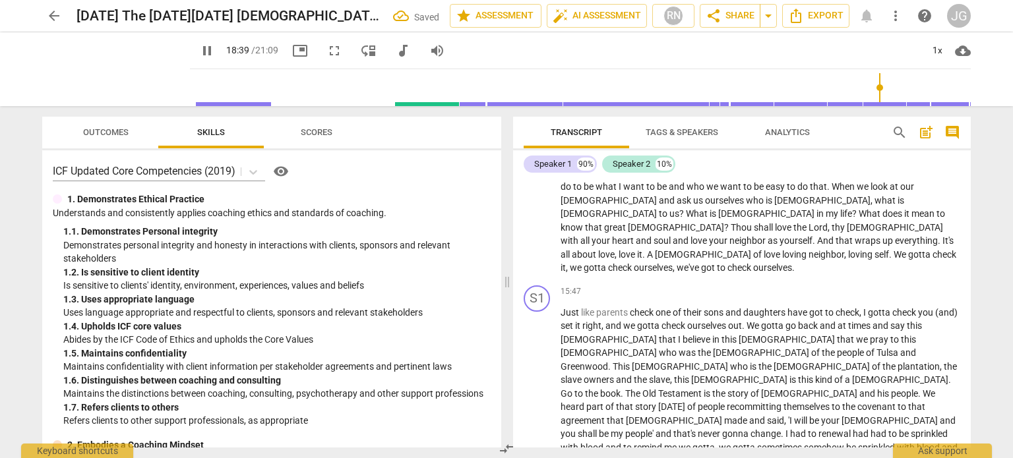
scroll to position [1396, 0]
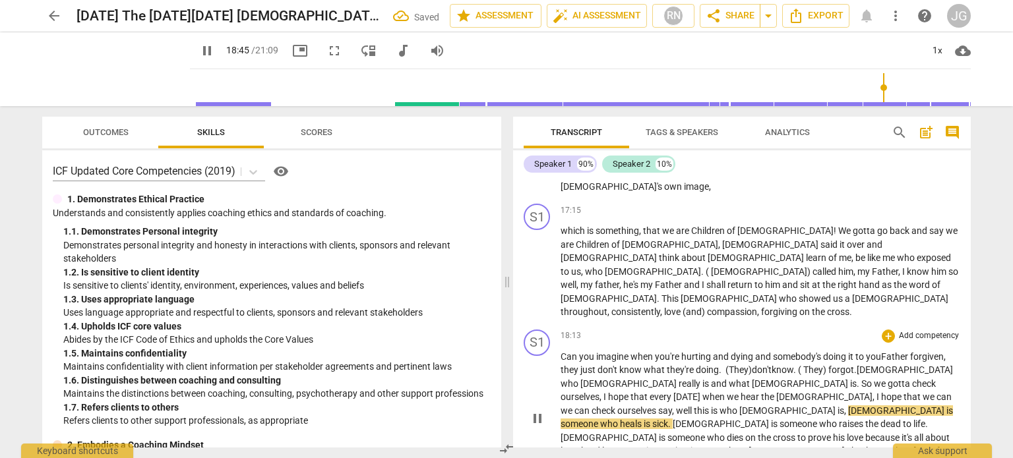
scroll to position [1652, 0]
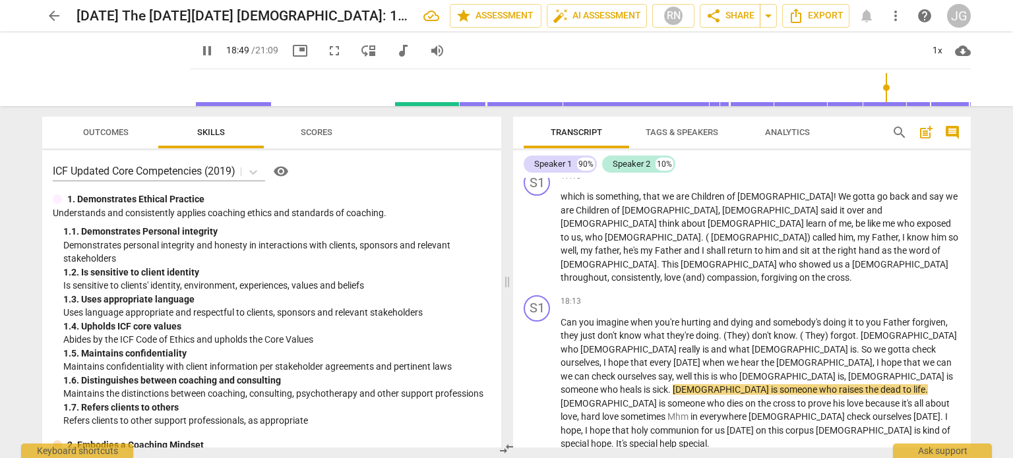
type input "1131"
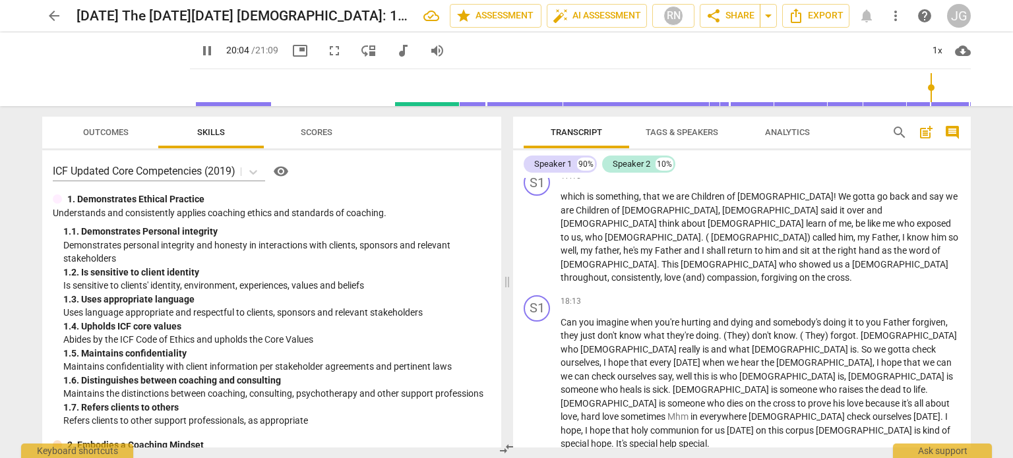
type input "1205"
type input "1215"
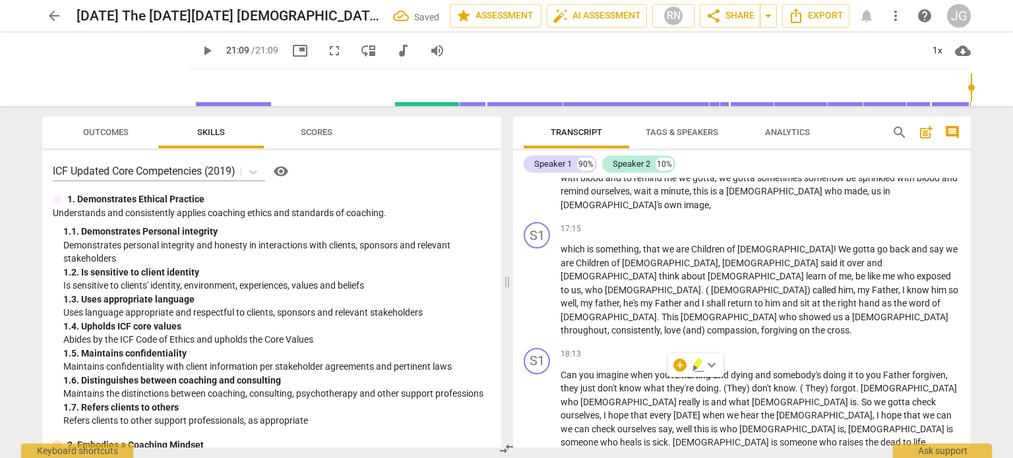
type input "1269"
